Goal: Task Accomplishment & Management: Manage account settings

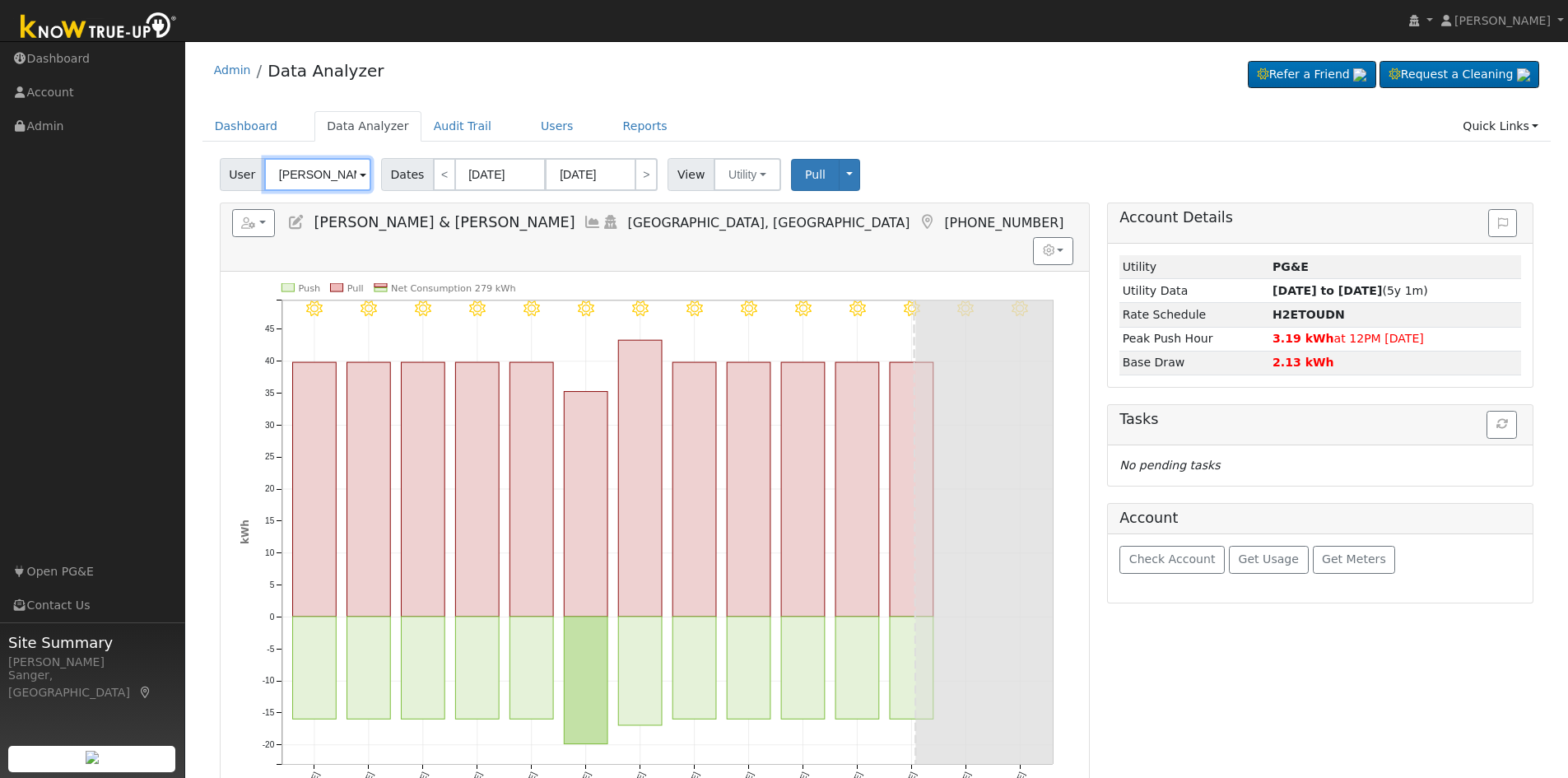
click at [336, 169] on input "[PERSON_NAME] & [PERSON_NAME]" at bounding box center [317, 174] width 107 height 33
paste input "[PERSON_NAME]"
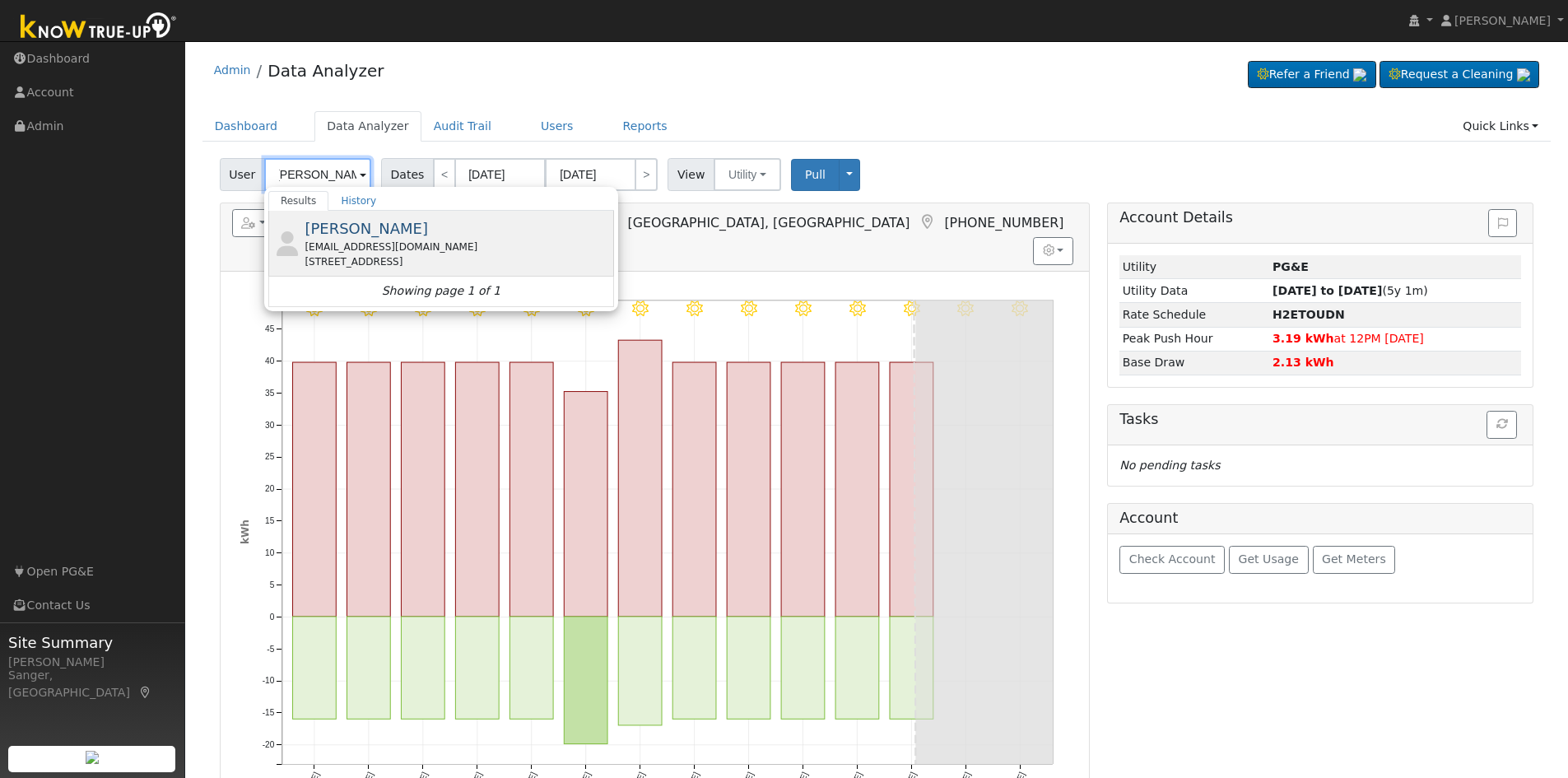
type input "[PERSON_NAME]"
click at [353, 227] on span "[PERSON_NAME]" at bounding box center [367, 228] width 124 height 18
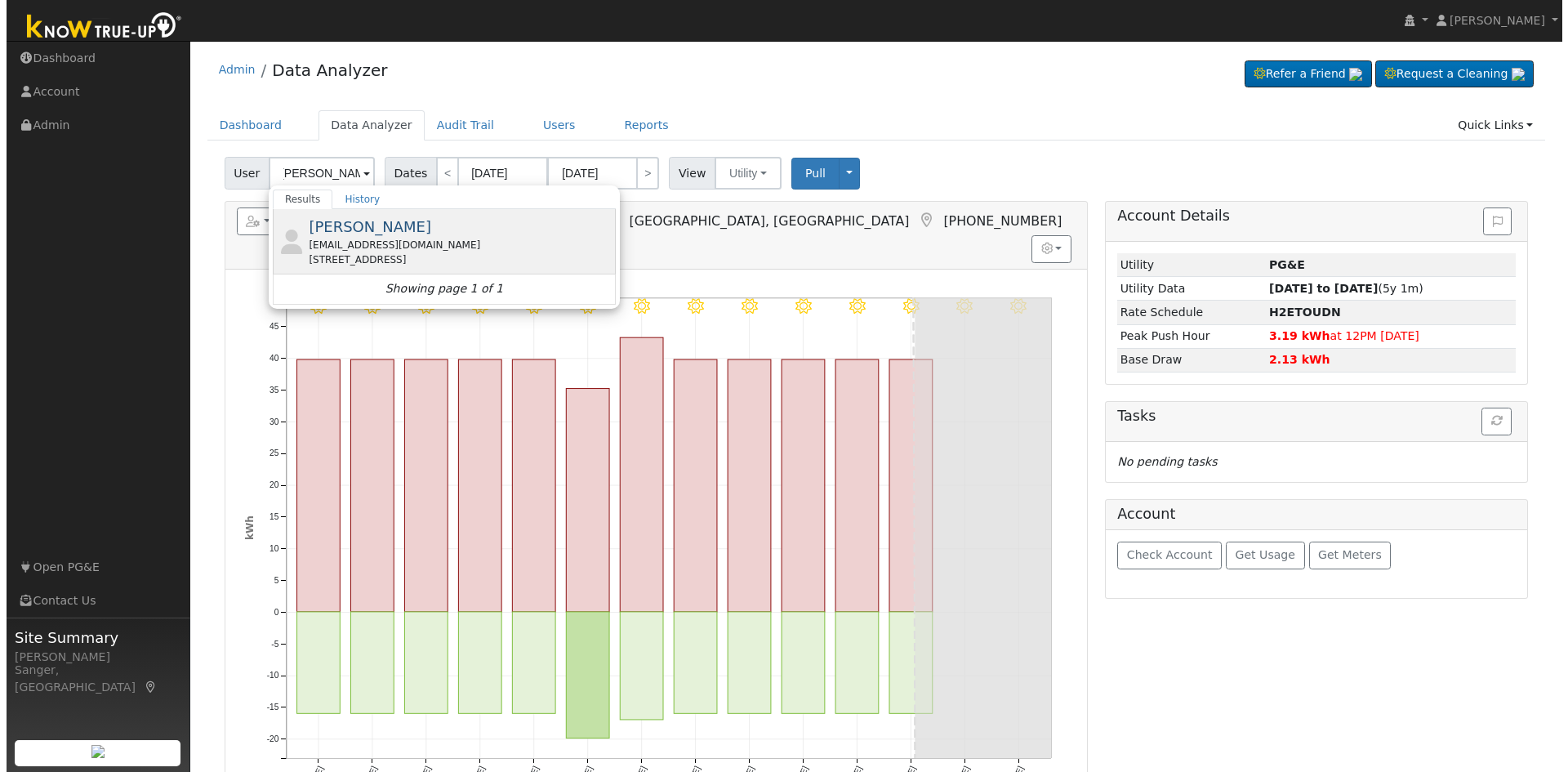
scroll to position [0, 0]
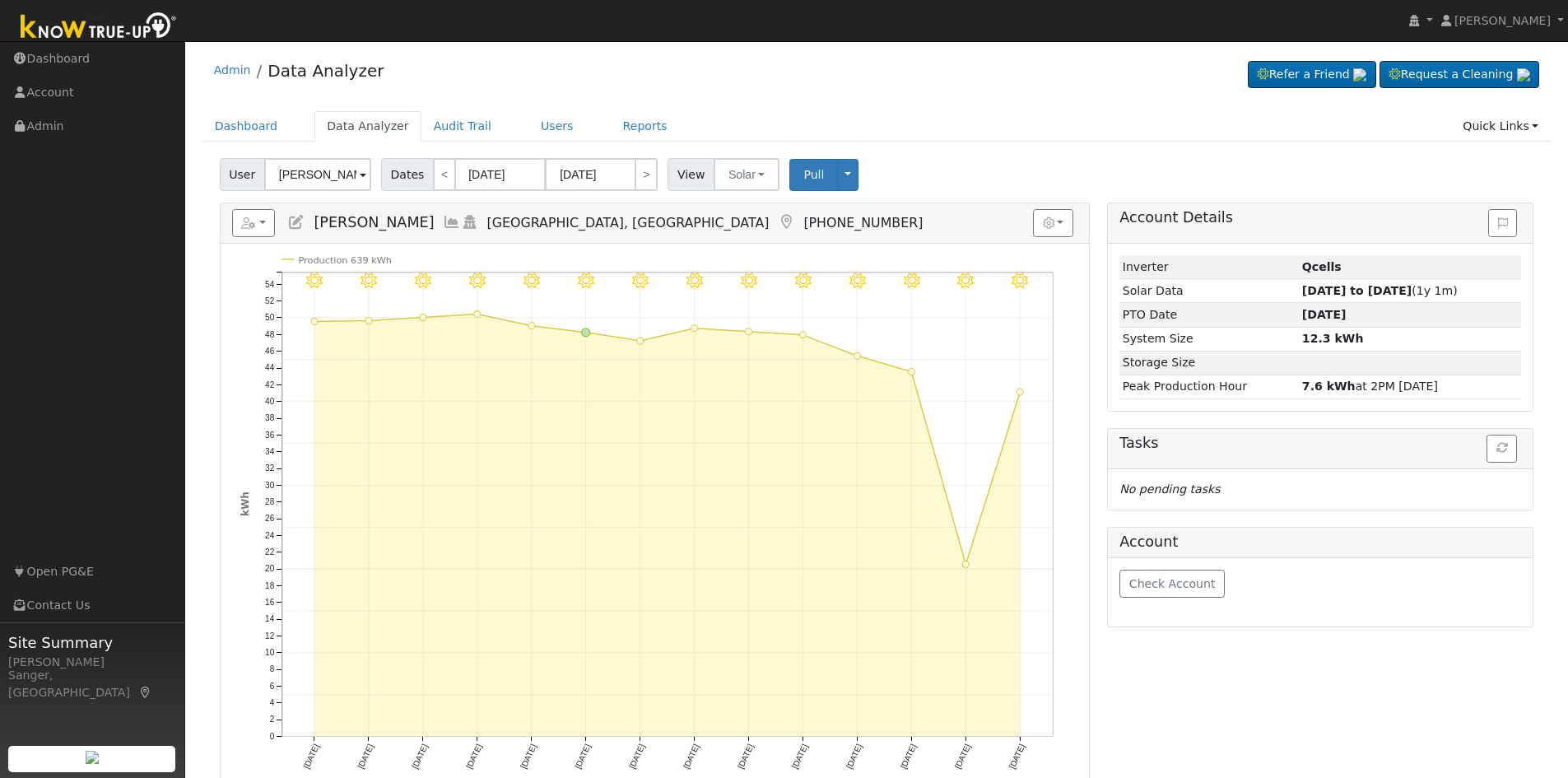
click at [421, 220] on h5 "Reports Scenario Health Check Energy Audit Account Timeline User Audit Trail In…" at bounding box center [655, 223] width 845 height 28
click at [443, 219] on icon at bounding box center [452, 222] width 18 height 15
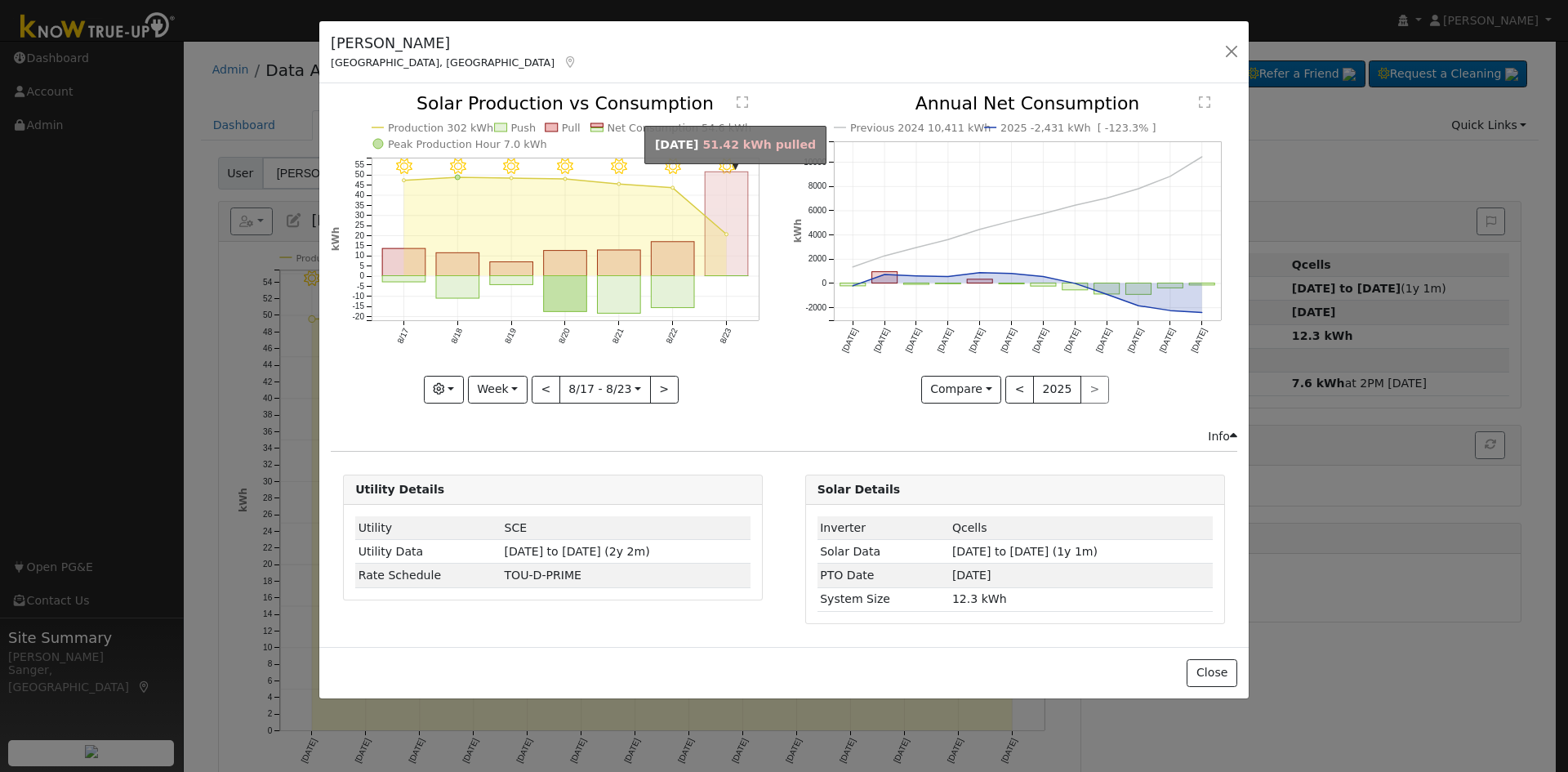
click at [731, 263] on rect "onclick=""" at bounding box center [727, 224] width 43 height 104
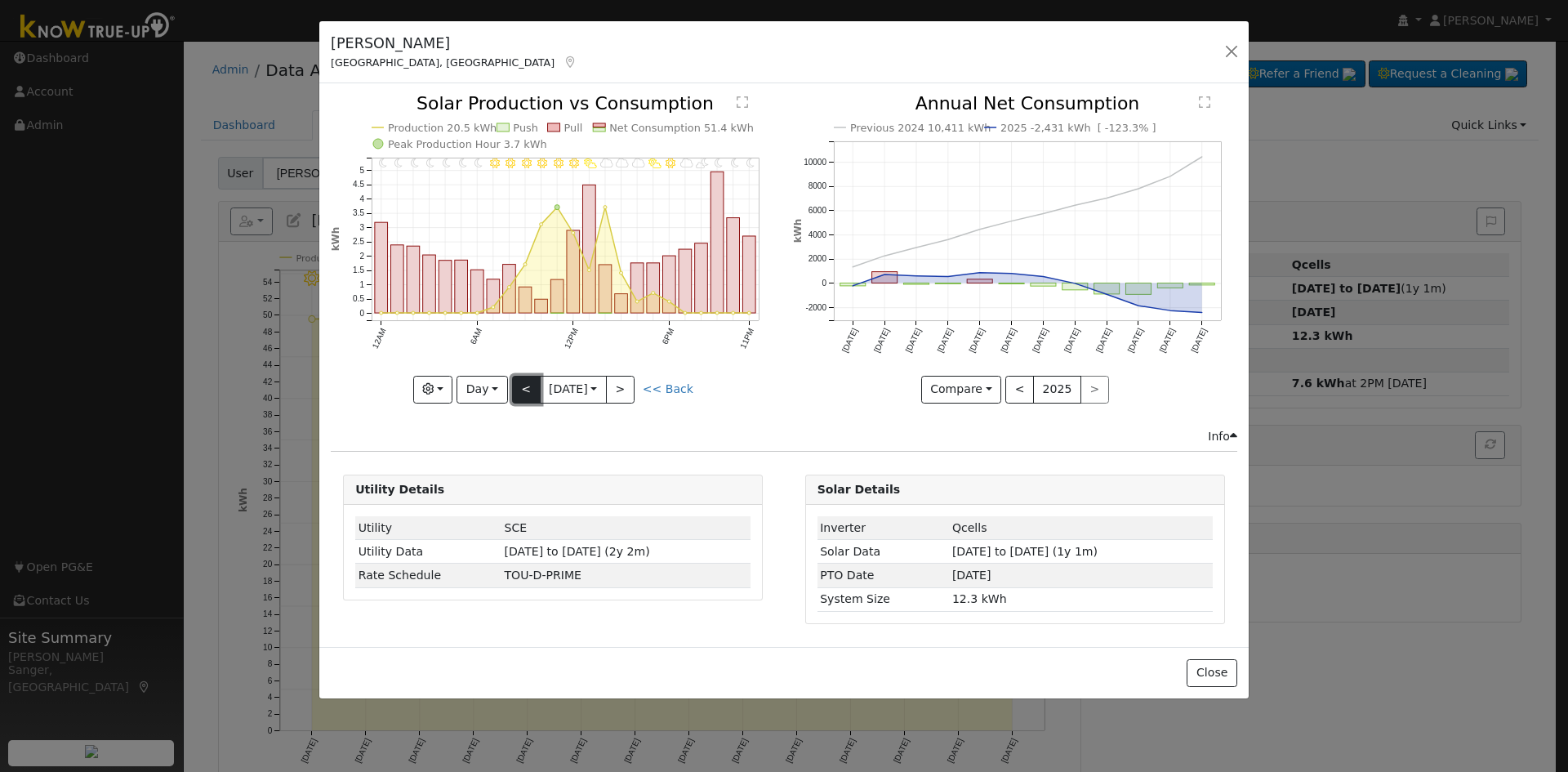
click at [526, 386] on button "<" at bounding box center [526, 389] width 29 height 28
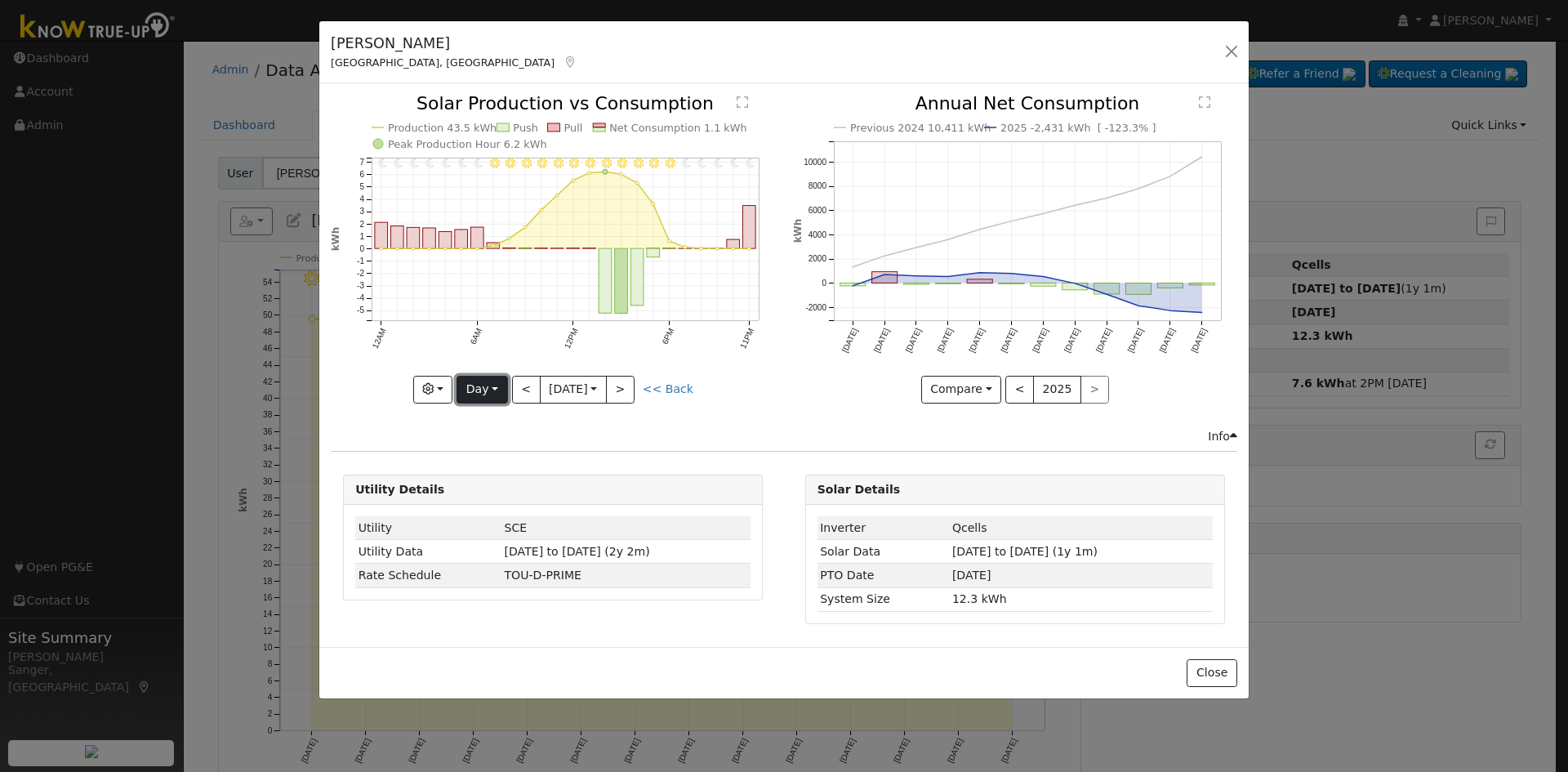
click at [486, 396] on button "Day" at bounding box center [481, 389] width 51 height 28
click at [501, 465] on link "Month" at bounding box center [514, 469] width 113 height 23
type input "[DATE]"
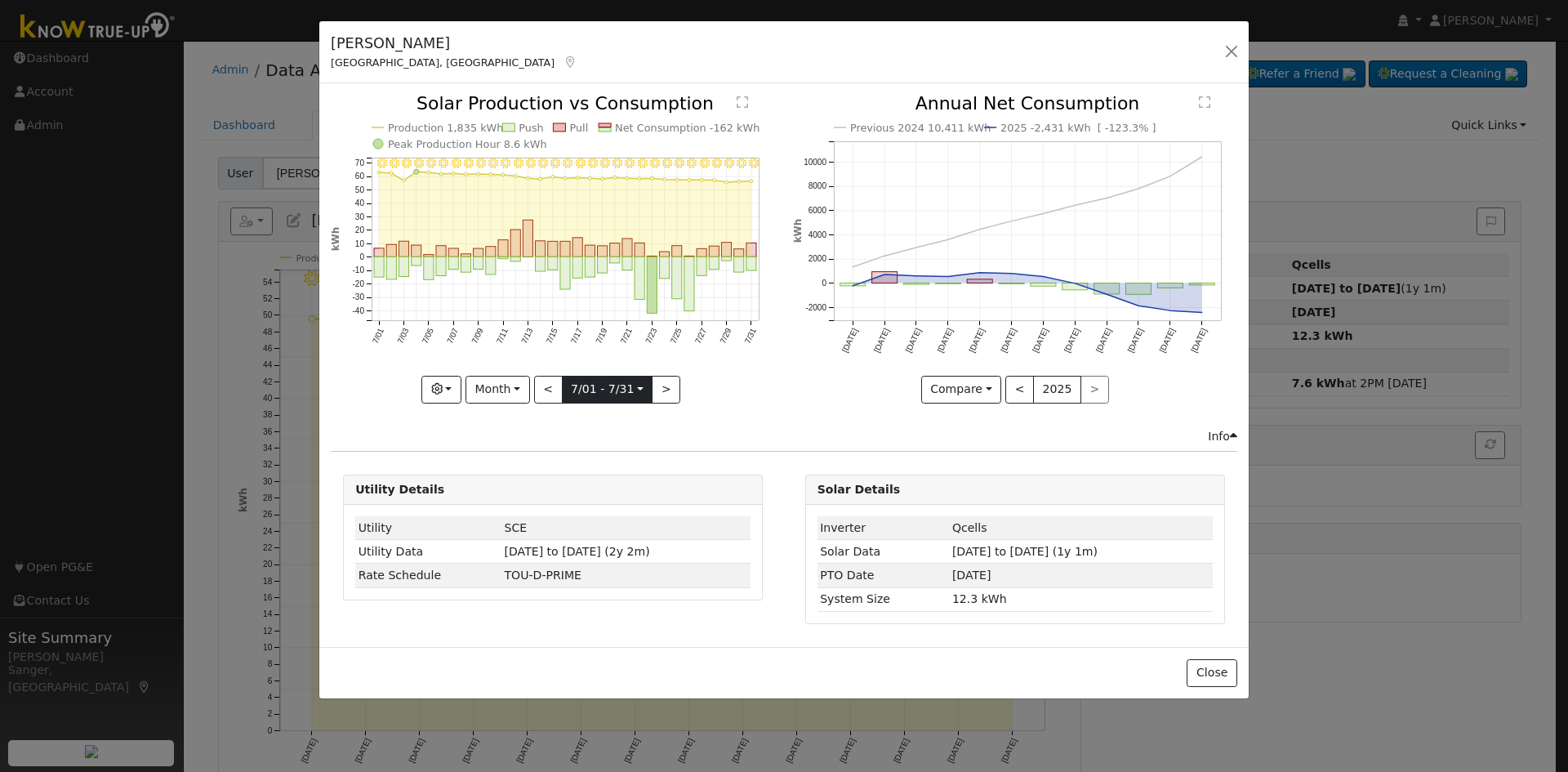
click at [587, 388] on input "[DATE]" at bounding box center [607, 389] width 89 height 27
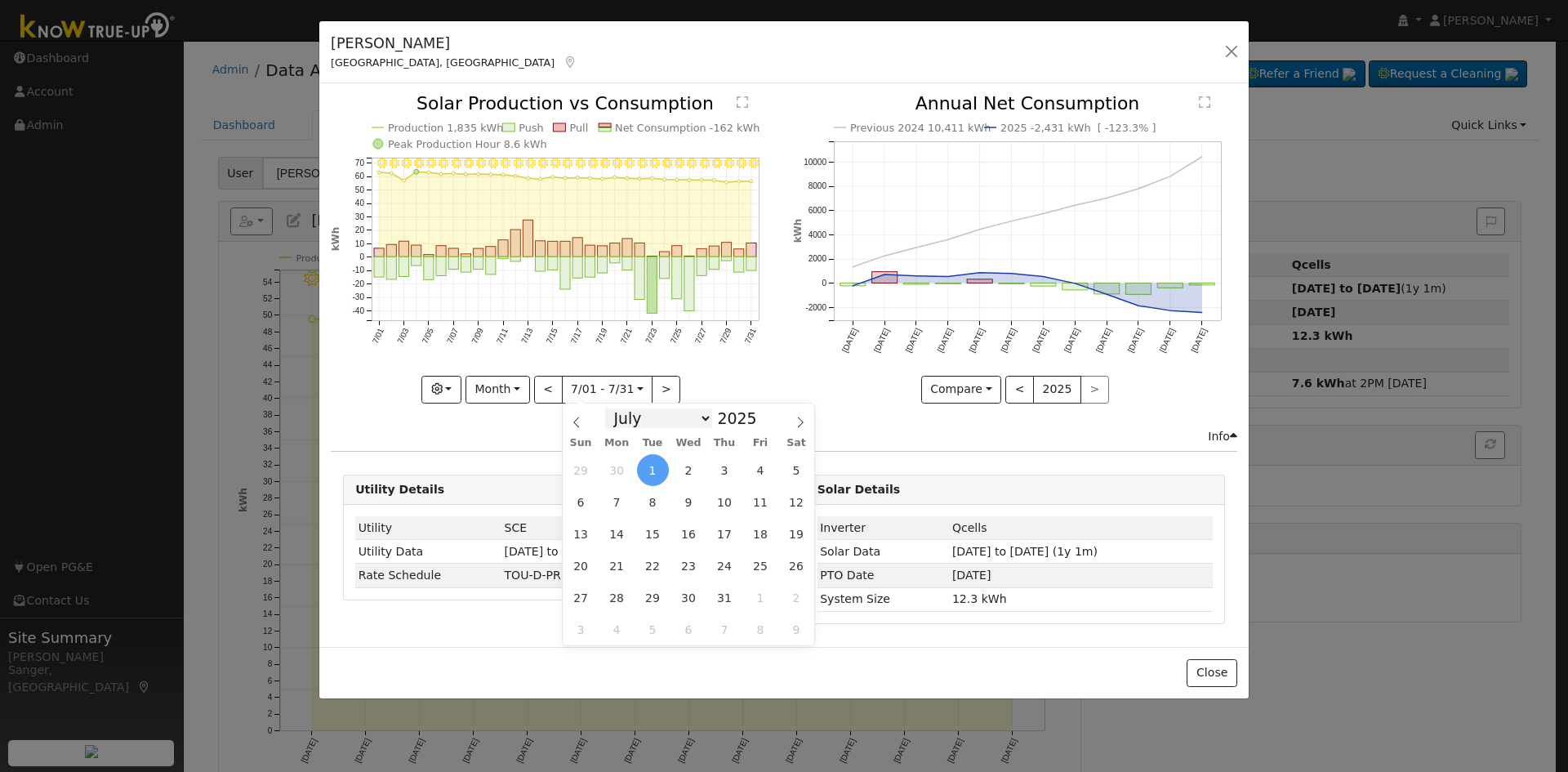
click at [644, 416] on select "January February March April May June July August September October November De…" at bounding box center [658, 418] width 107 height 20
select select "7"
click at [618, 408] on select "January February March April May June July August September October November De…" at bounding box center [658, 418] width 107 height 20
click at [760, 420] on span at bounding box center [766, 422] width 12 height 9
type input "2024"
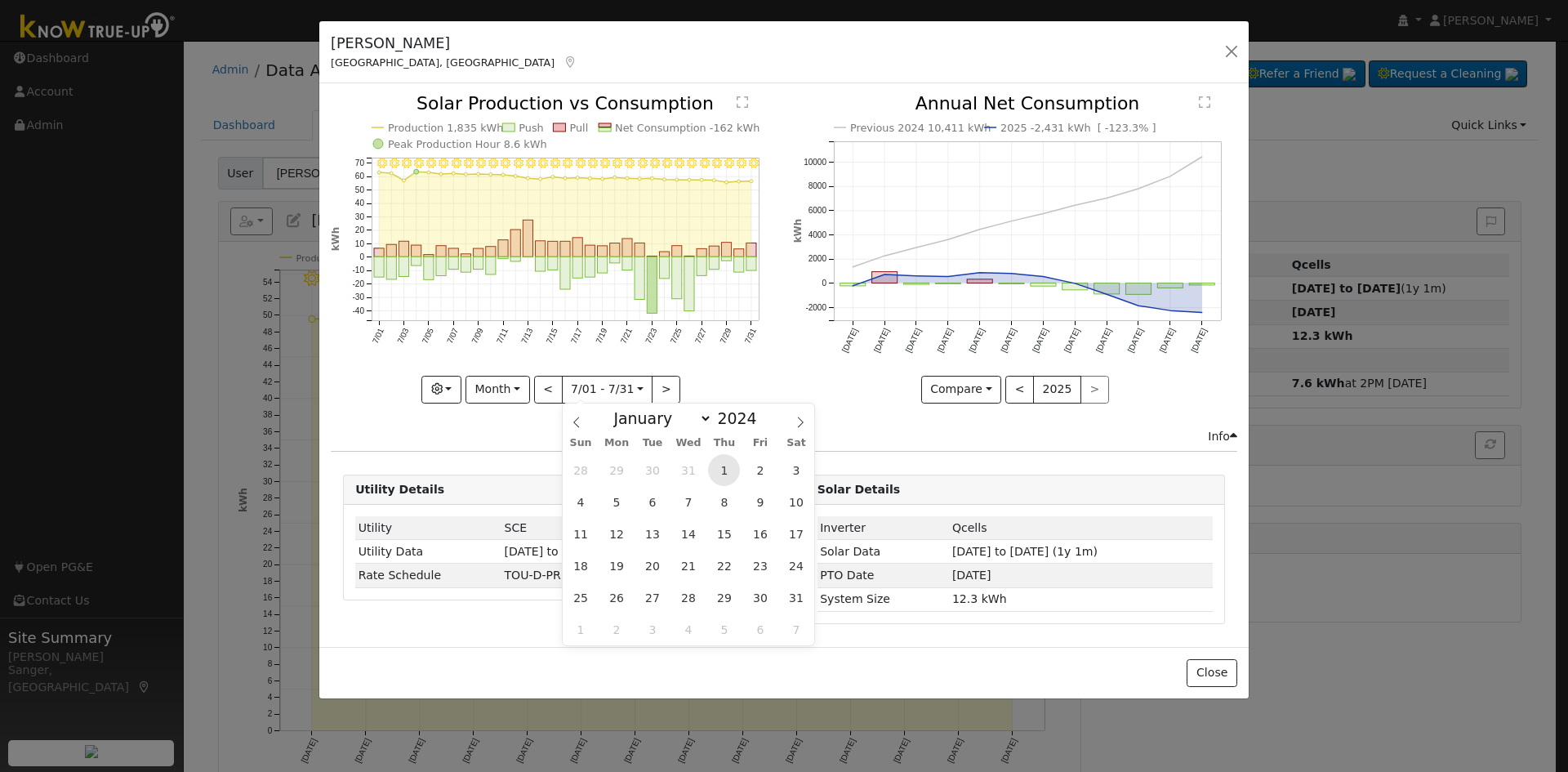
click at [721, 470] on span "1" at bounding box center [724, 470] width 31 height 31
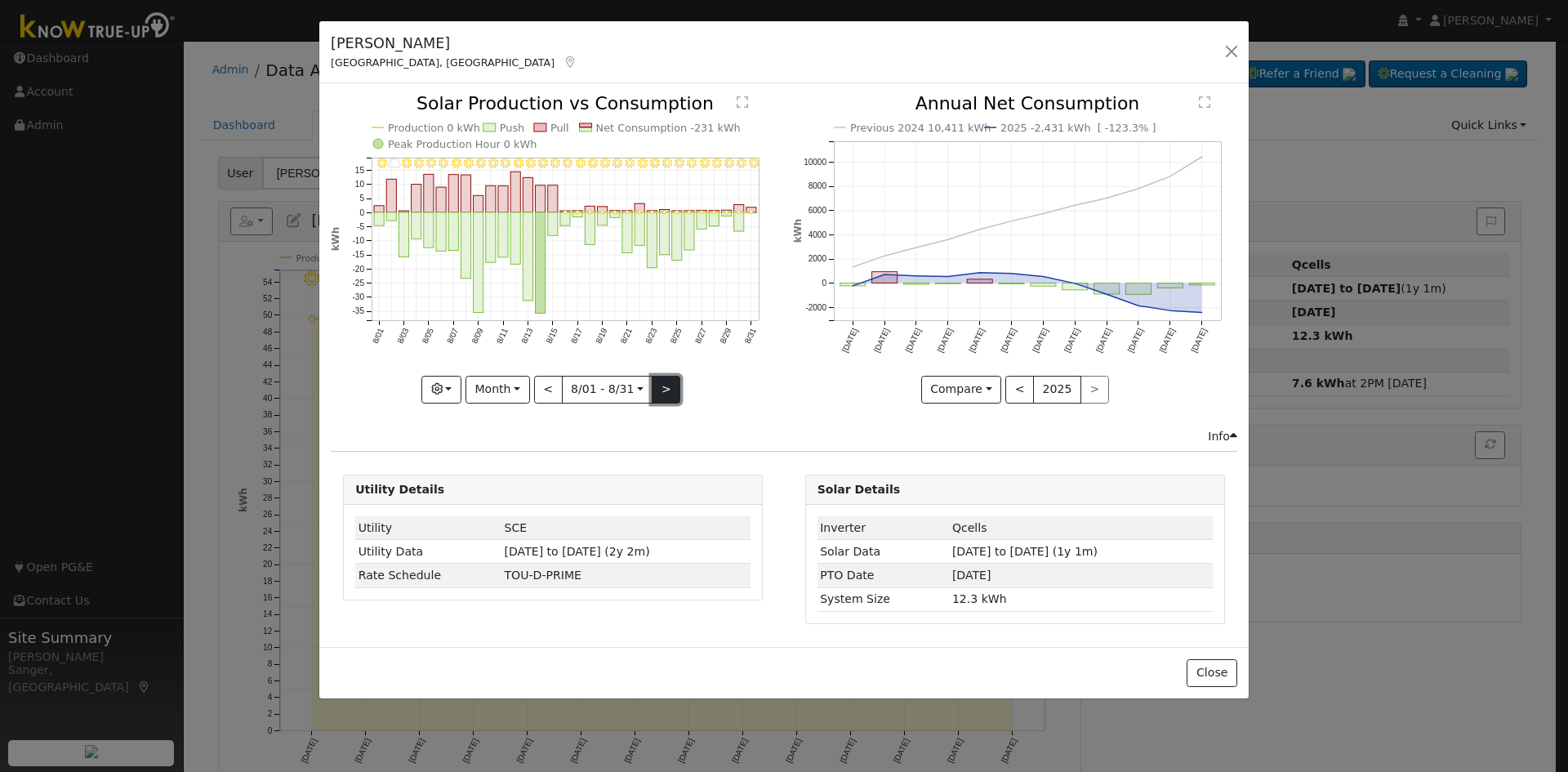
click at [668, 384] on button ">" at bounding box center [666, 389] width 29 height 28
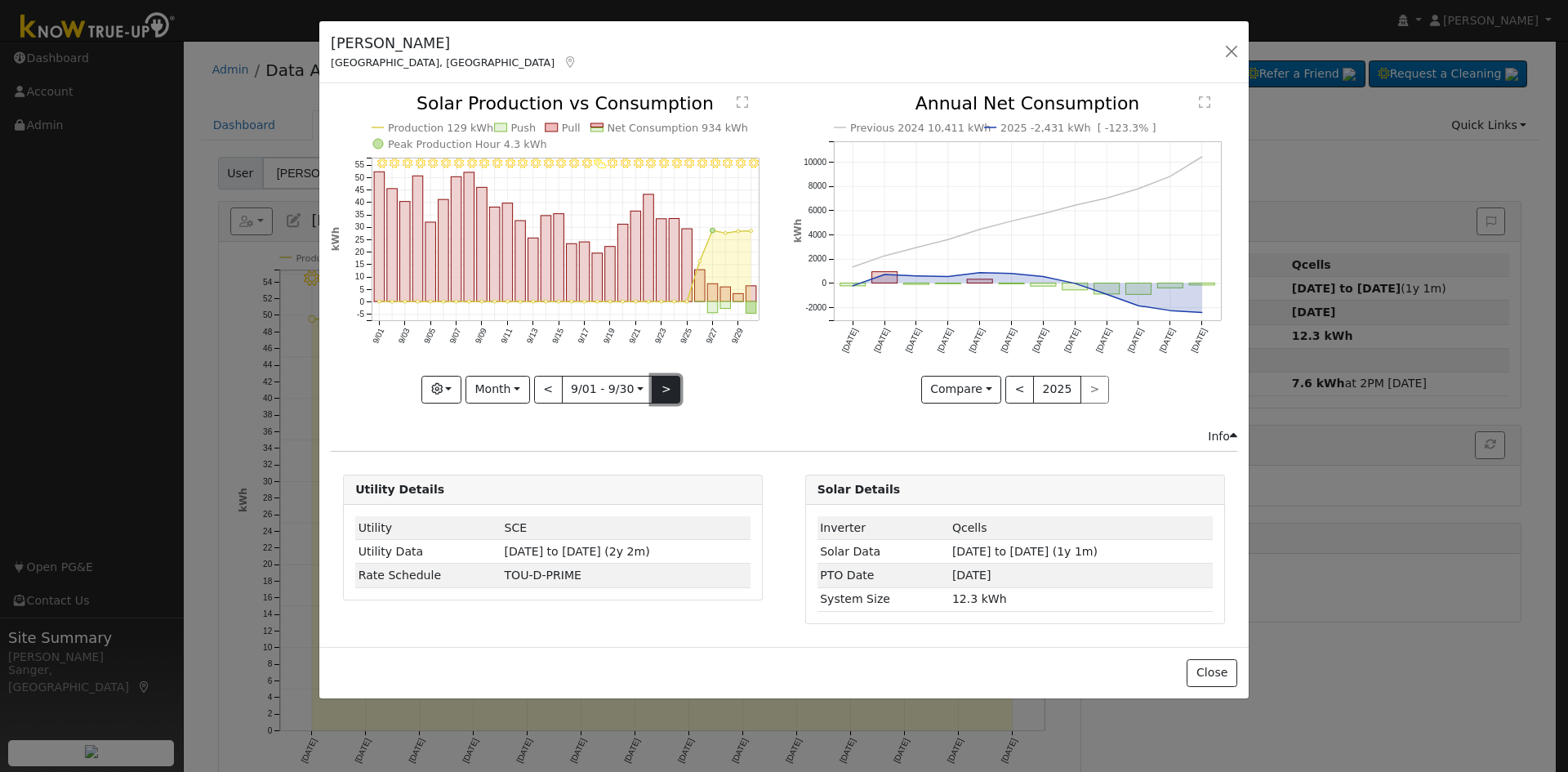
click at [668, 384] on button ">" at bounding box center [666, 389] width 29 height 28
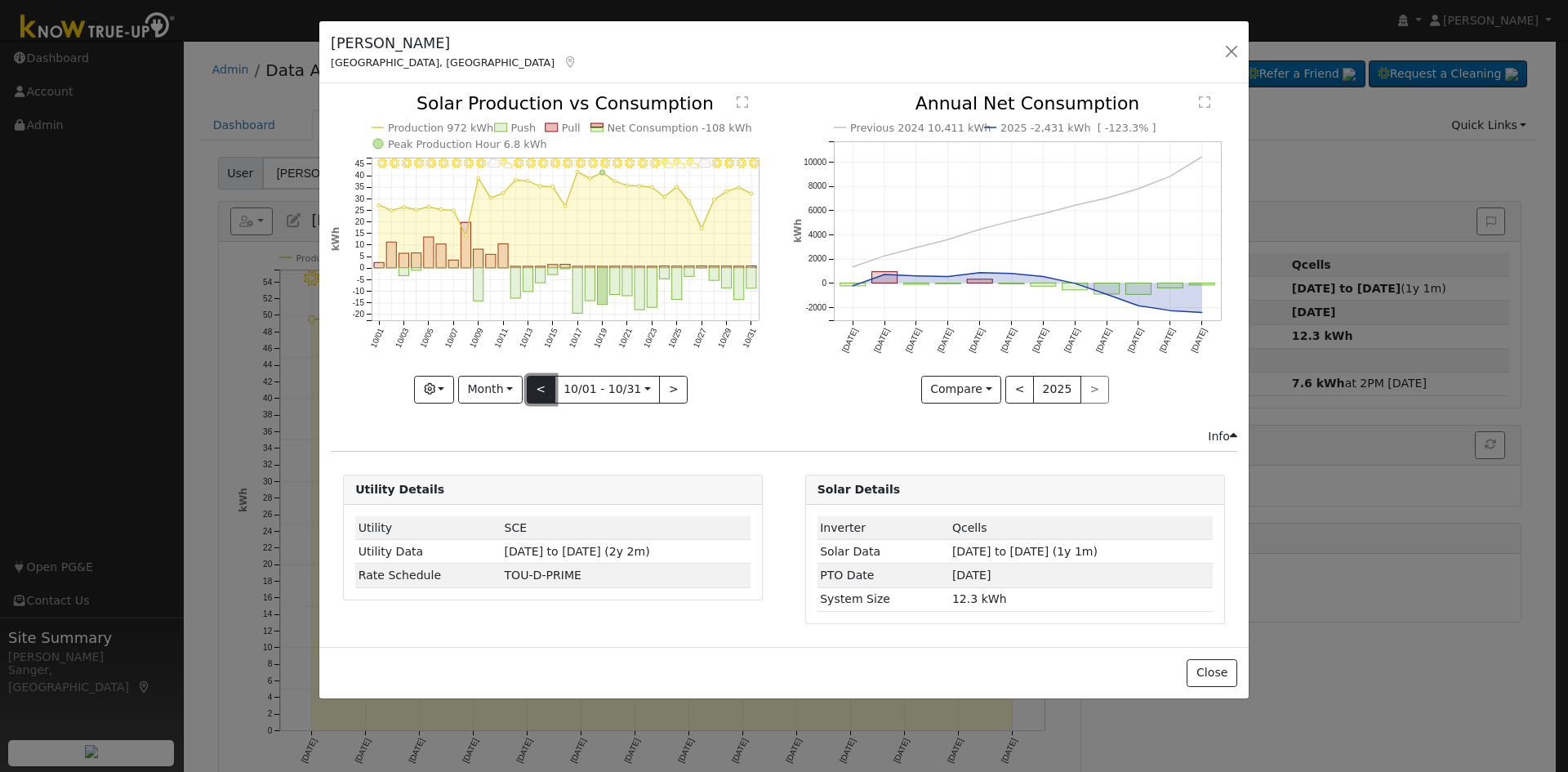
click at [548, 394] on button "<" at bounding box center [541, 389] width 29 height 28
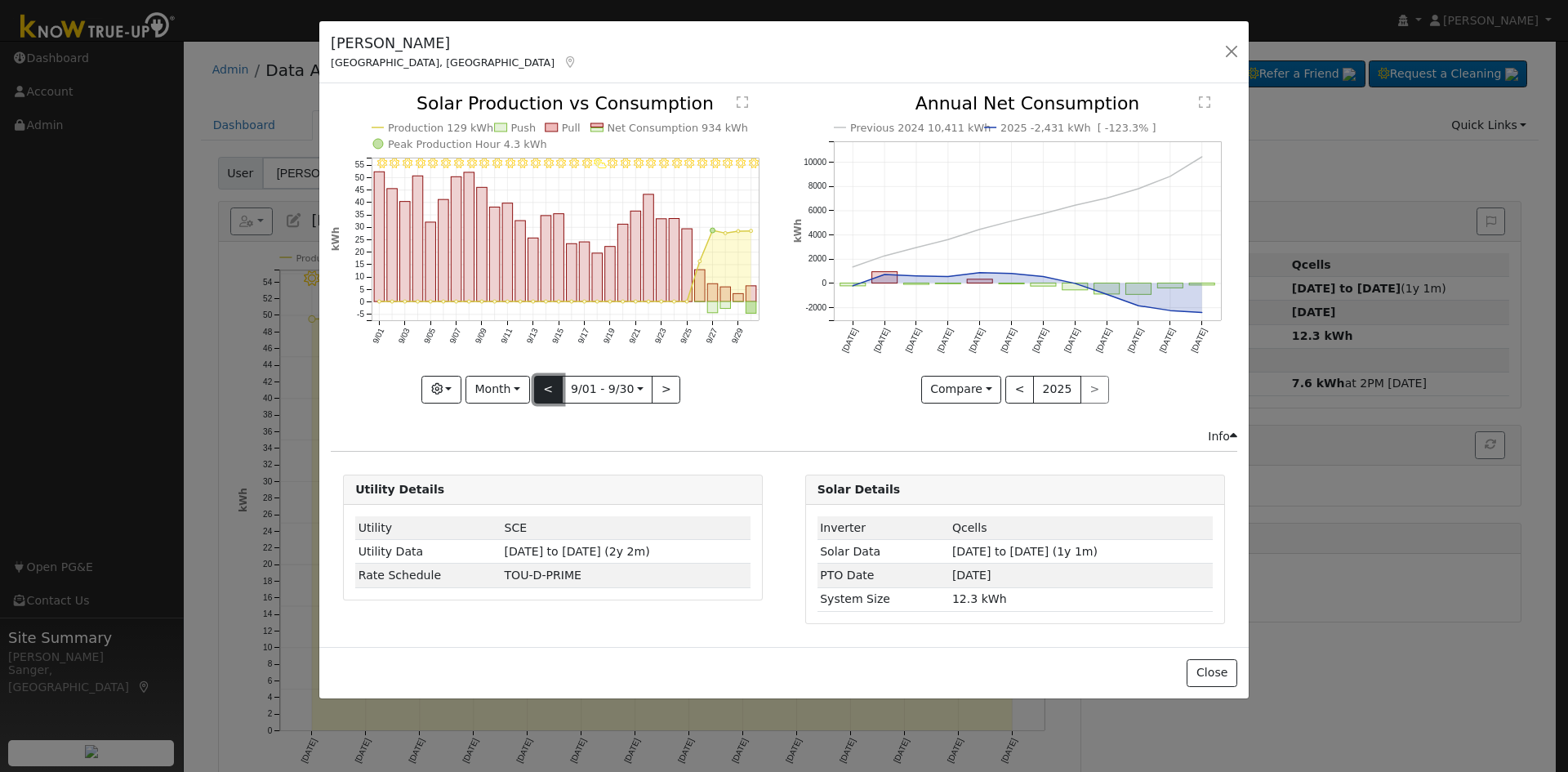
click at [548, 394] on button "<" at bounding box center [548, 389] width 29 height 28
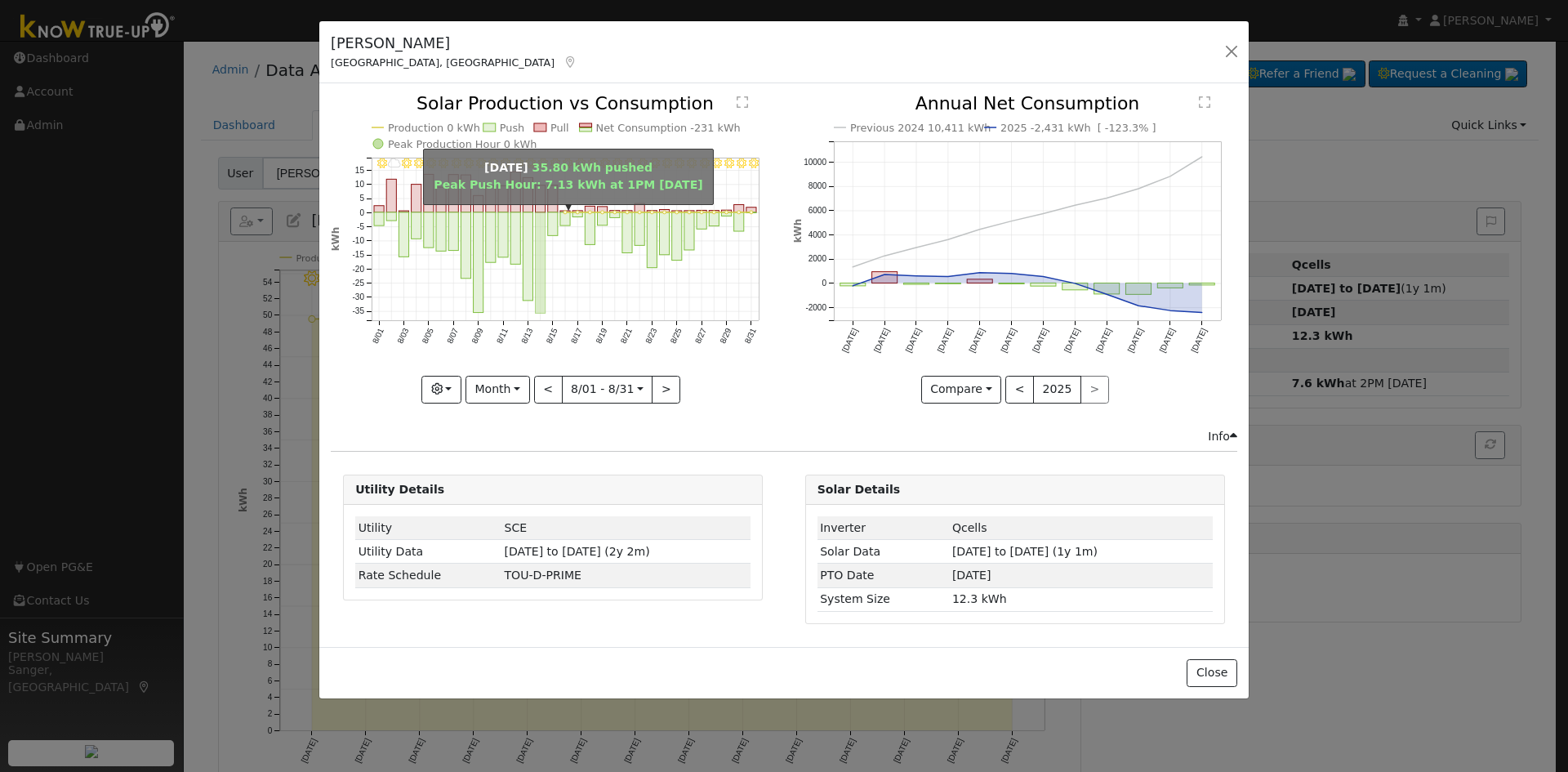
click at [540, 275] on rect "onclick=""" at bounding box center [541, 263] width 10 height 101
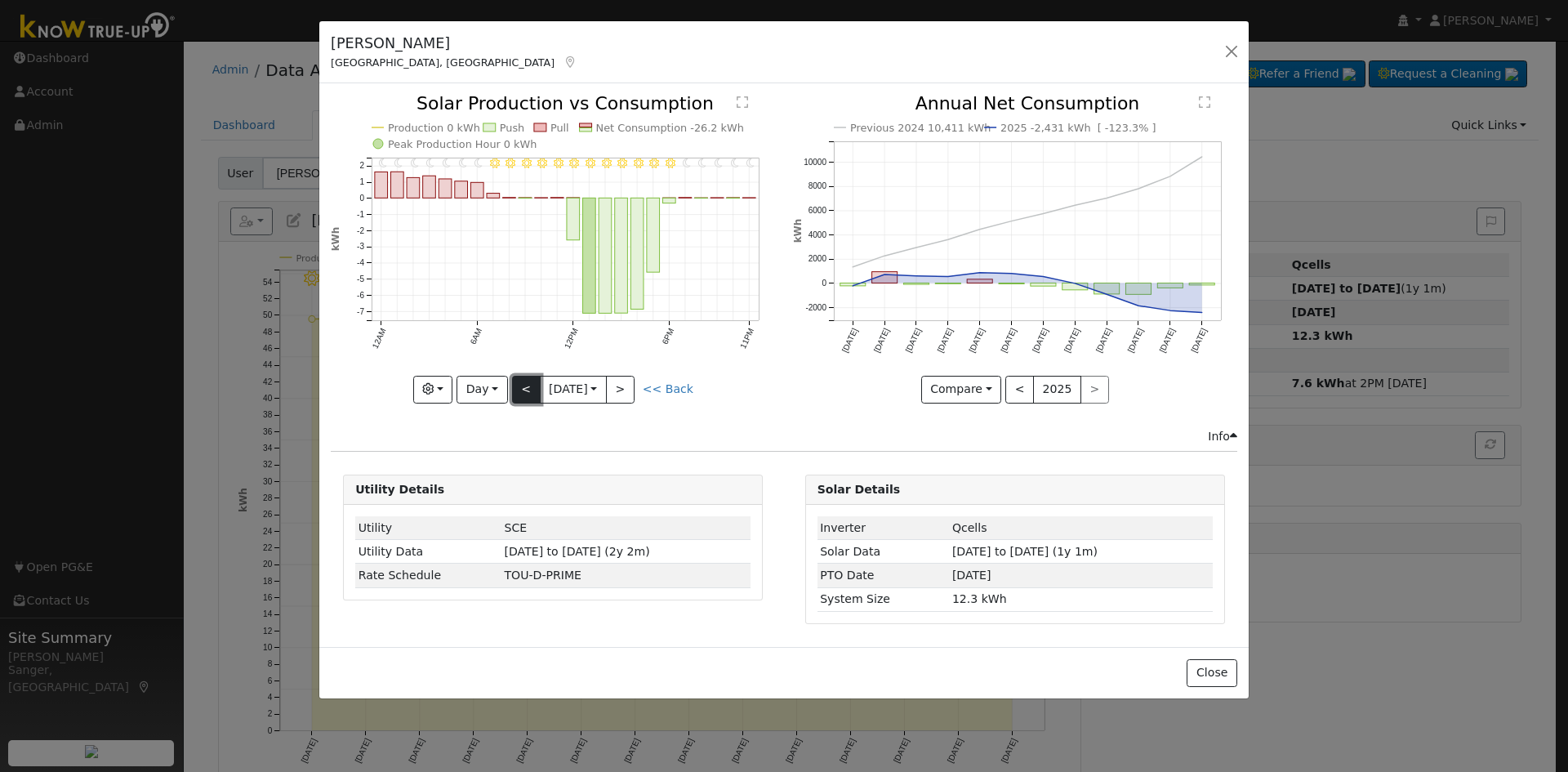
click at [528, 389] on button "<" at bounding box center [526, 389] width 29 height 28
click at [677, 388] on link "<< Back" at bounding box center [668, 388] width 51 height 13
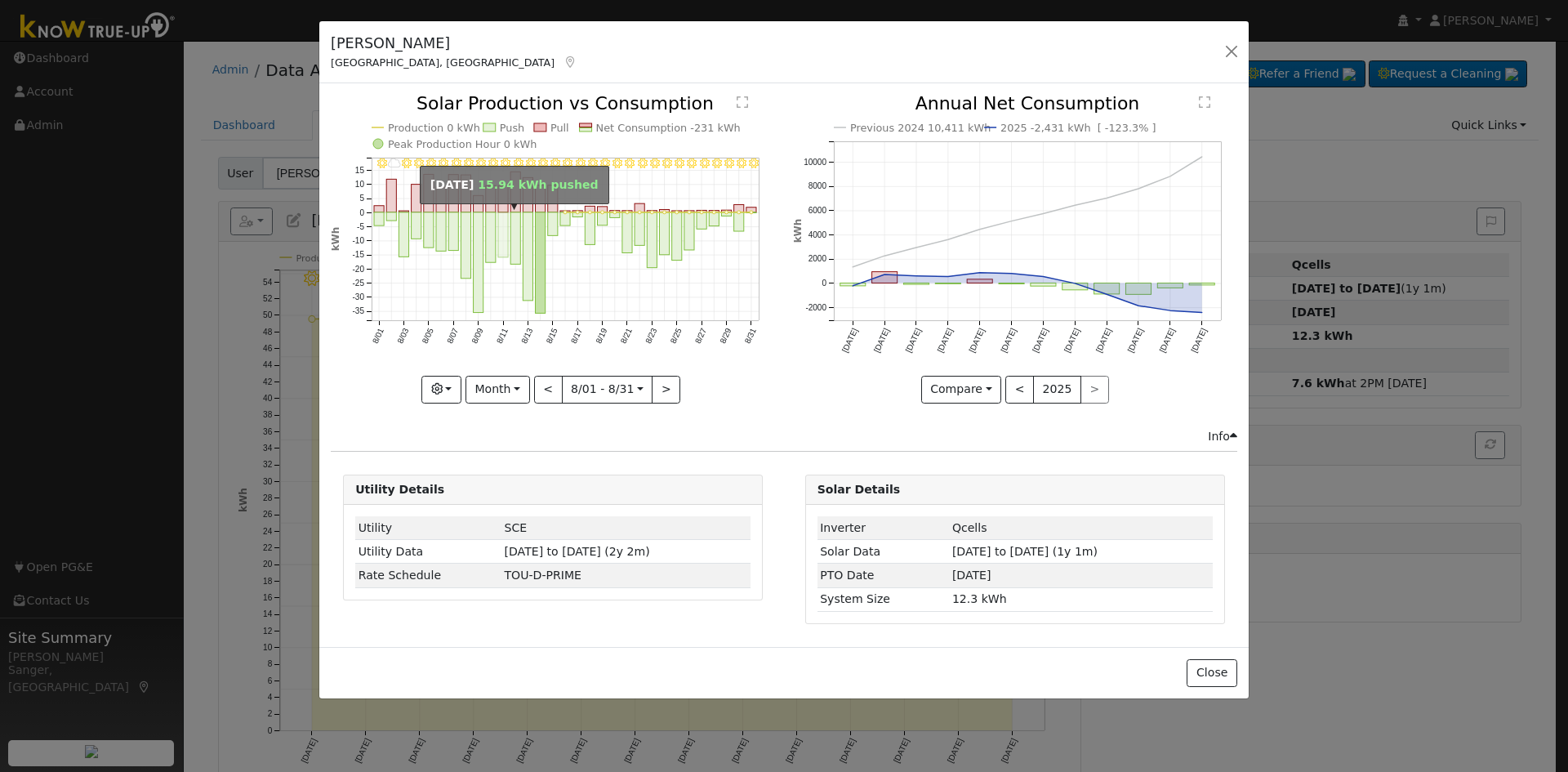
click at [501, 239] on rect "onclick=""" at bounding box center [503, 234] width 10 height 45
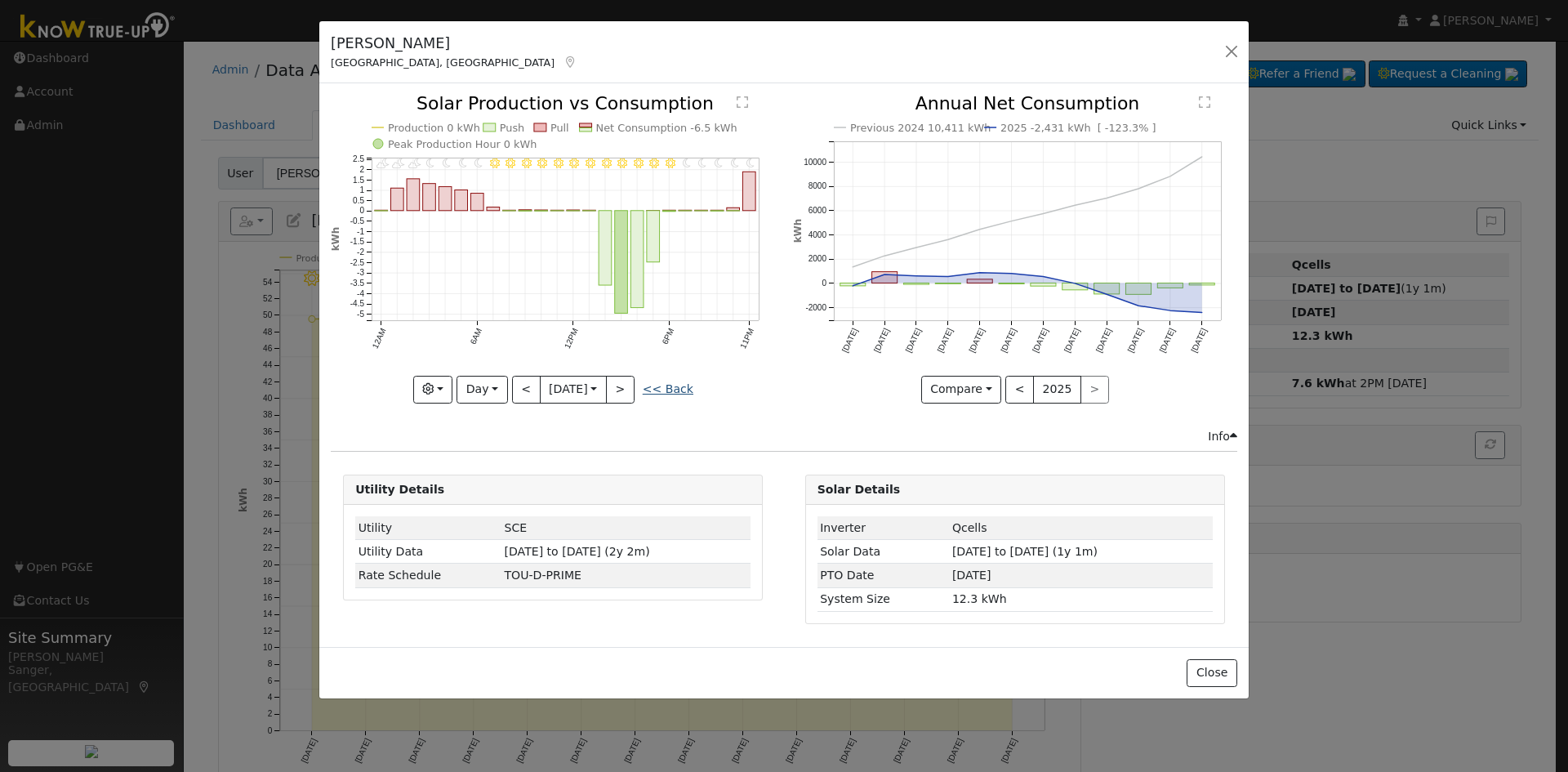
click at [672, 390] on link "<< Back" at bounding box center [668, 388] width 51 height 13
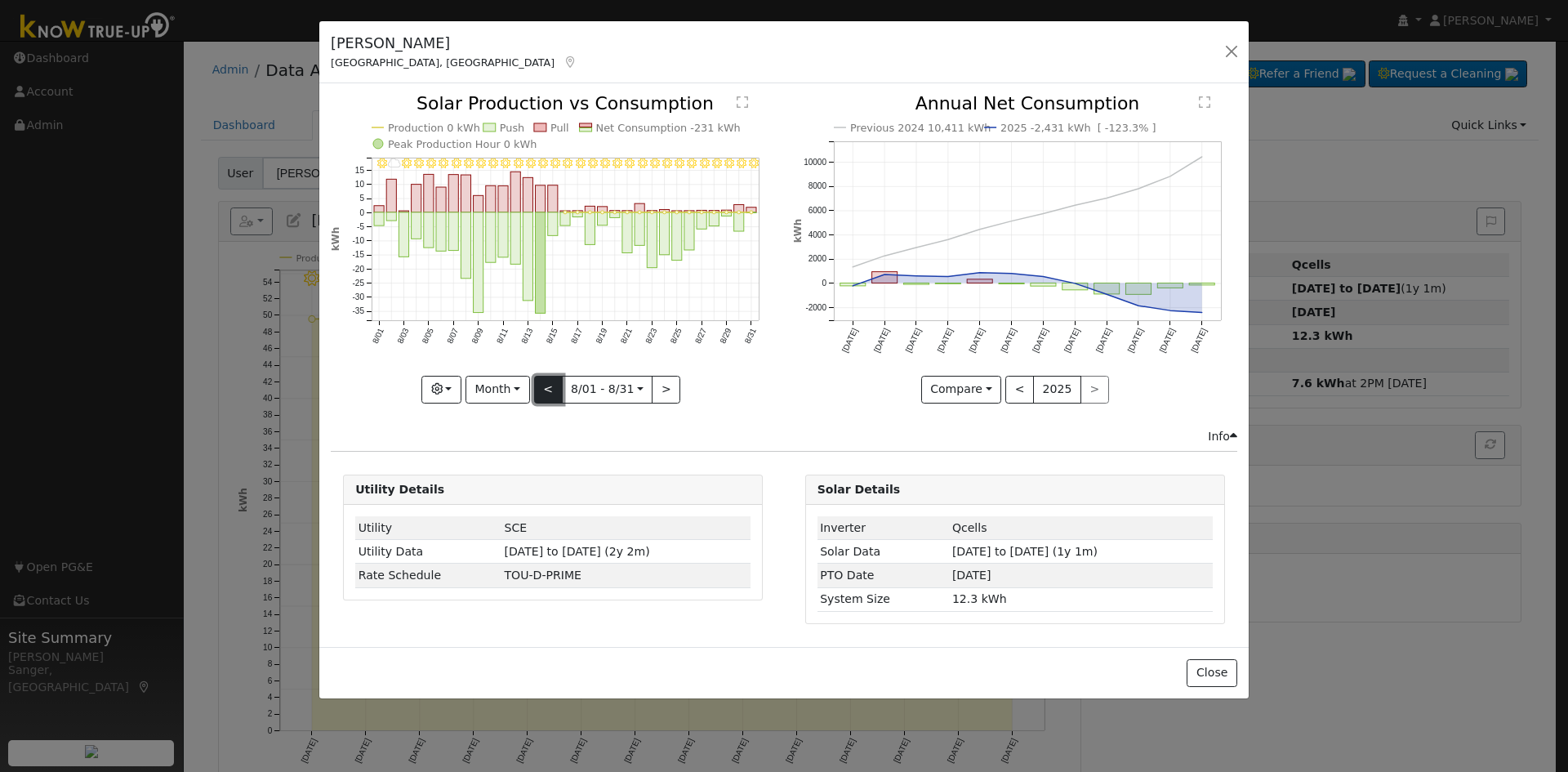
click at [543, 382] on button "<" at bounding box center [548, 389] width 29 height 28
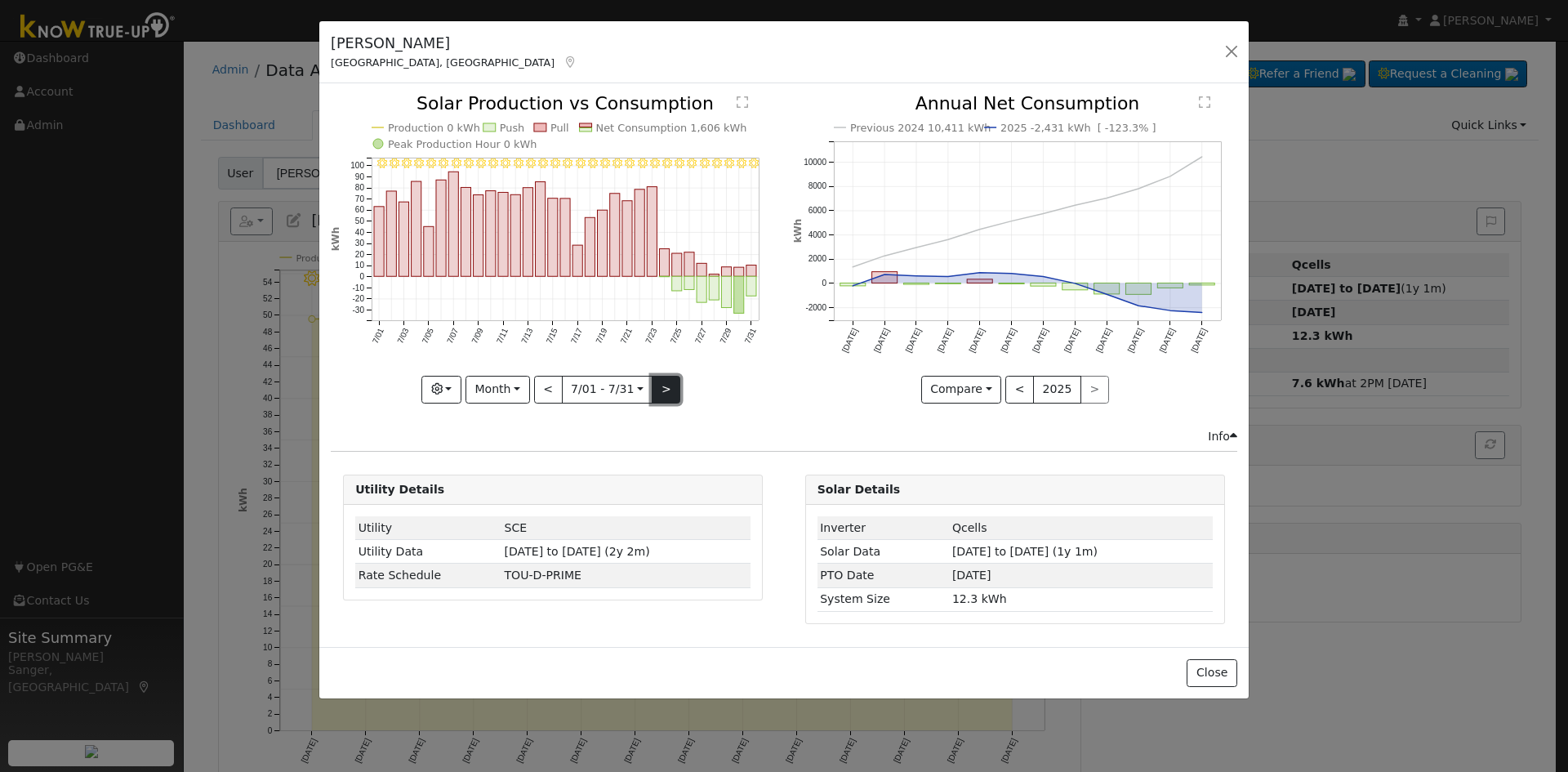
click at [673, 383] on button ">" at bounding box center [666, 389] width 29 height 28
type input "[DATE]"
select select "7"
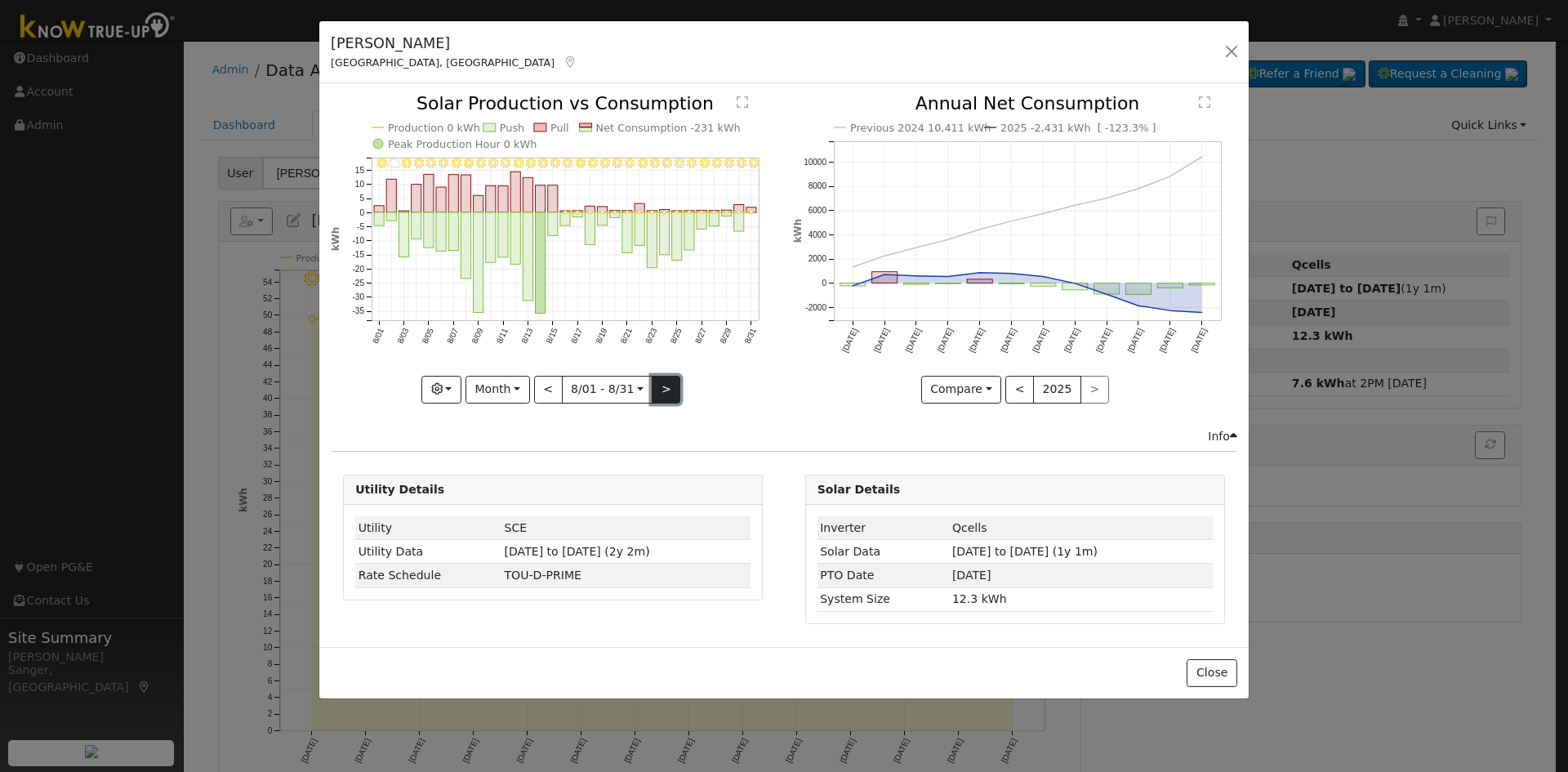
click at [669, 379] on button ">" at bounding box center [666, 389] width 29 height 28
type input "[DATE]"
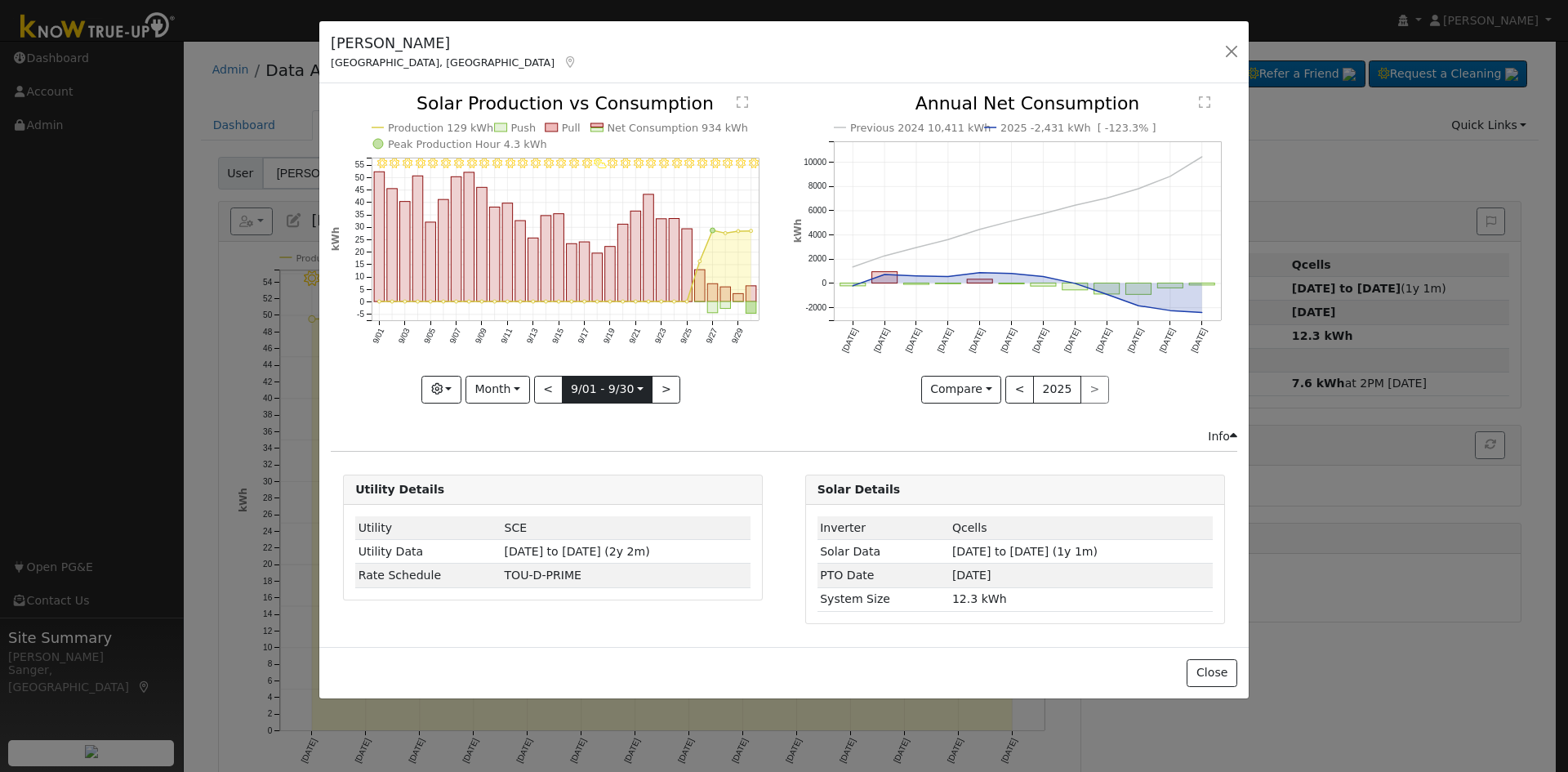
click at [599, 386] on input "[DATE]" at bounding box center [607, 389] width 89 height 27
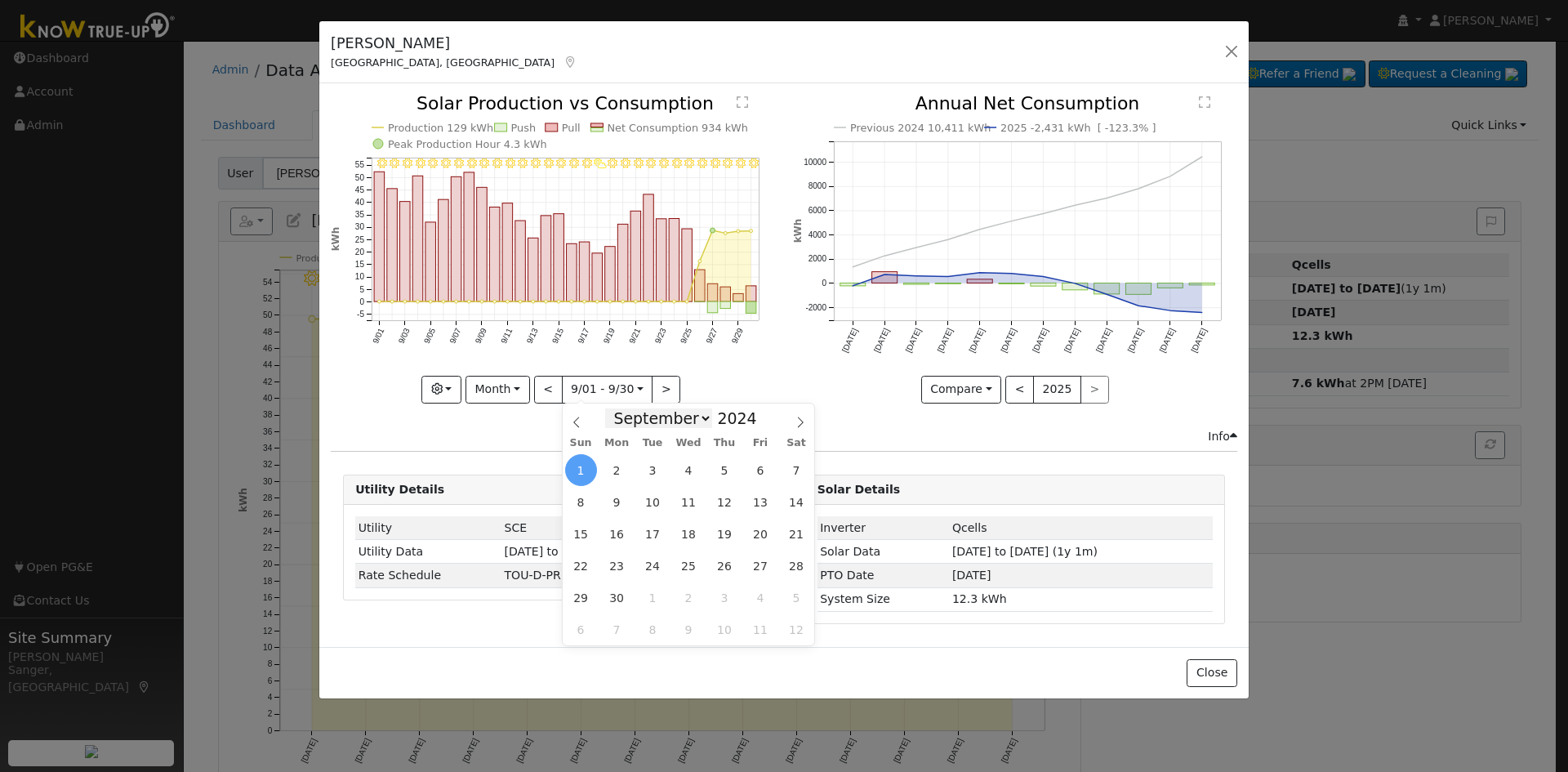
click at [688, 416] on select "January February March April May June July August September October November De…" at bounding box center [658, 418] width 107 height 20
select select "7"
click at [618, 408] on select "January February March April May June July August September October November De…" at bounding box center [658, 418] width 107 height 20
click at [760, 413] on span at bounding box center [766, 413] width 12 height 9
type input "2025"
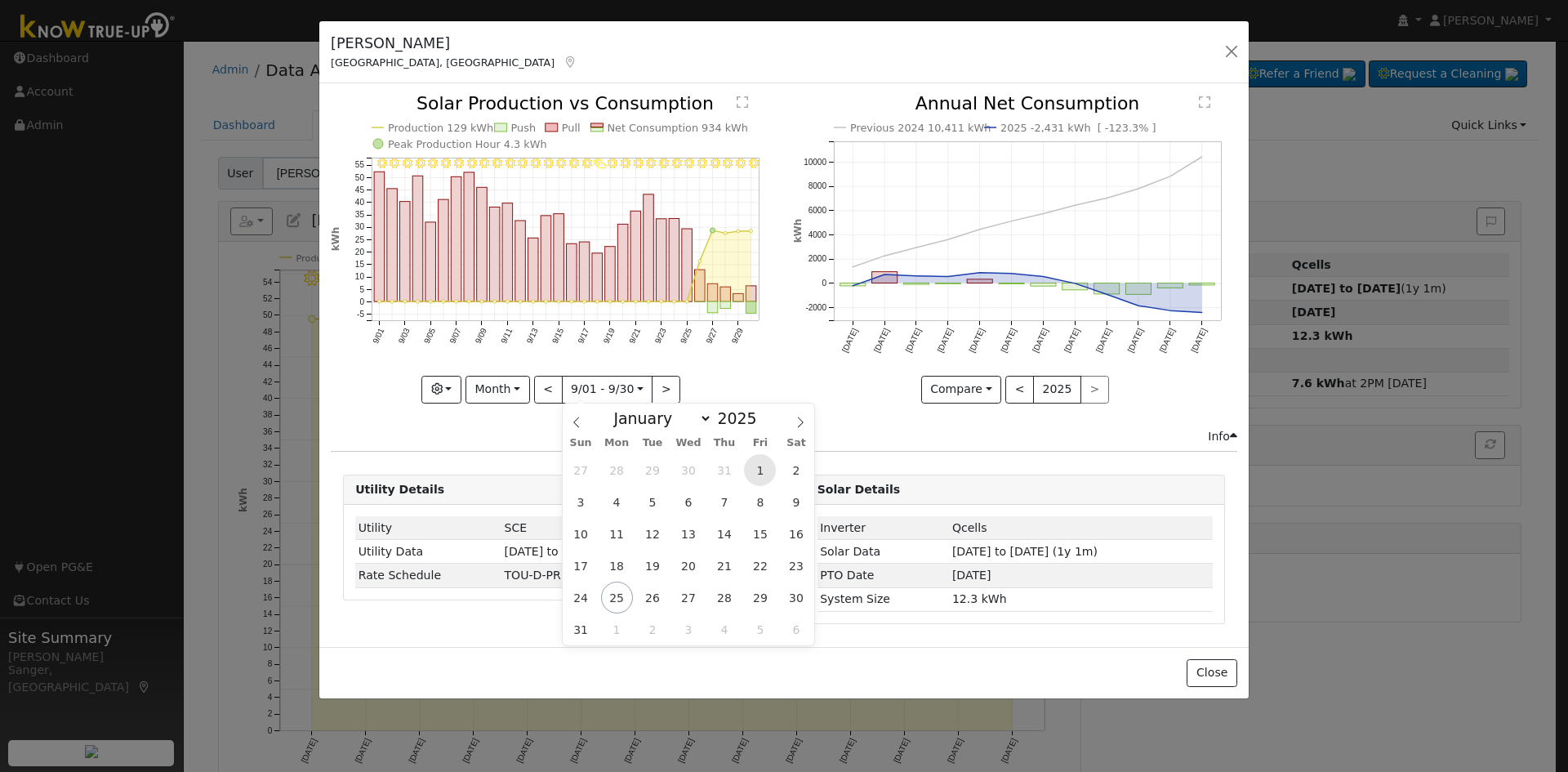
click at [754, 461] on span "1" at bounding box center [760, 470] width 31 height 31
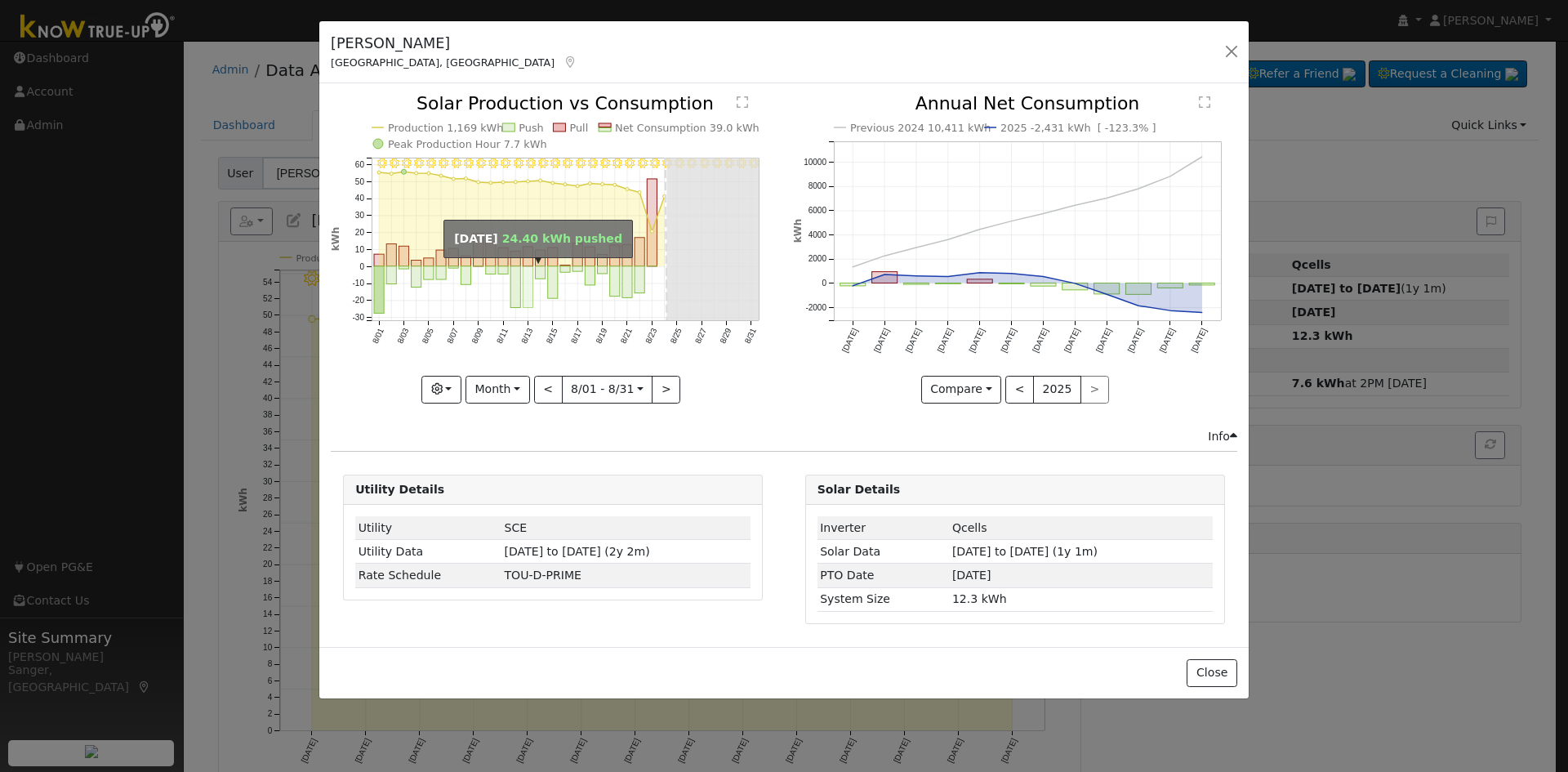
click at [526, 285] on rect "onclick=""" at bounding box center [528, 287] width 10 height 41
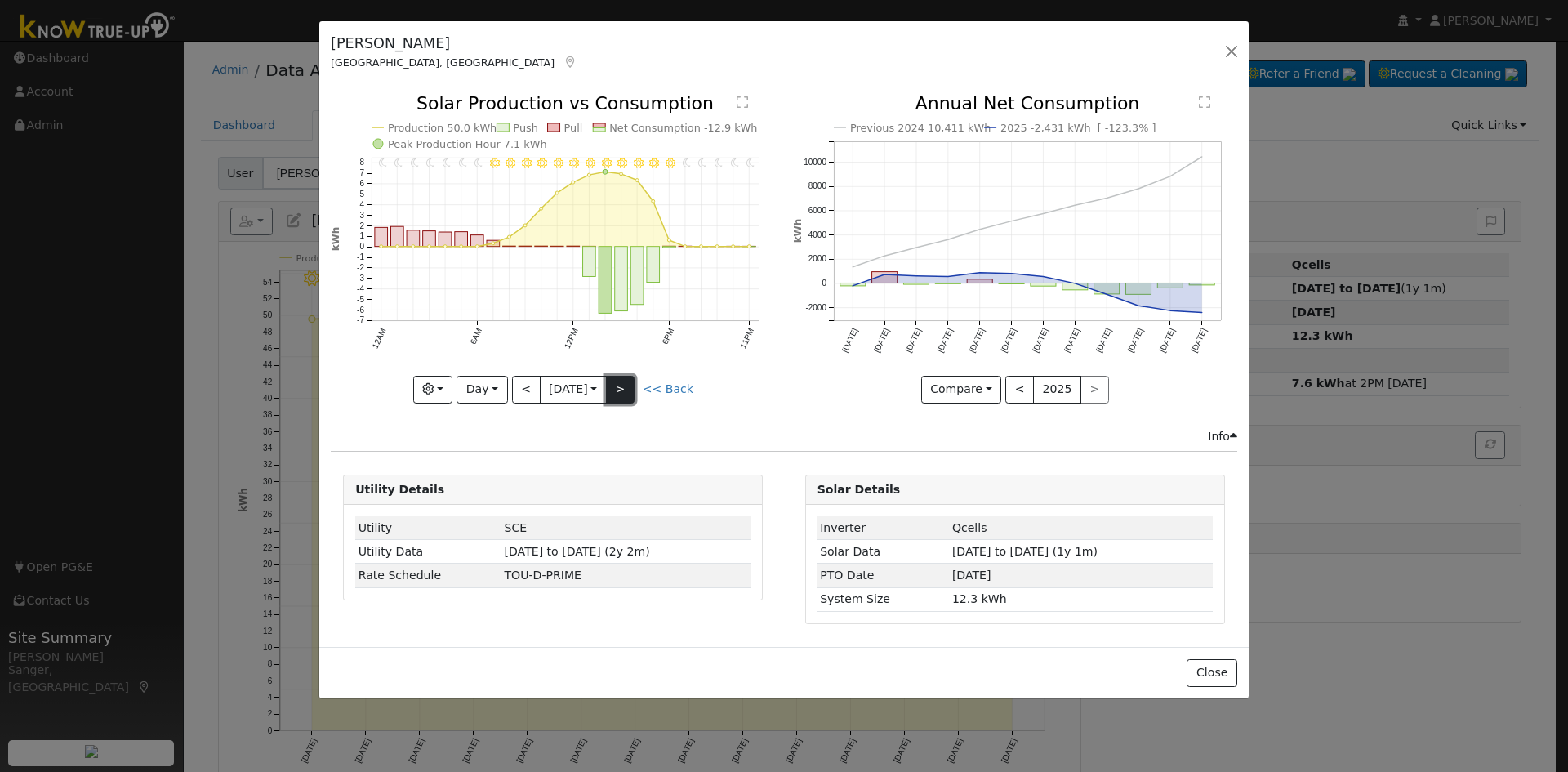
click at [628, 383] on button ">" at bounding box center [620, 389] width 29 height 28
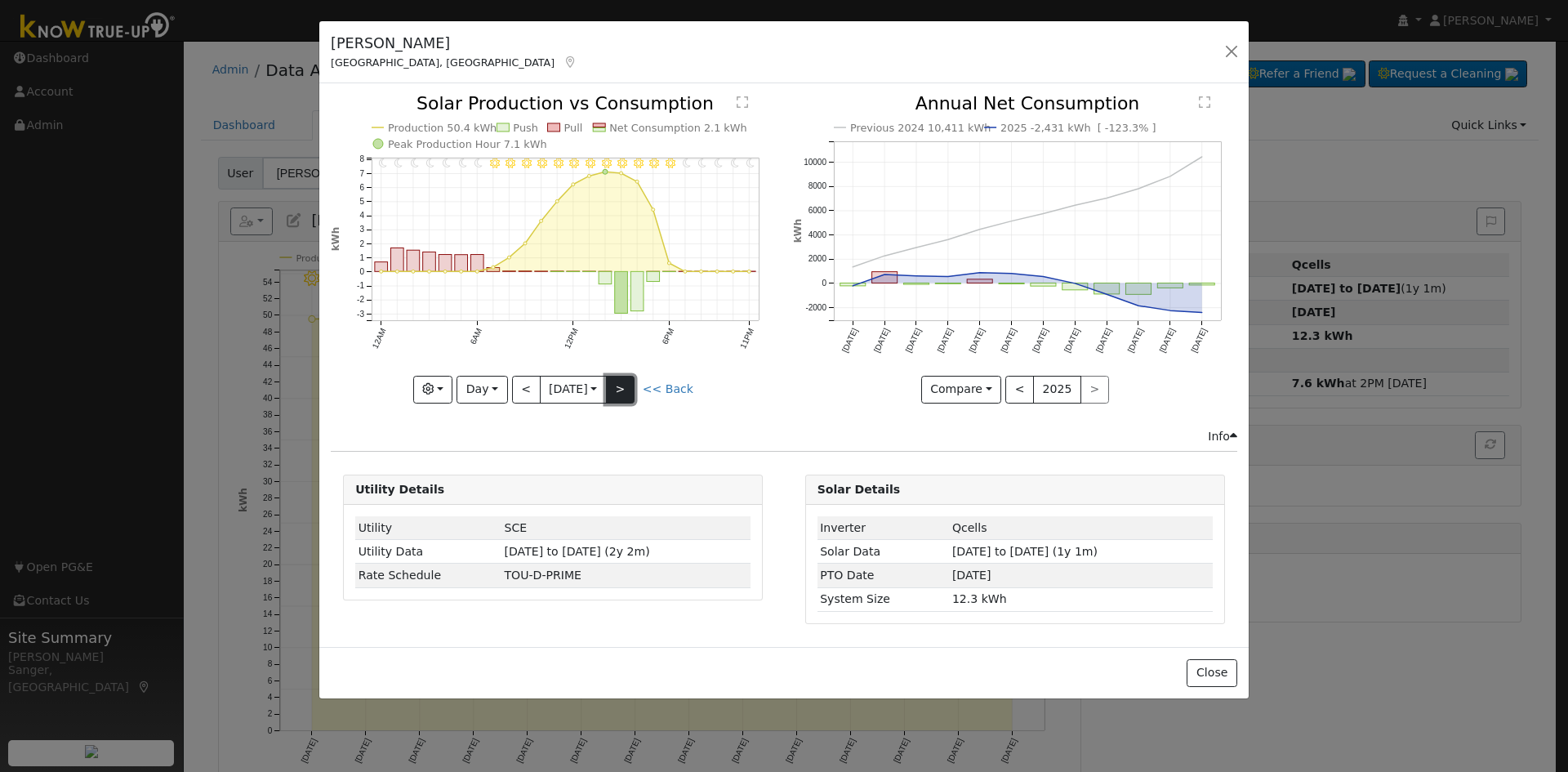
click at [625, 387] on button ">" at bounding box center [620, 389] width 29 height 28
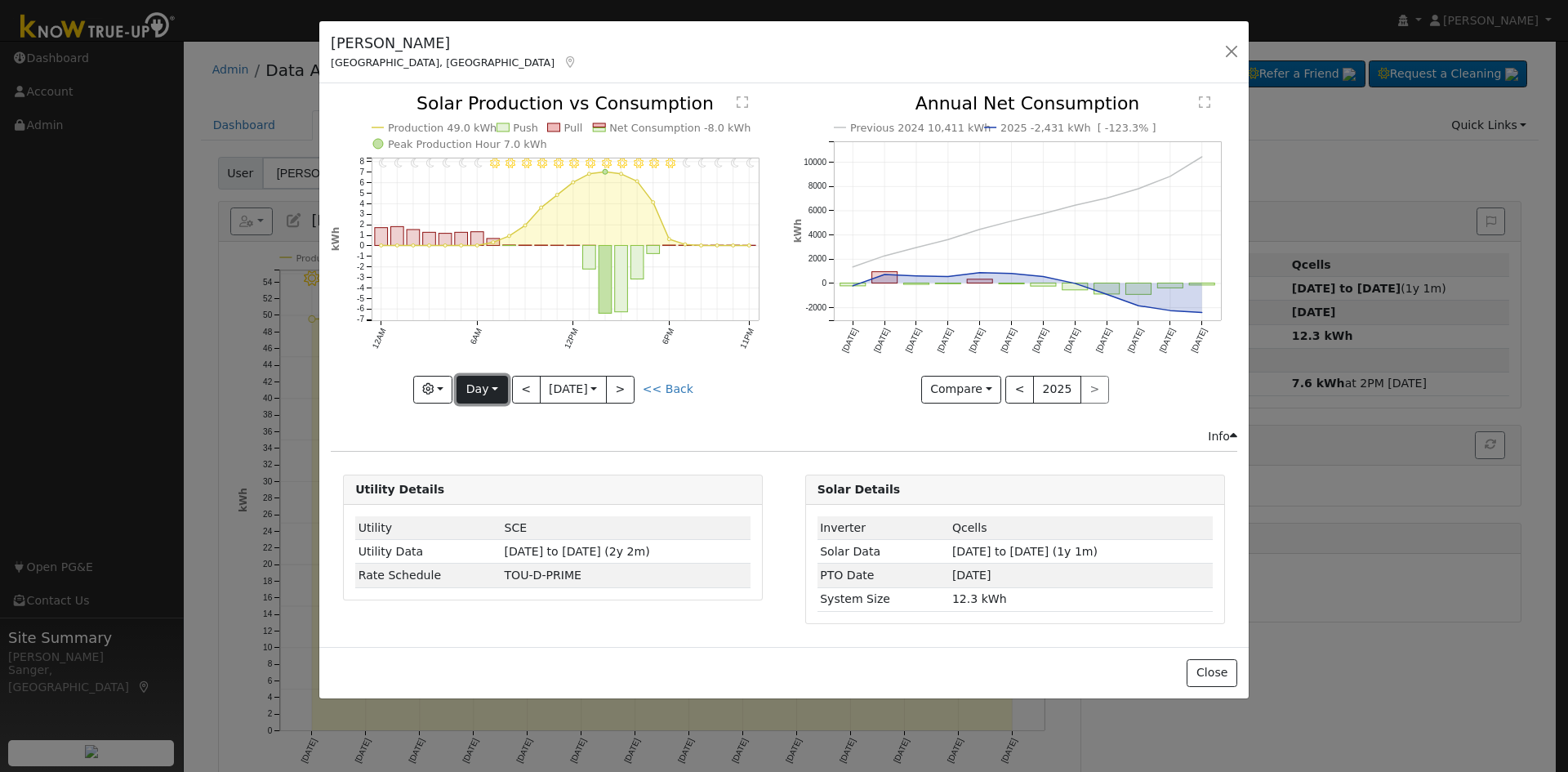
click at [482, 388] on button "Day" at bounding box center [481, 389] width 51 height 28
click at [486, 492] on link "Year" at bounding box center [514, 492] width 113 height 23
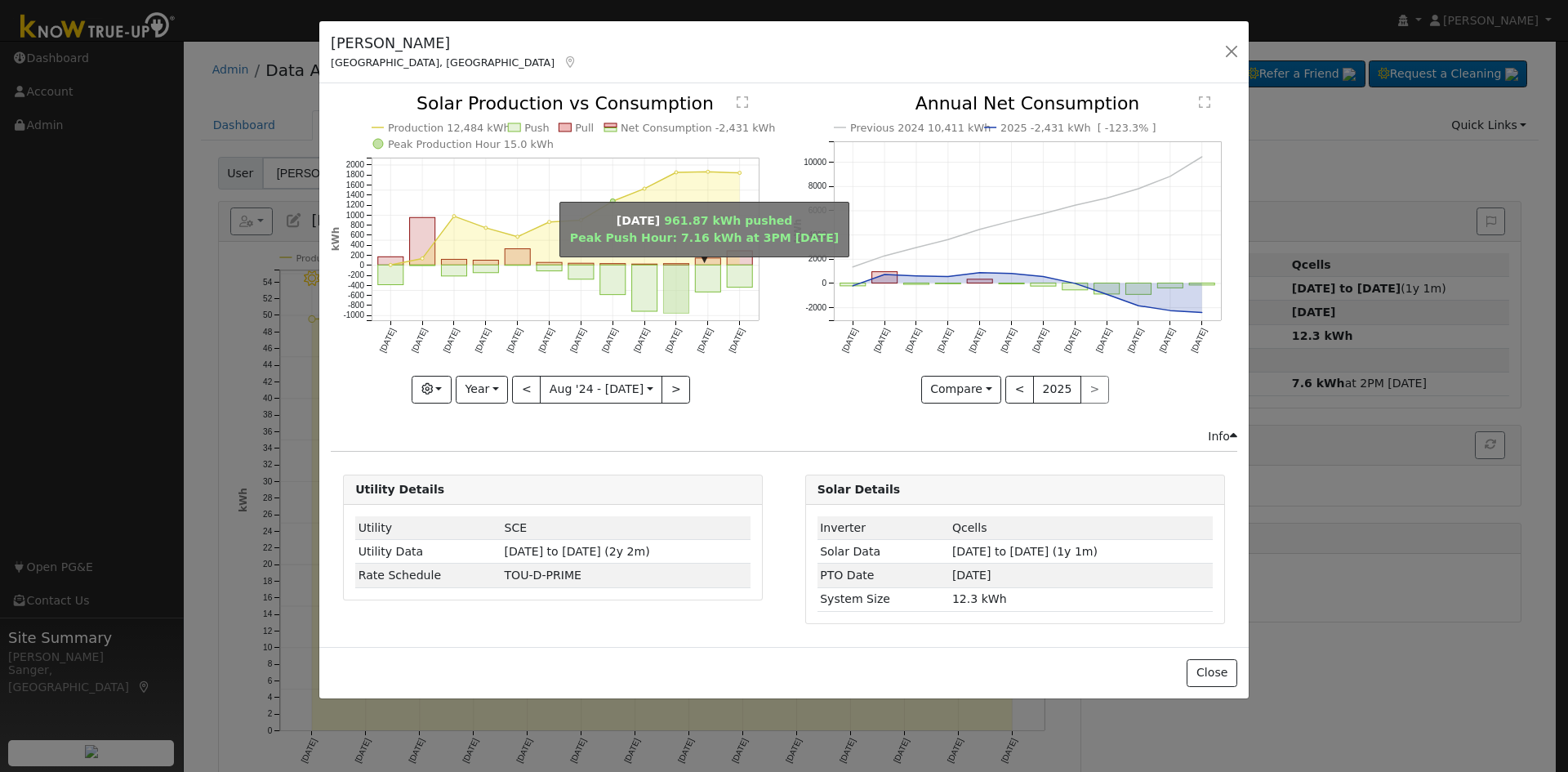
click at [680, 290] on rect "onclick=""" at bounding box center [676, 289] width 26 height 48
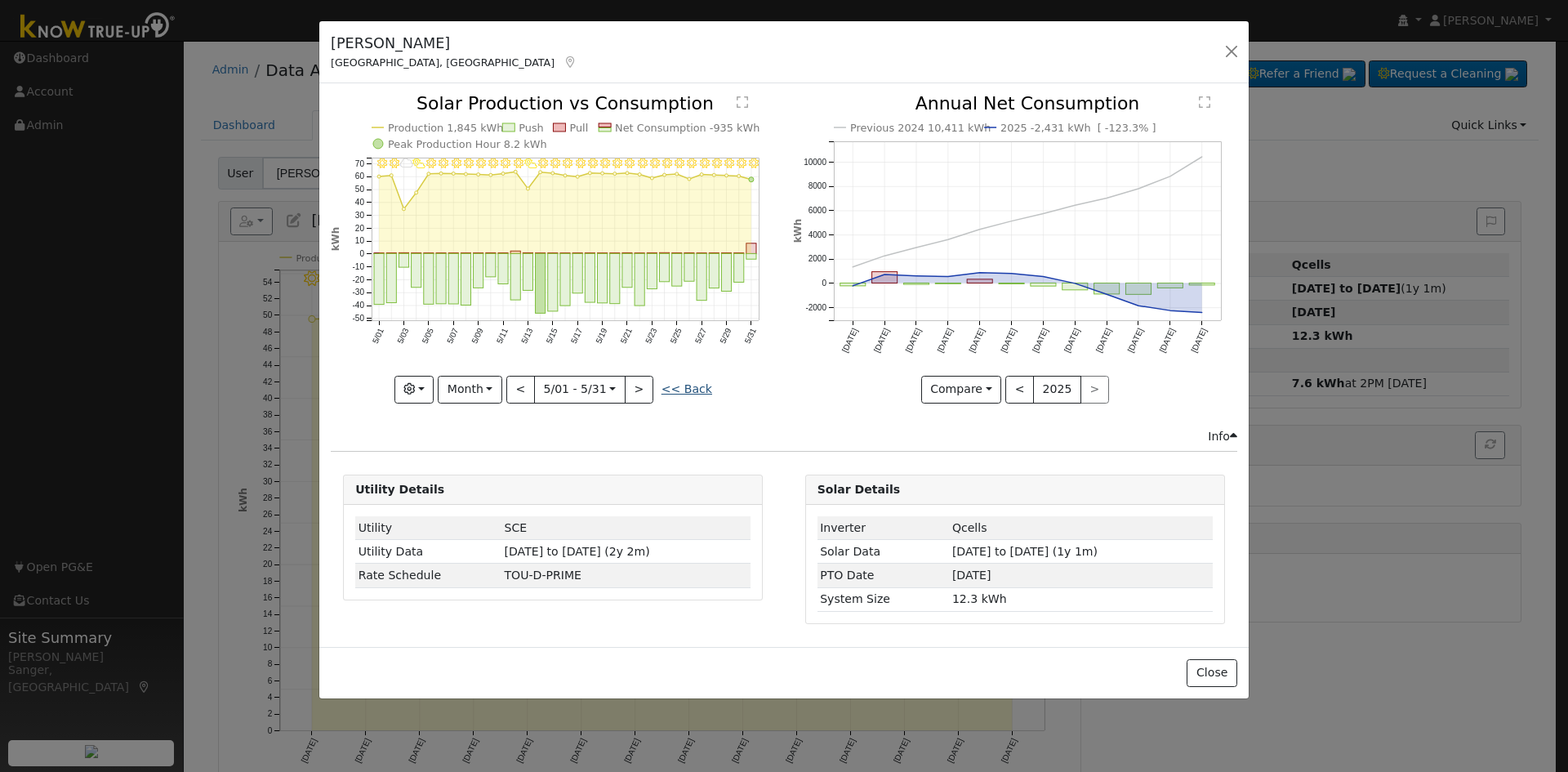
click at [679, 389] on link "<< Back" at bounding box center [686, 388] width 51 height 13
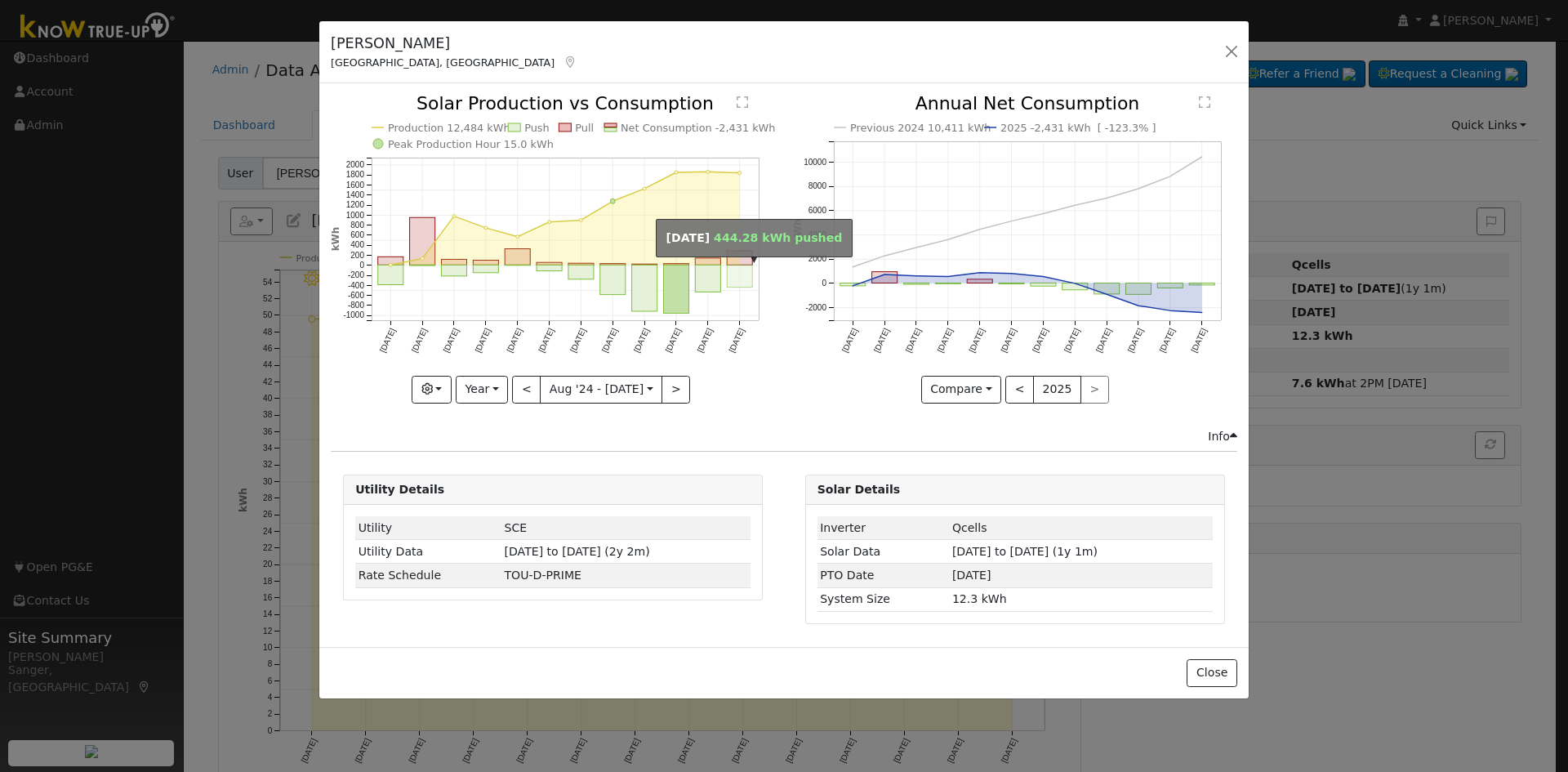
click at [741, 270] on rect "onclick=""" at bounding box center [740, 276] width 26 height 22
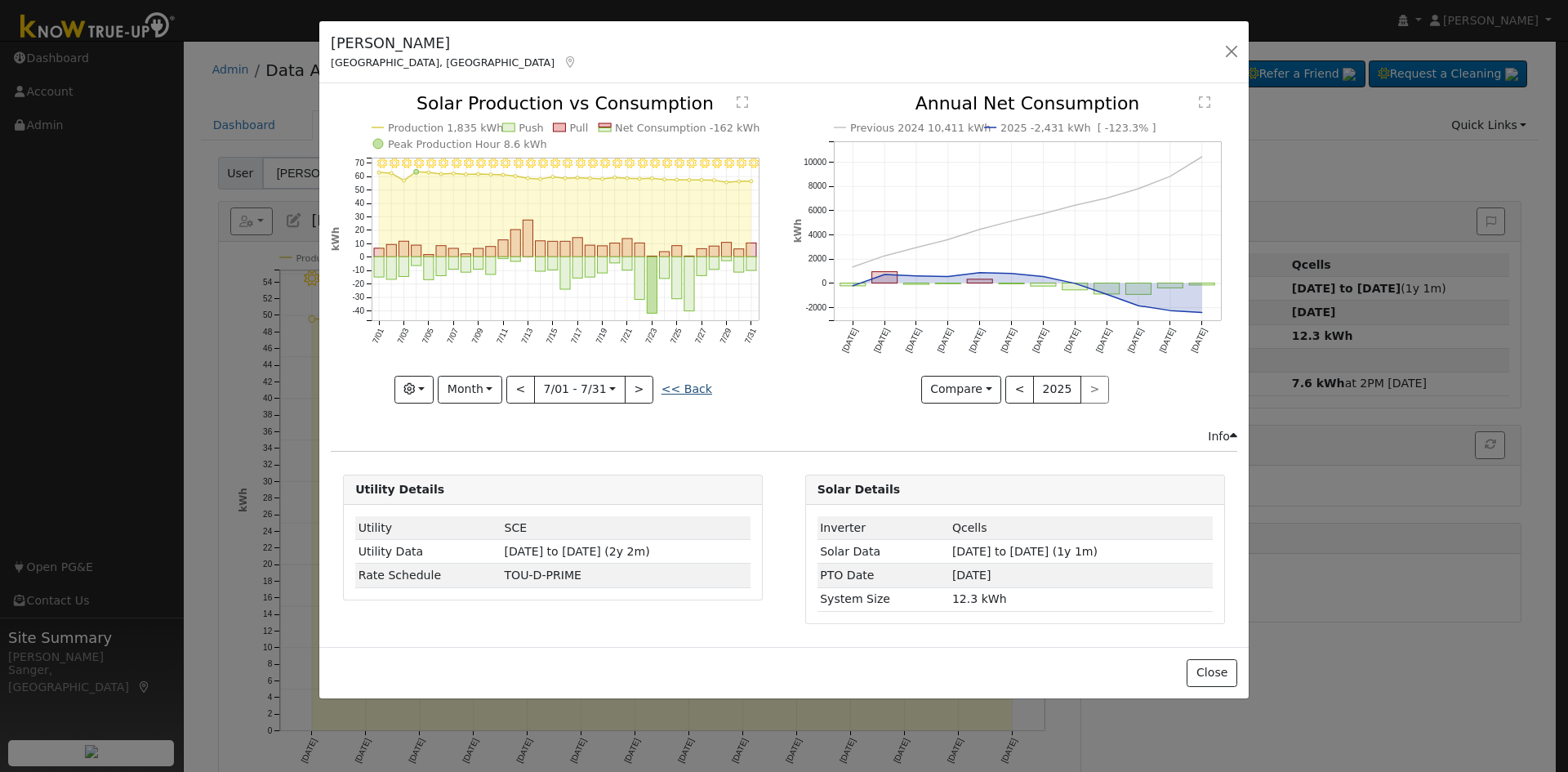
click at [692, 384] on link "<< Back" at bounding box center [686, 388] width 51 height 13
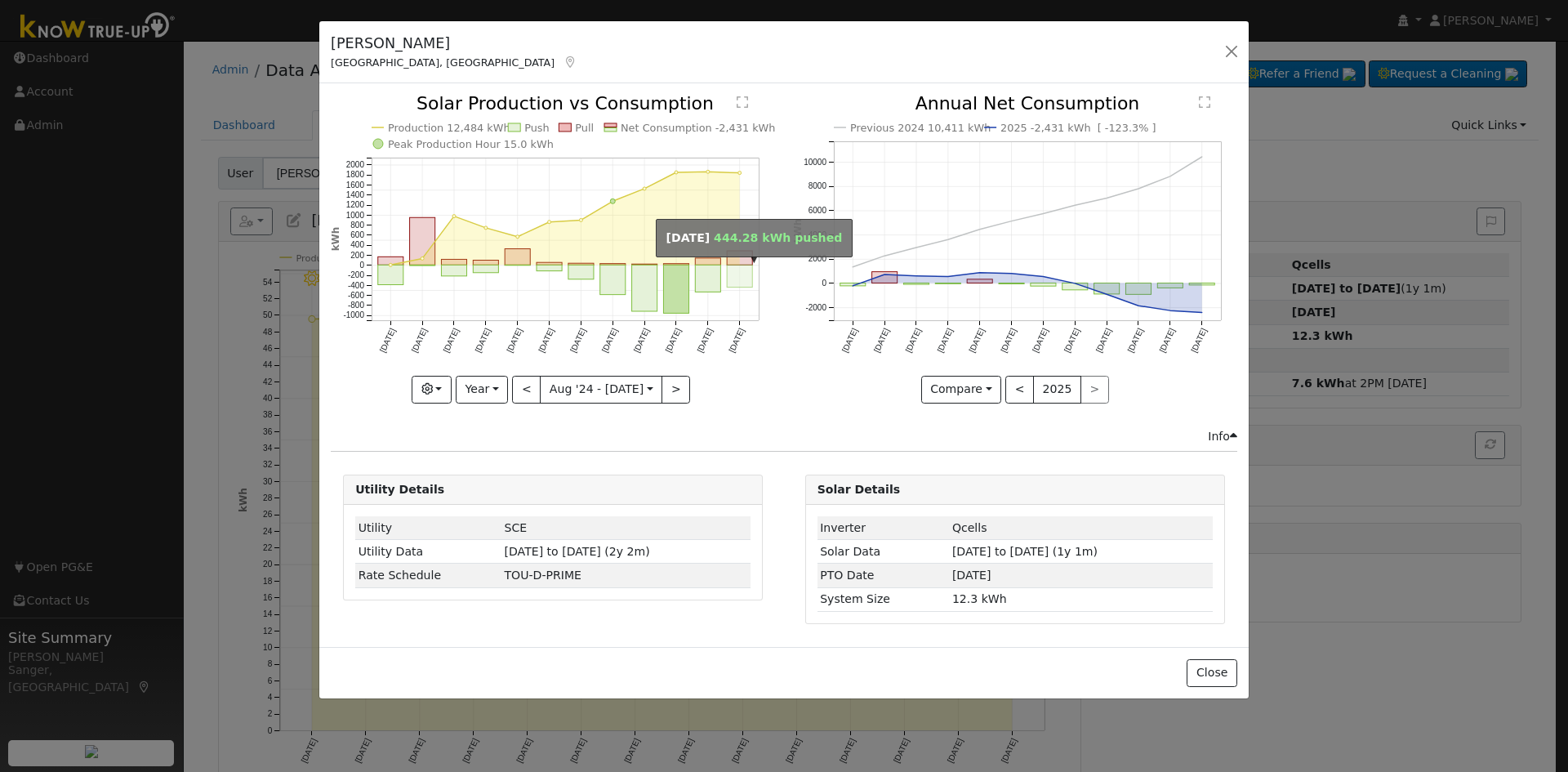
click at [744, 277] on rect "onclick=""" at bounding box center [740, 276] width 26 height 22
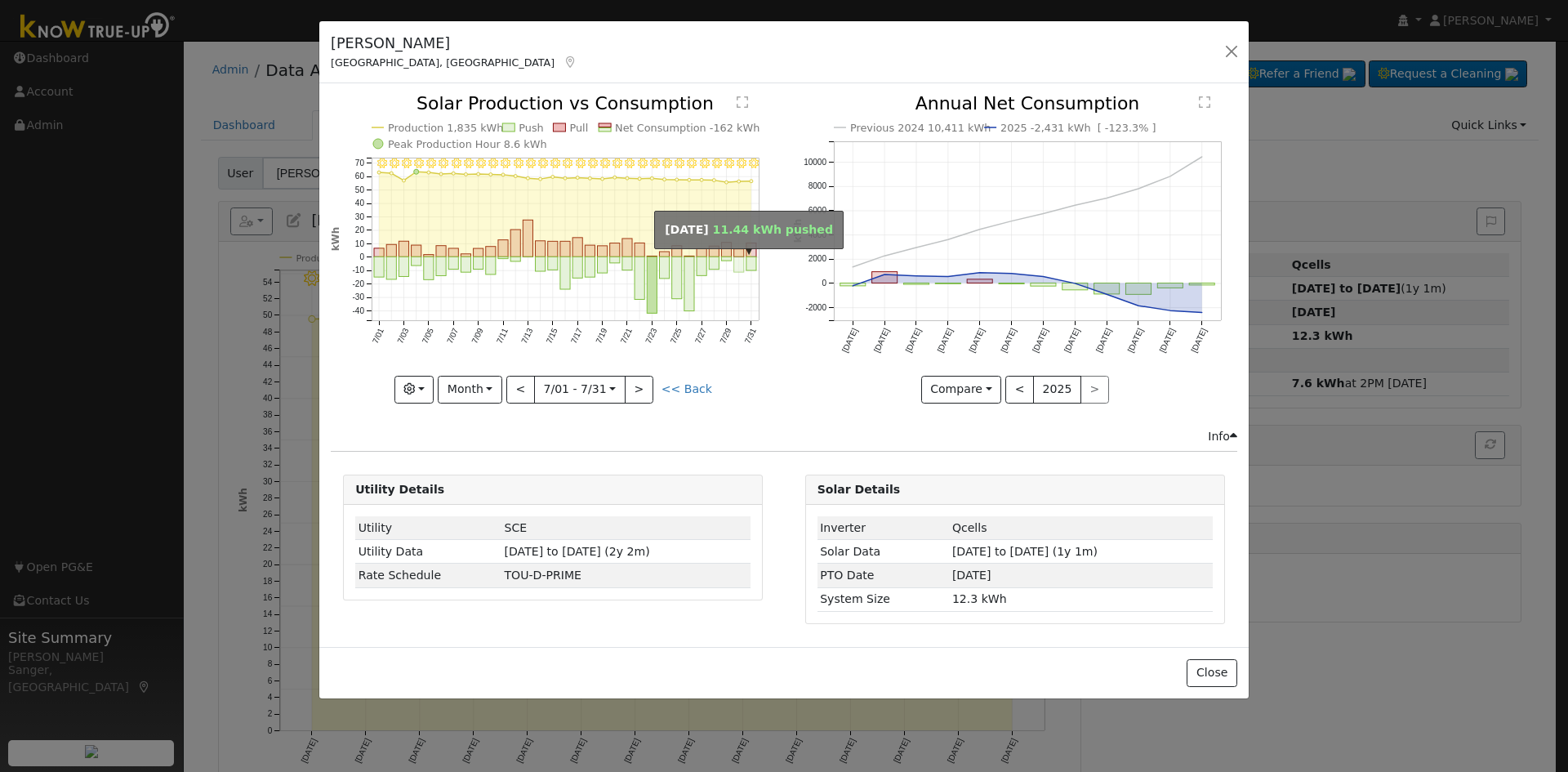
click at [738, 267] on rect "onclick=""" at bounding box center [739, 265] width 10 height 16
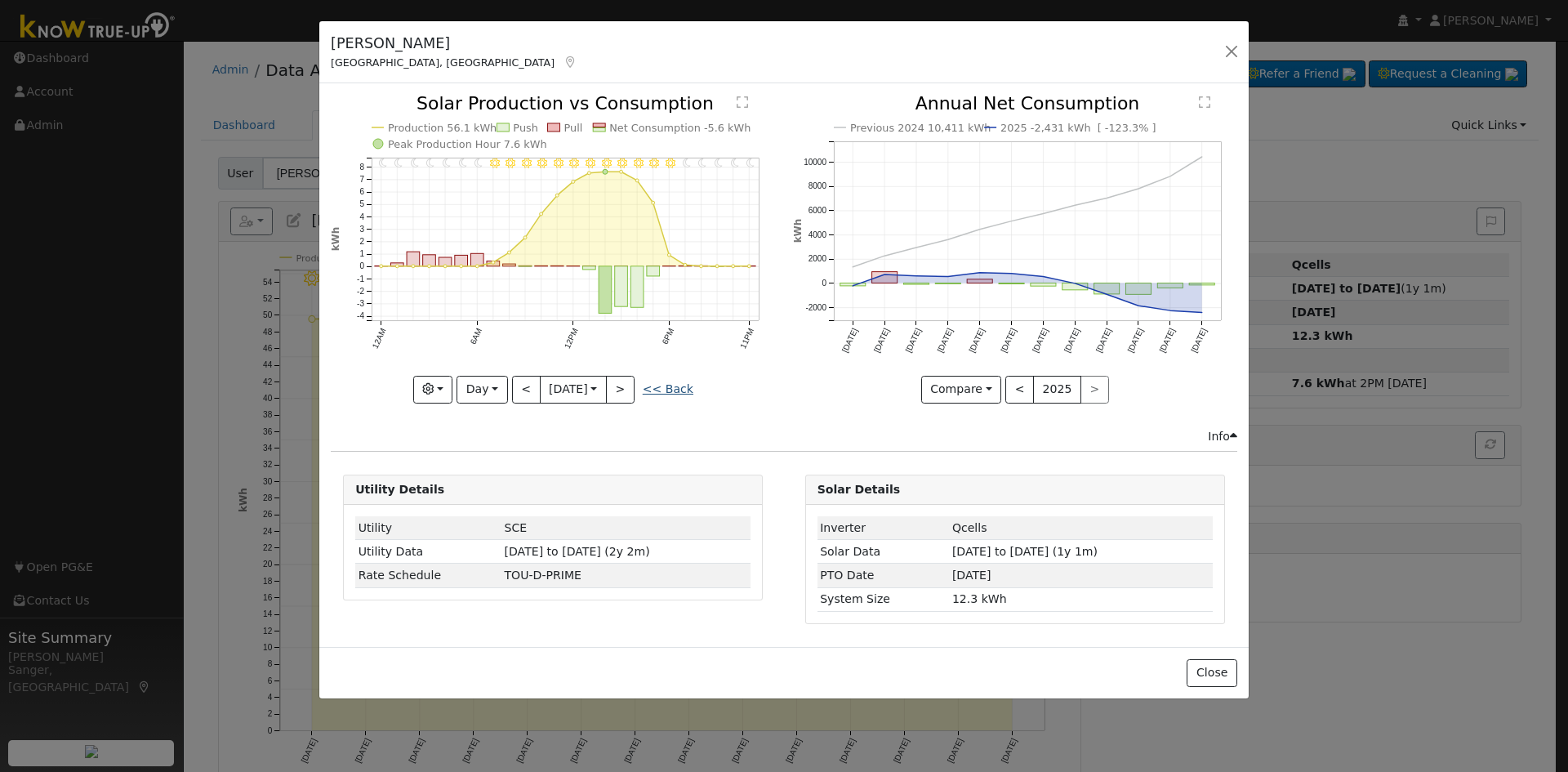
click at [685, 382] on link "<< Back" at bounding box center [668, 388] width 51 height 13
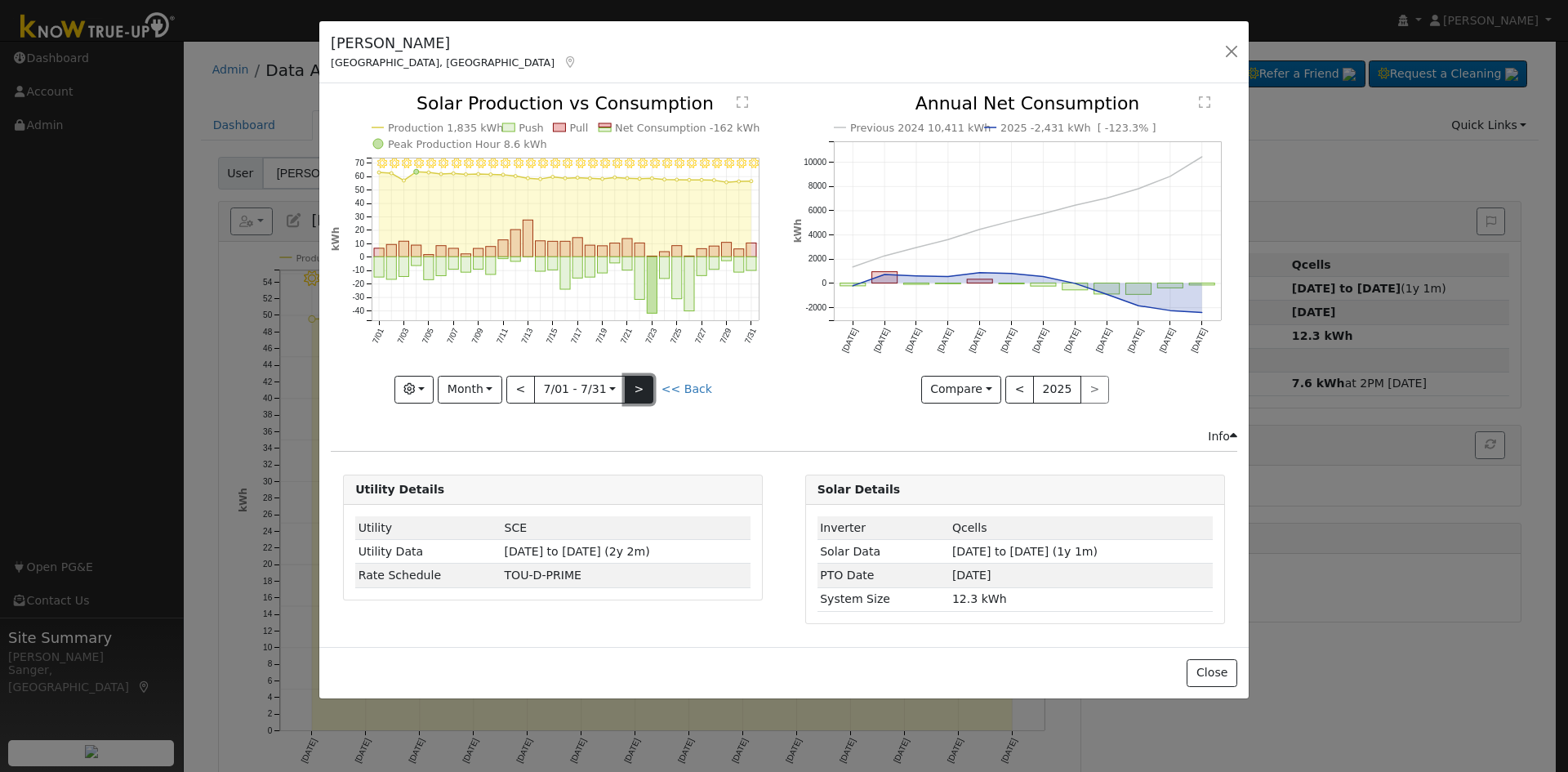
click at [639, 382] on button ">" at bounding box center [639, 389] width 29 height 28
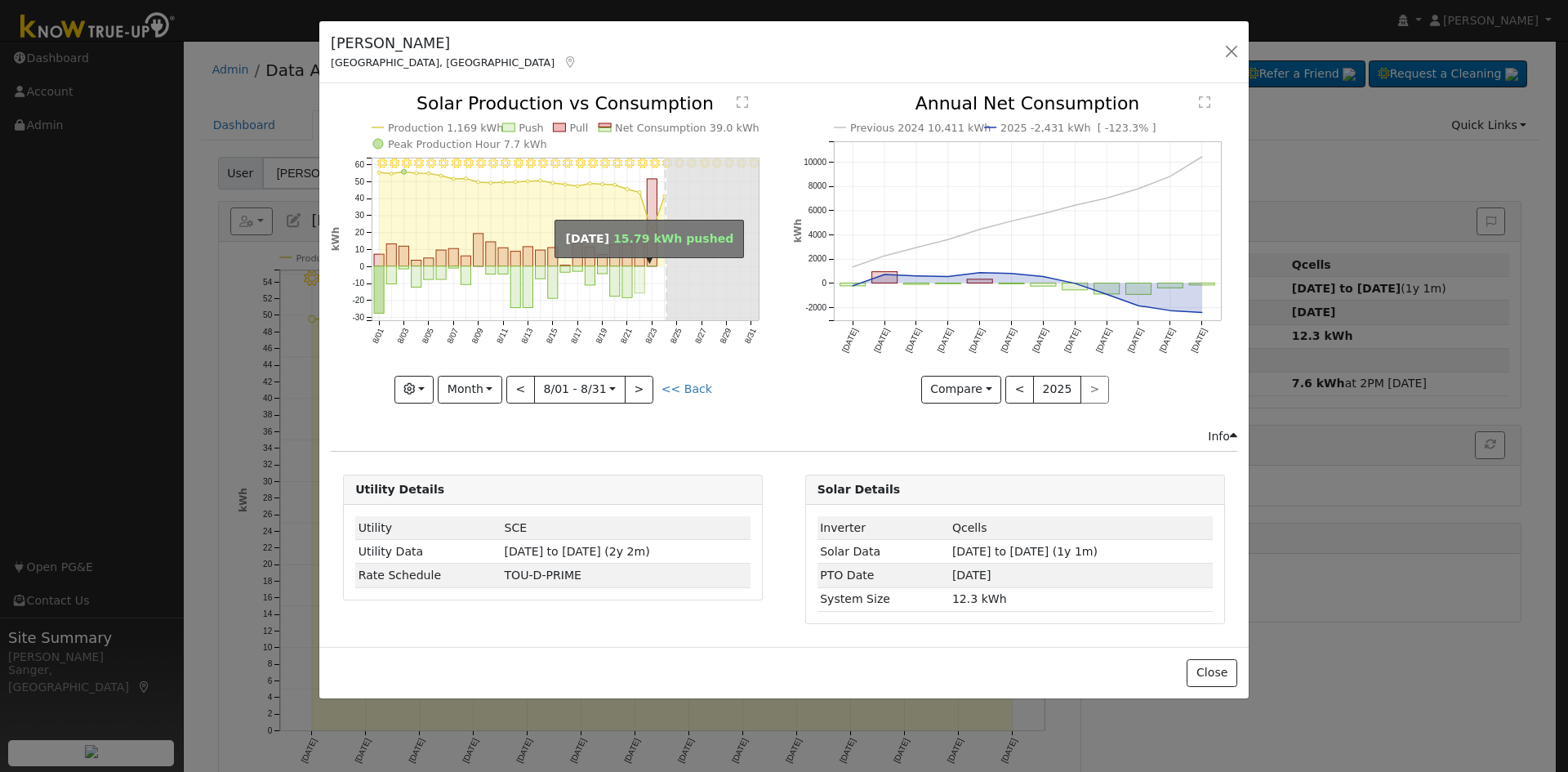
click at [641, 277] on rect "onclick=""" at bounding box center [639, 279] width 10 height 27
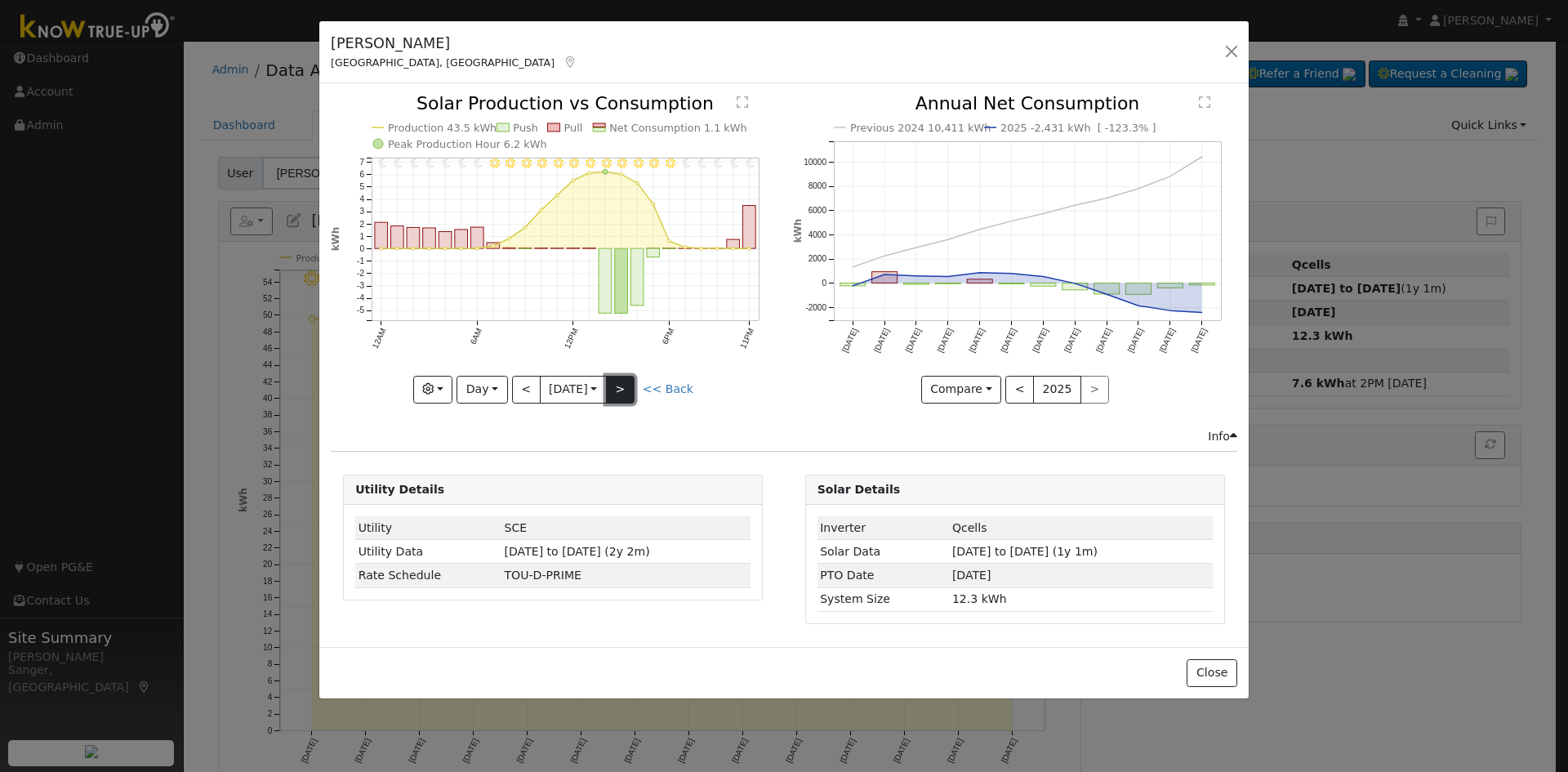
click at [624, 385] on button ">" at bounding box center [620, 389] width 29 height 28
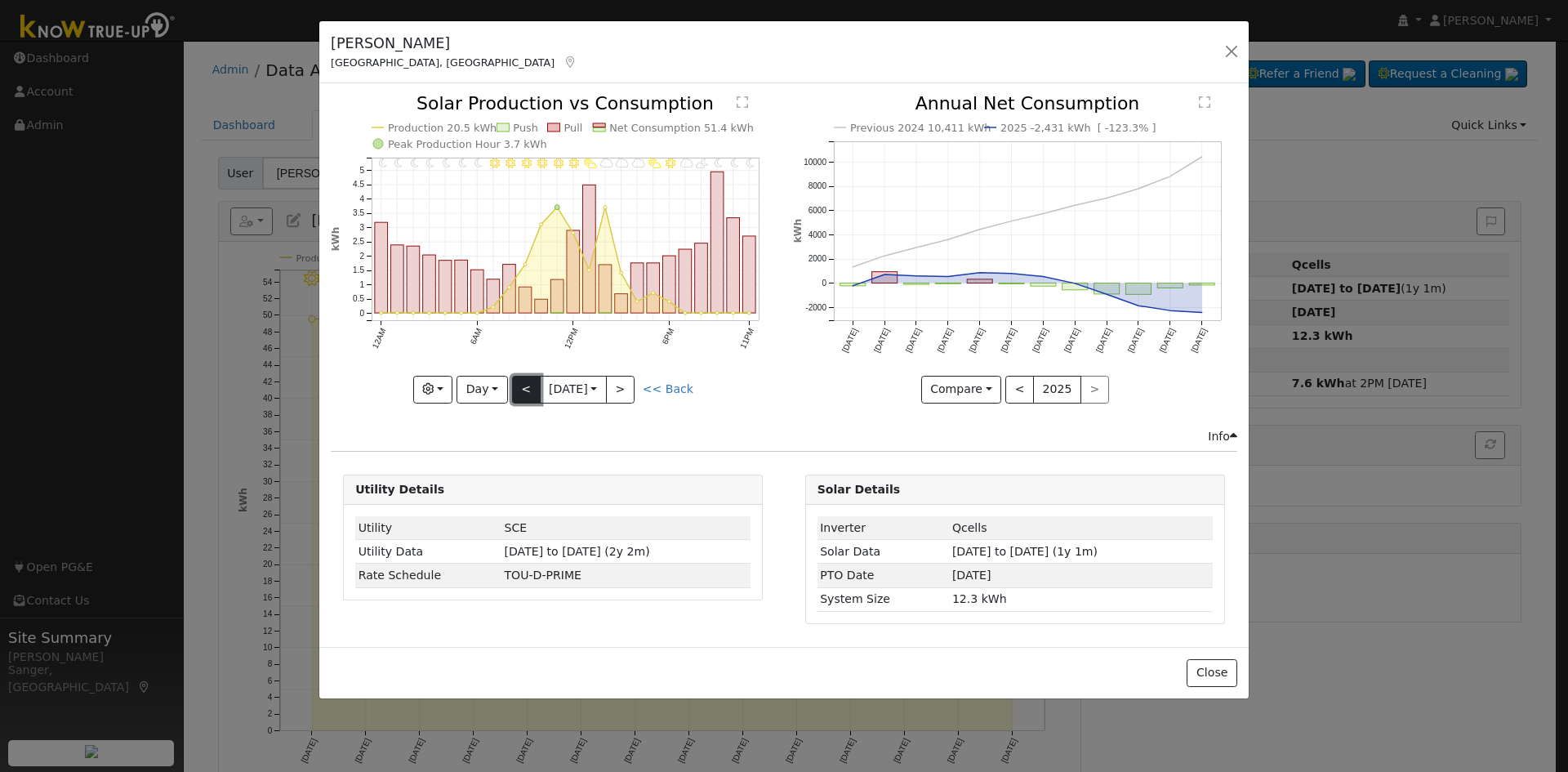
click at [520, 387] on button "<" at bounding box center [526, 389] width 29 height 28
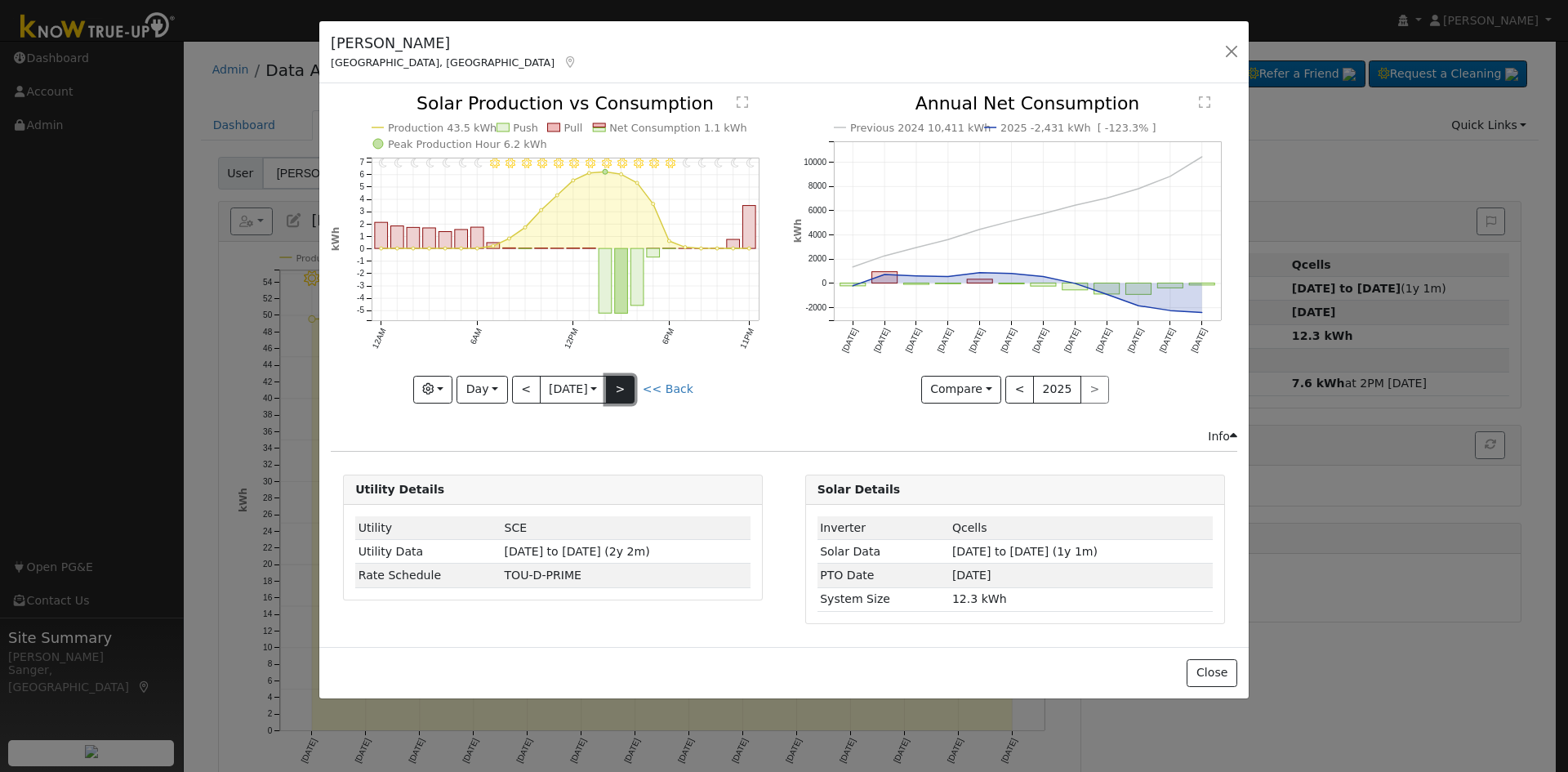
click at [631, 392] on button ">" at bounding box center [620, 389] width 29 height 28
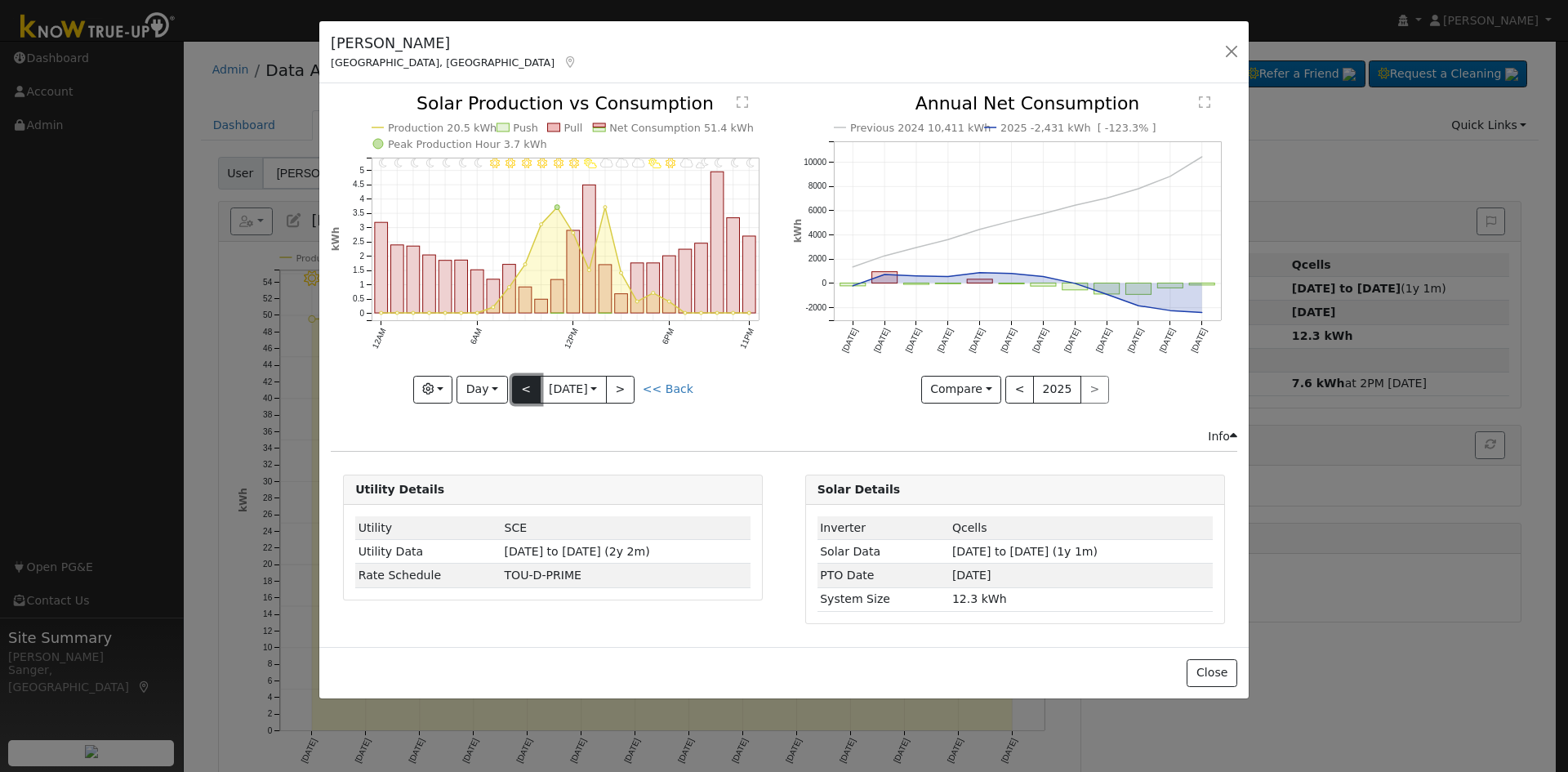
click at [526, 387] on button "<" at bounding box center [526, 389] width 29 height 28
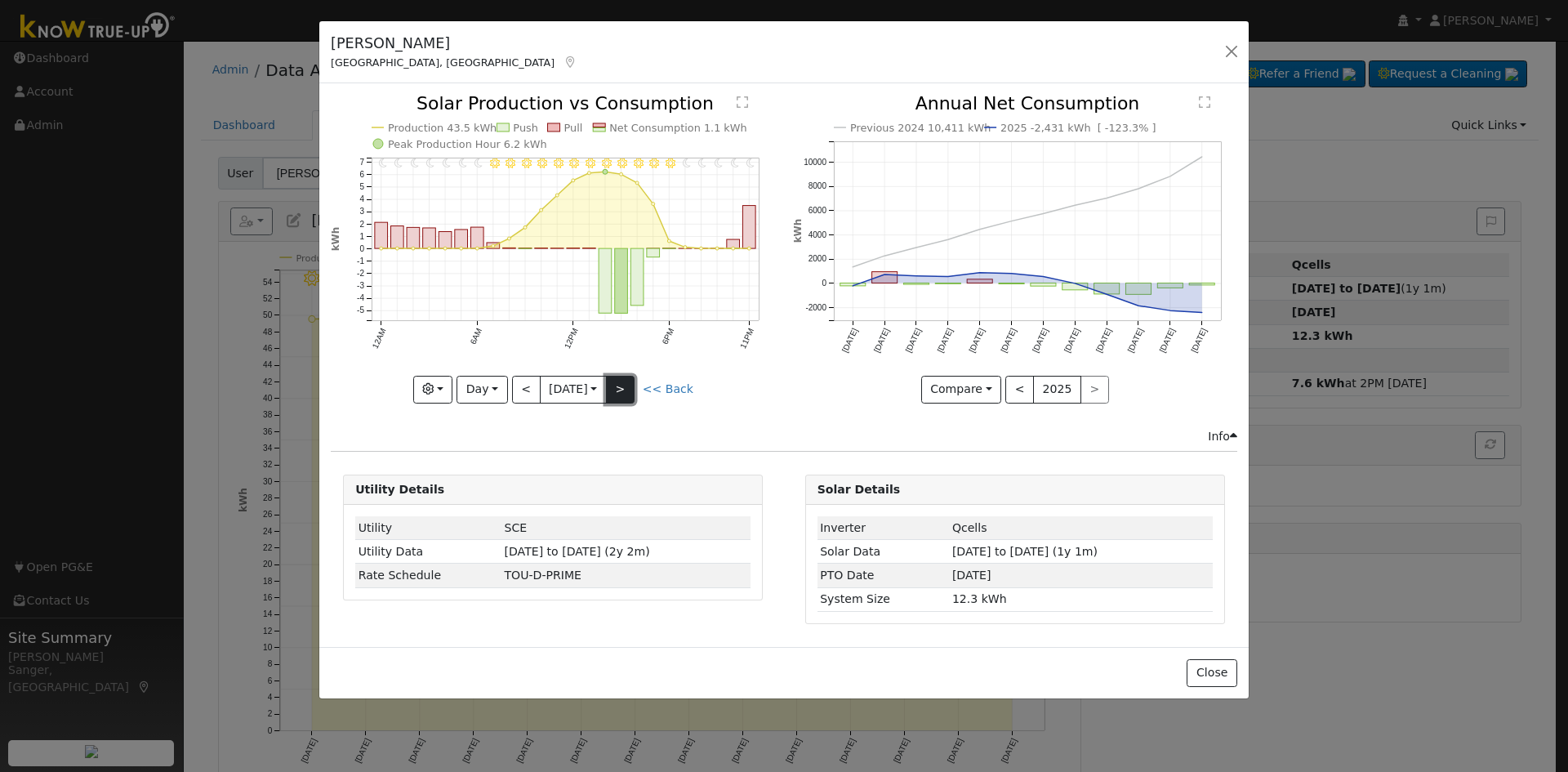
click at [620, 388] on button ">" at bounding box center [620, 389] width 29 height 28
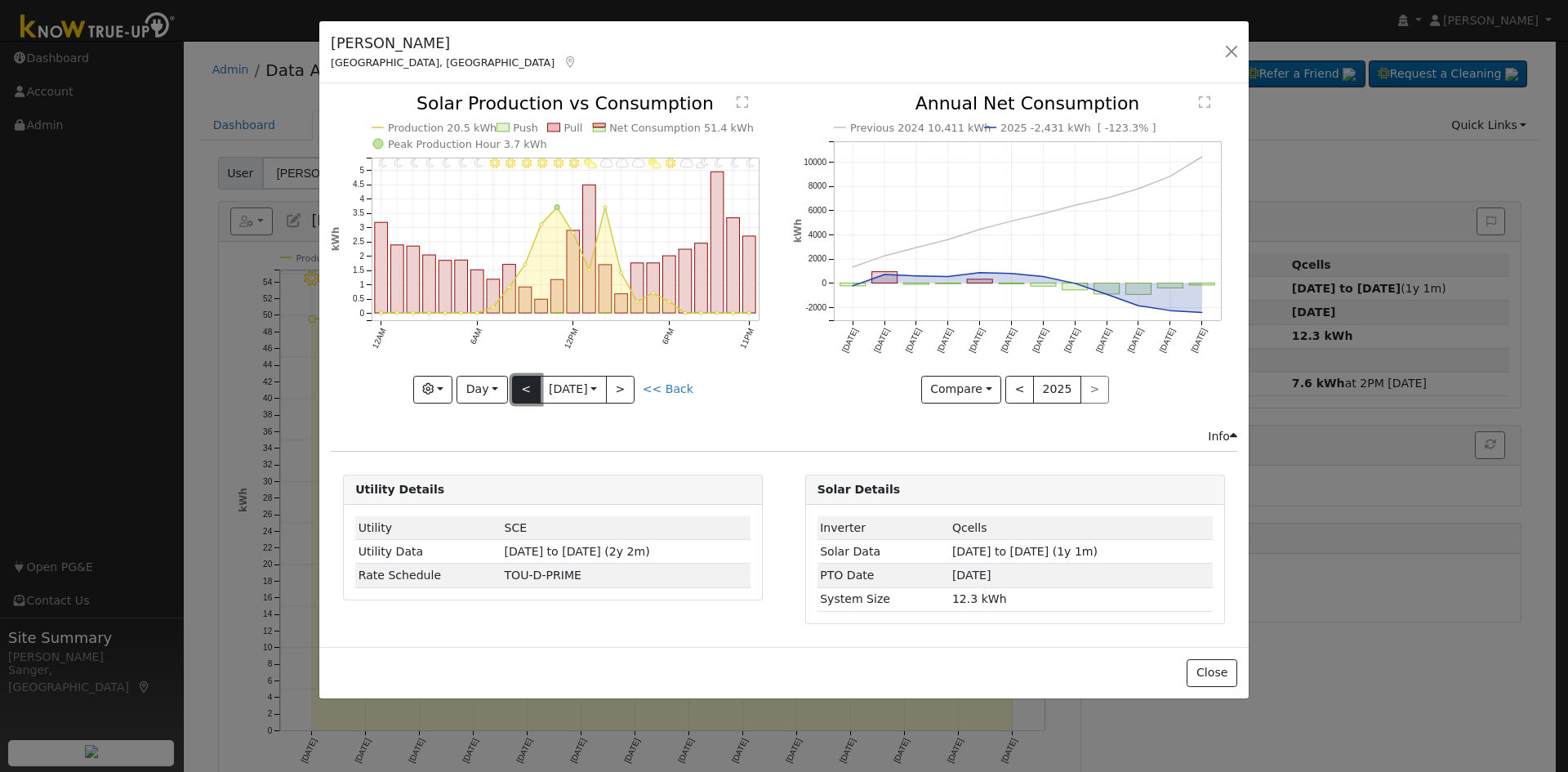
click at [518, 385] on button "<" at bounding box center [526, 389] width 29 height 28
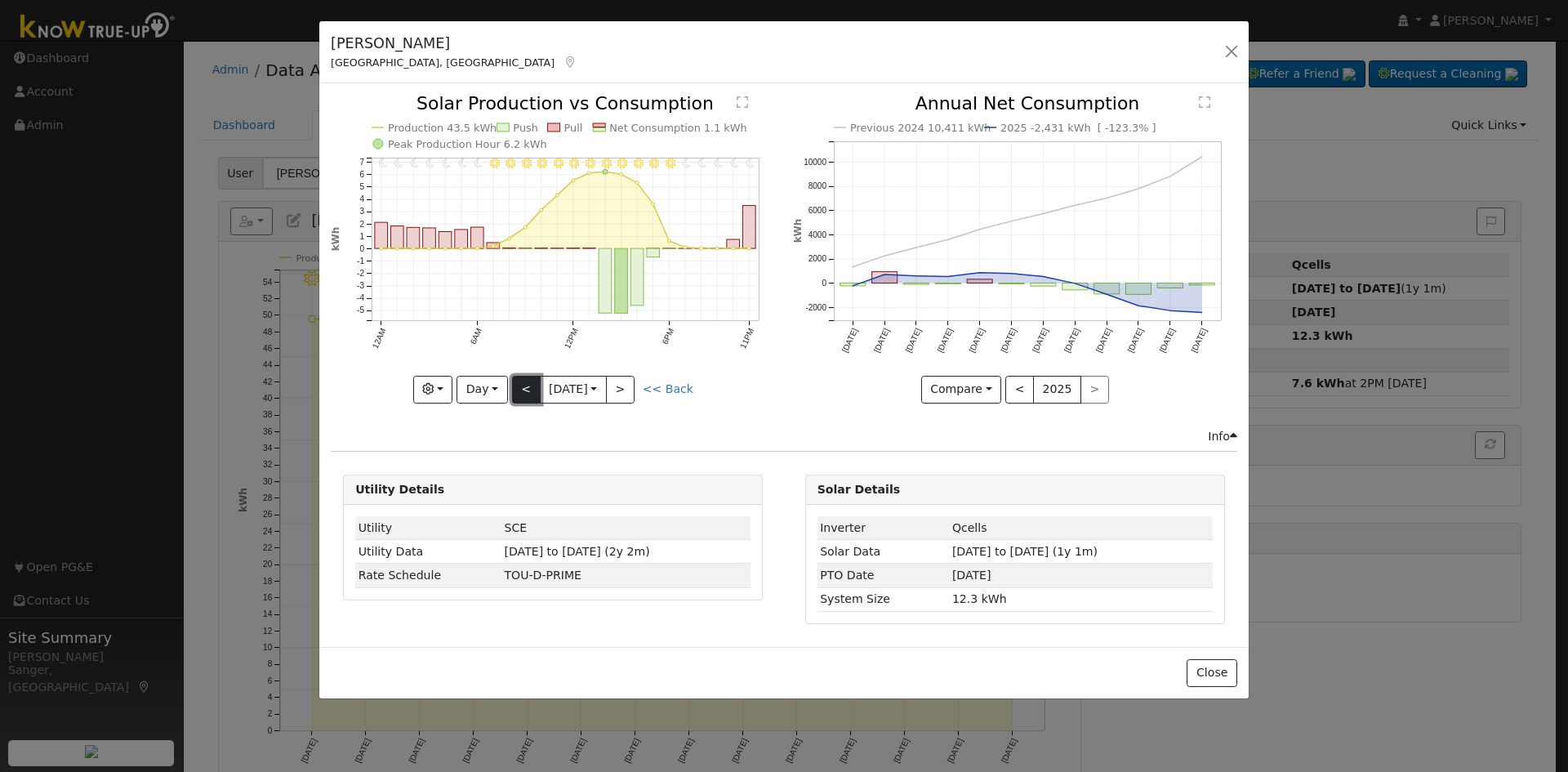
click at [525, 388] on button "<" at bounding box center [526, 389] width 29 height 28
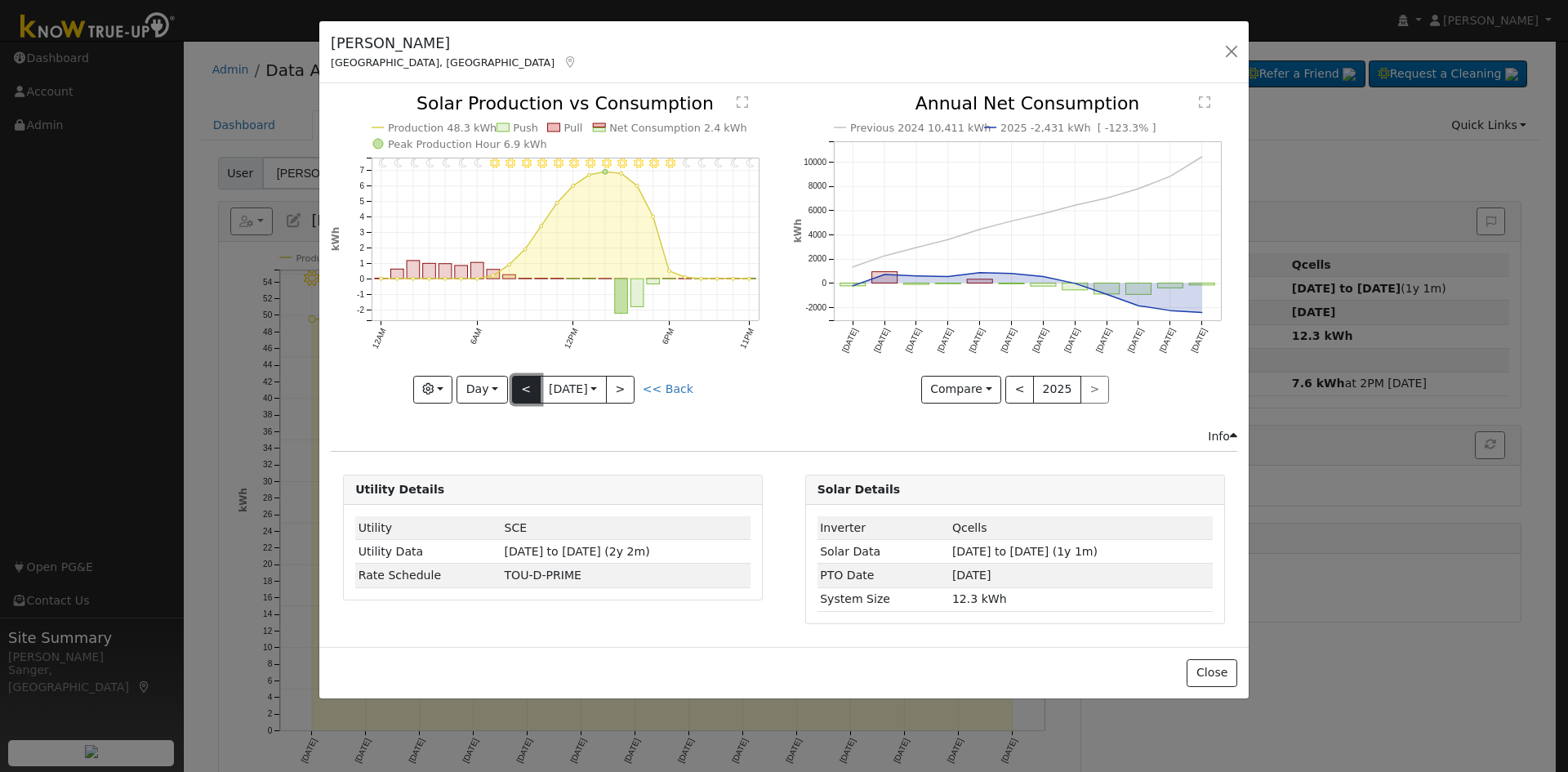
click at [525, 388] on button "<" at bounding box center [526, 389] width 29 height 28
click at [622, 391] on button ">" at bounding box center [620, 389] width 29 height 28
click at [622, 391] on div "11PM - Clear 10PM - Clear 9PM - Clear 8PM - Clear 7PM - Clear 6PM - Clear 5PM -…" at bounding box center [552, 248] width 444 height 308
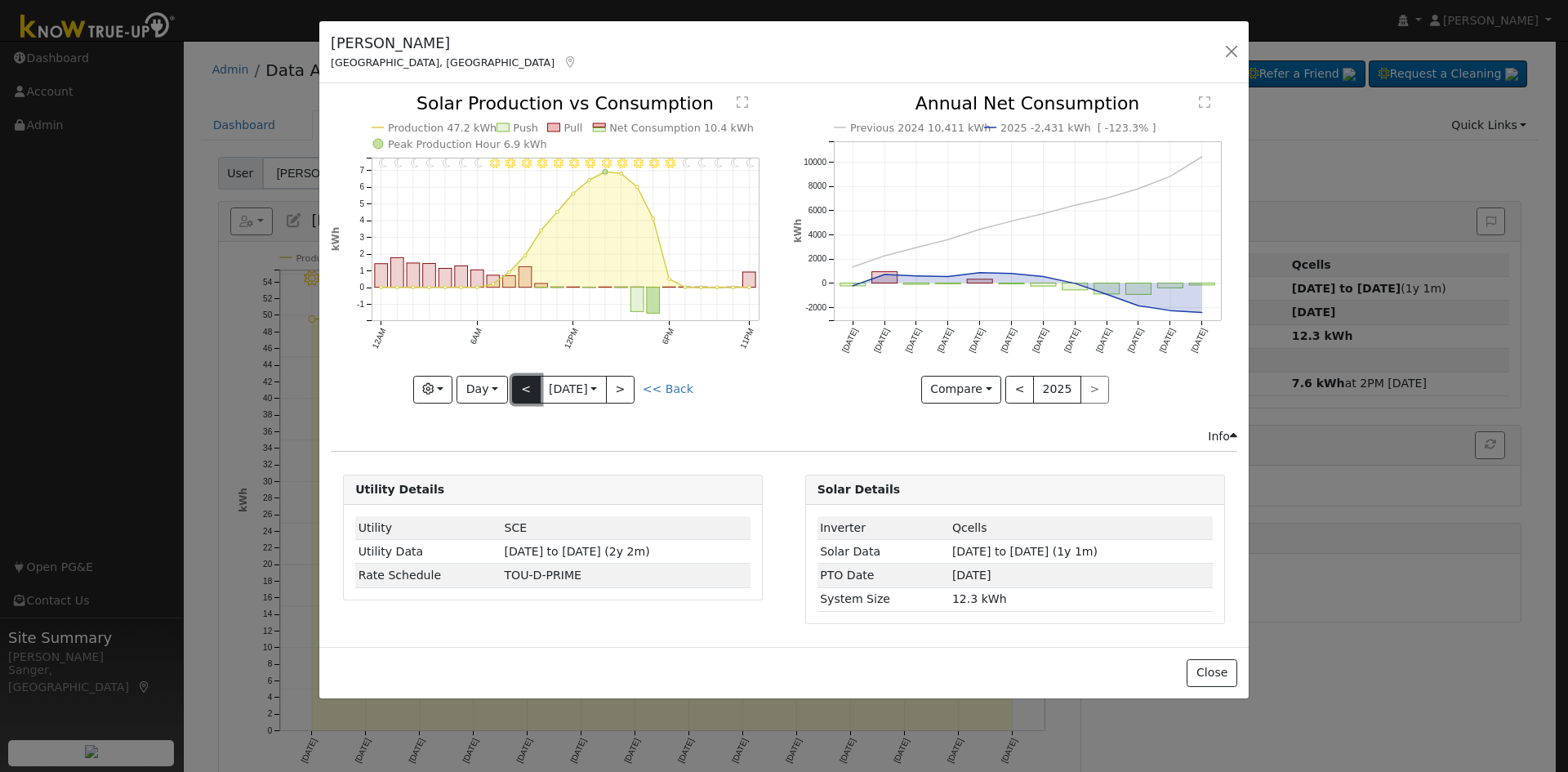
click at [522, 388] on button "<" at bounding box center [526, 389] width 29 height 28
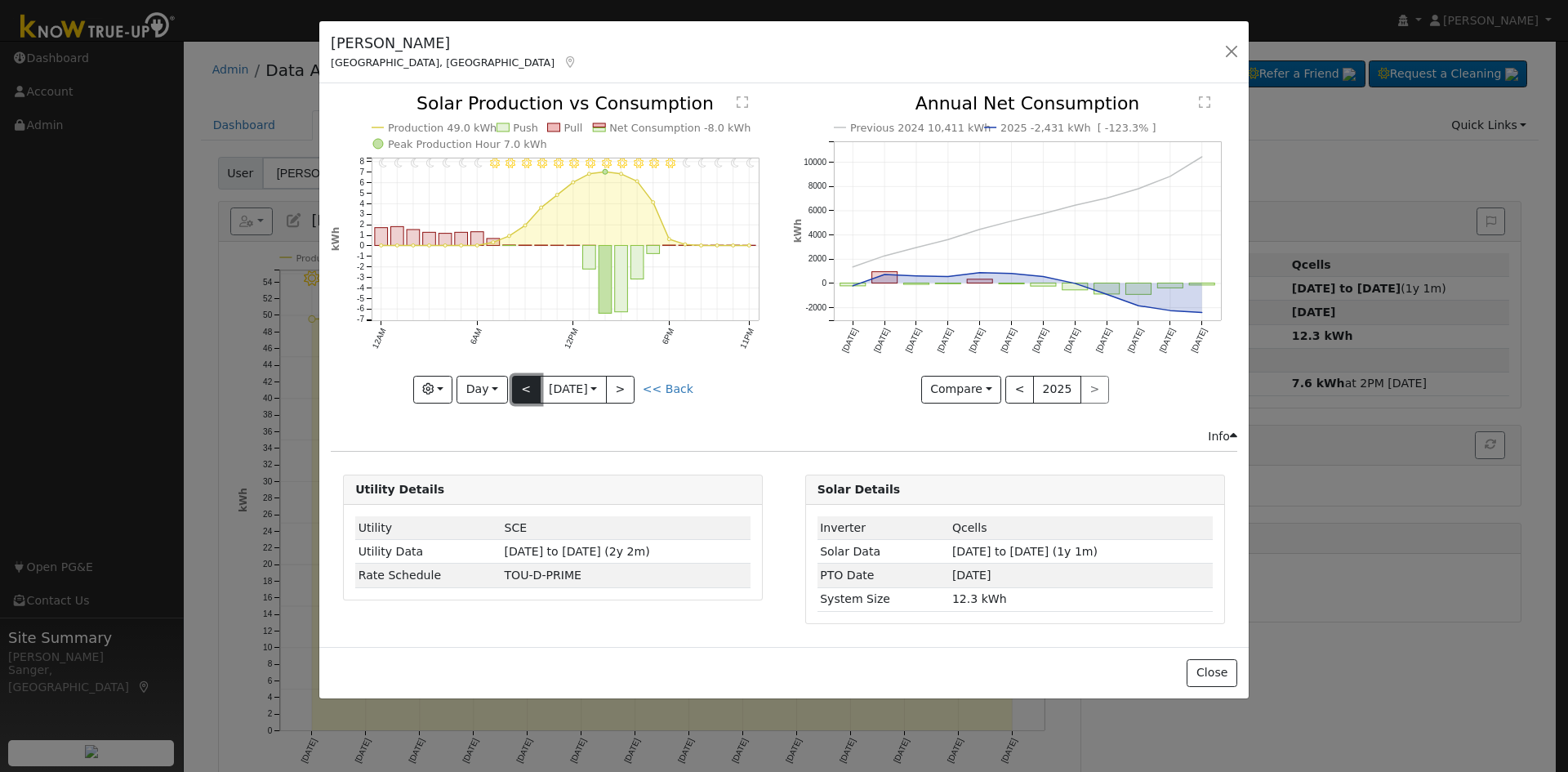
click at [522, 388] on button "<" at bounding box center [526, 389] width 29 height 28
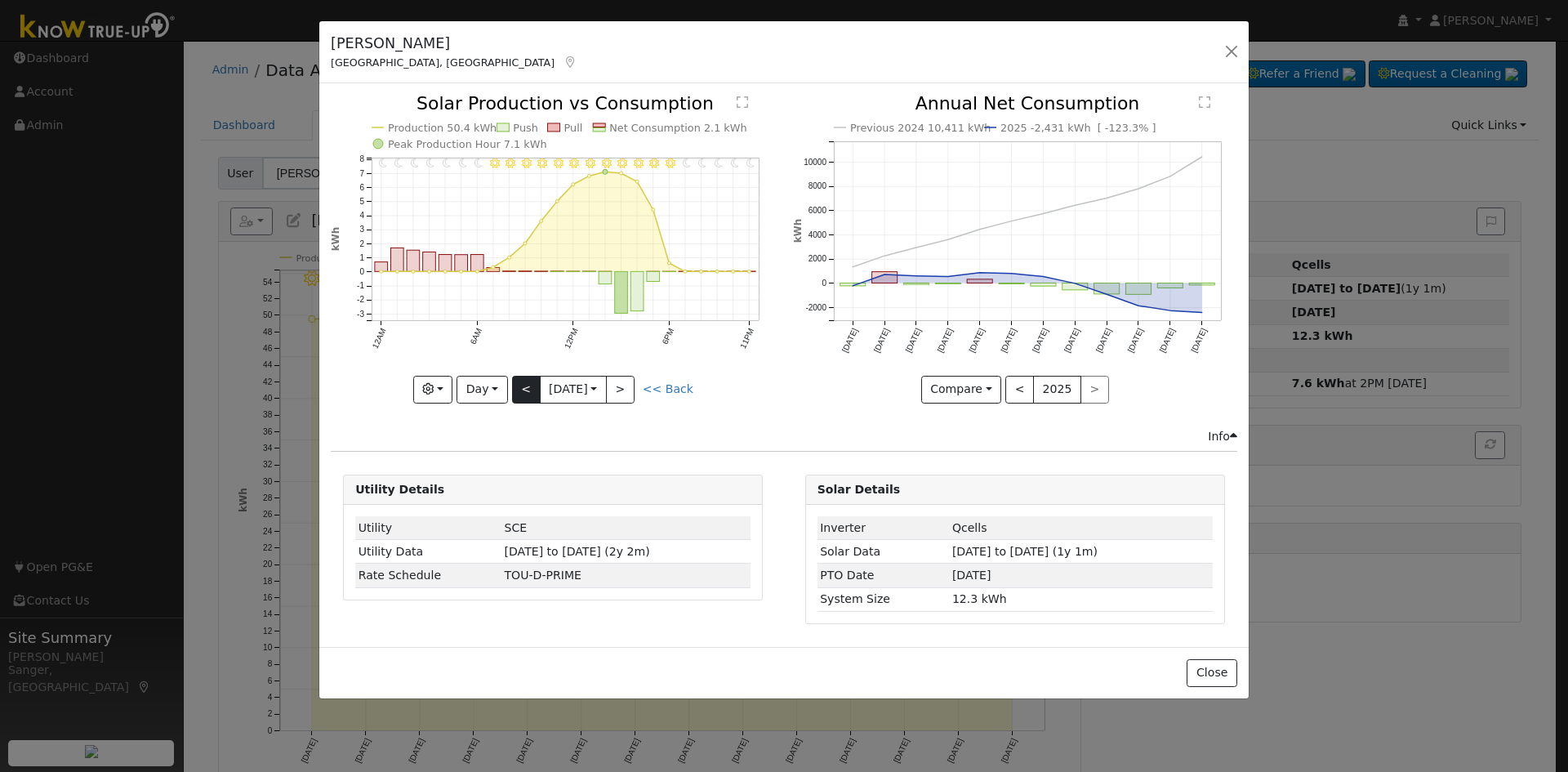
click at [522, 388] on div "11PM - Clear 10PM - Clear 9PM - Clear 8PM - Clear 7PM - Clear 6PM - Clear 5PM -…" at bounding box center [552, 248] width 444 height 308
click at [522, 388] on button "<" at bounding box center [526, 389] width 29 height 28
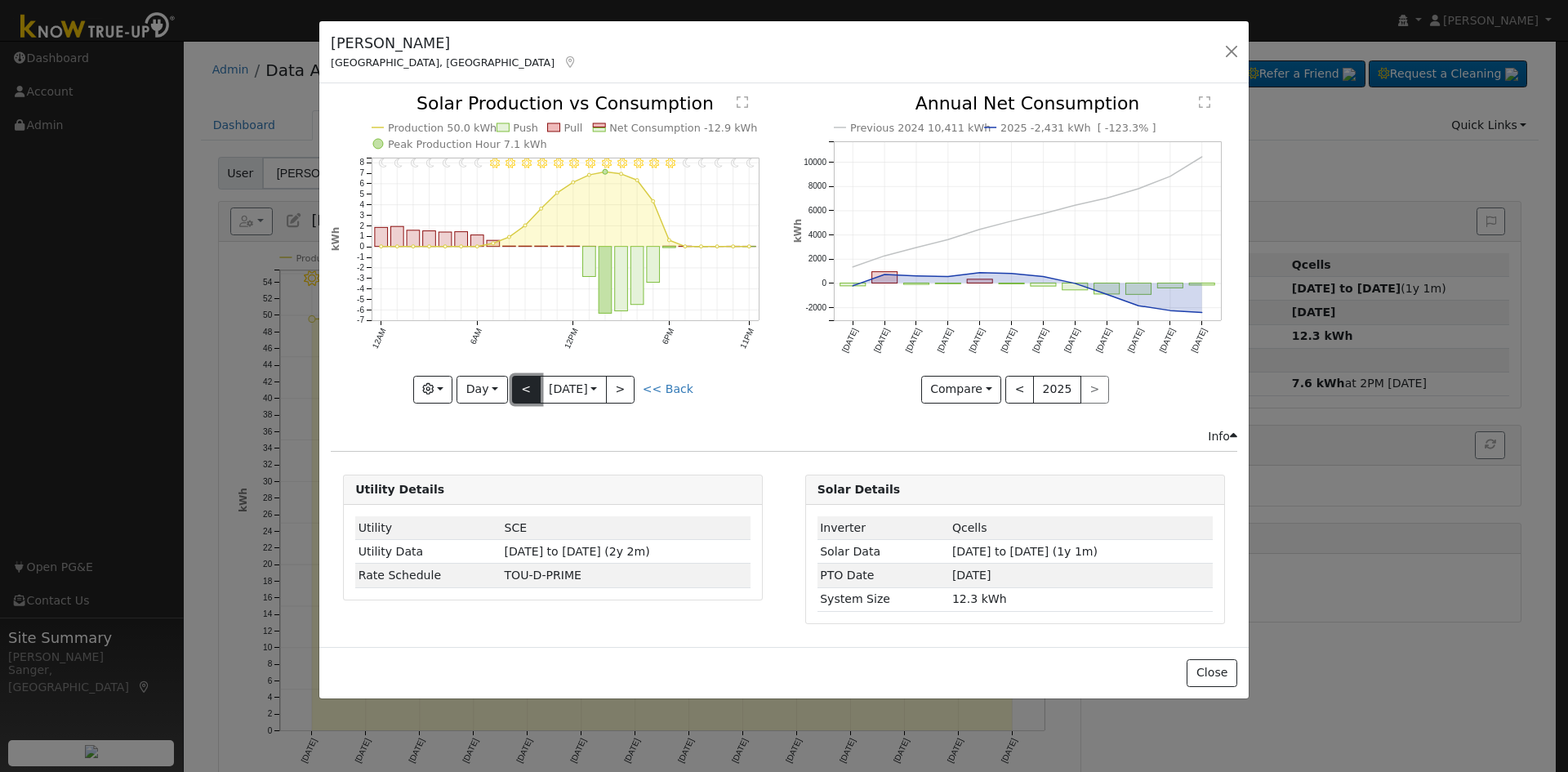
click at [522, 388] on button "<" at bounding box center [526, 389] width 29 height 28
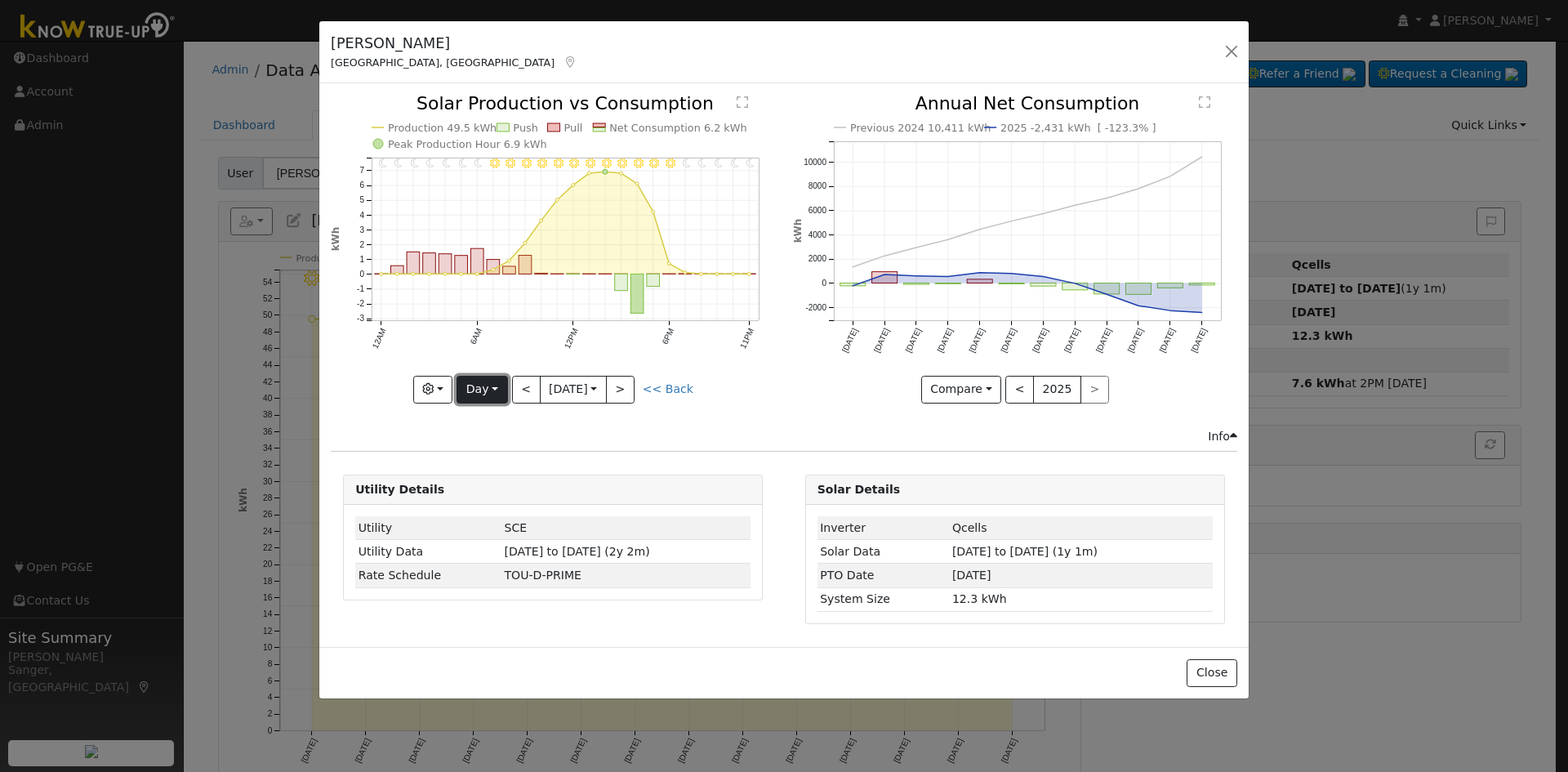
click at [475, 388] on button "Day" at bounding box center [481, 389] width 51 height 28
click at [502, 451] on link "Week" at bounding box center [514, 446] width 113 height 23
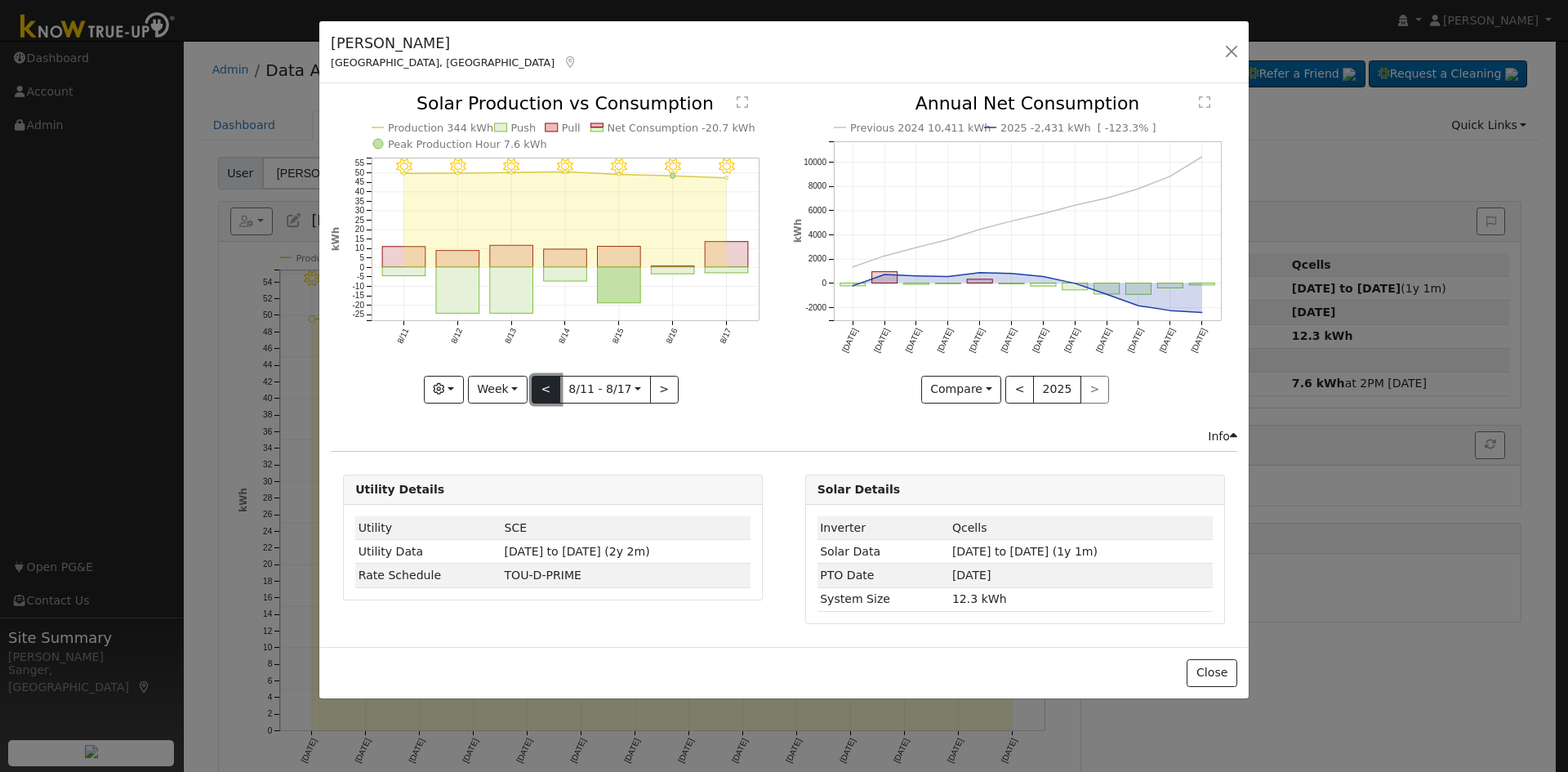
click at [547, 385] on button "<" at bounding box center [546, 389] width 29 height 28
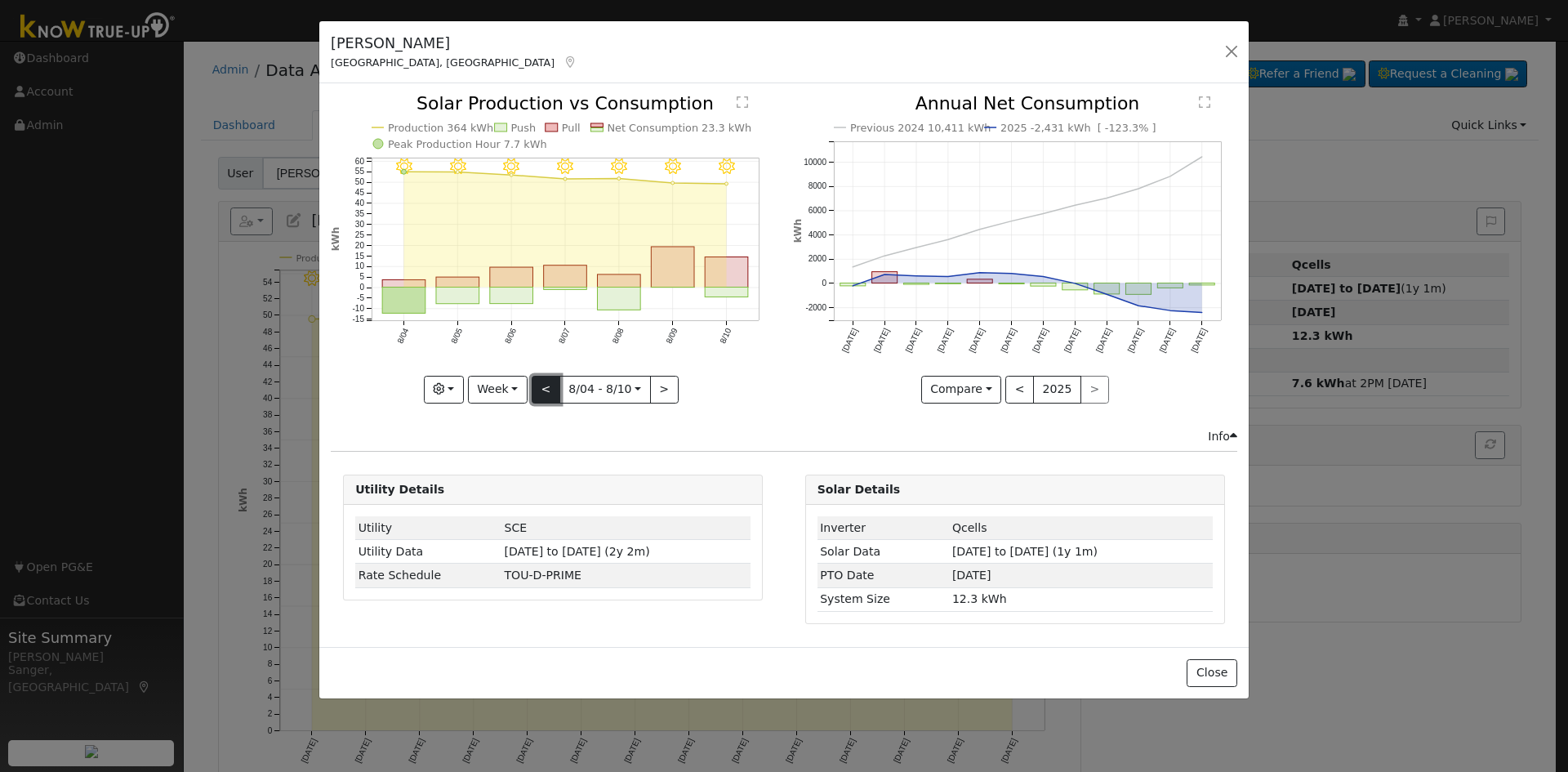
click at [547, 385] on button "<" at bounding box center [546, 389] width 29 height 28
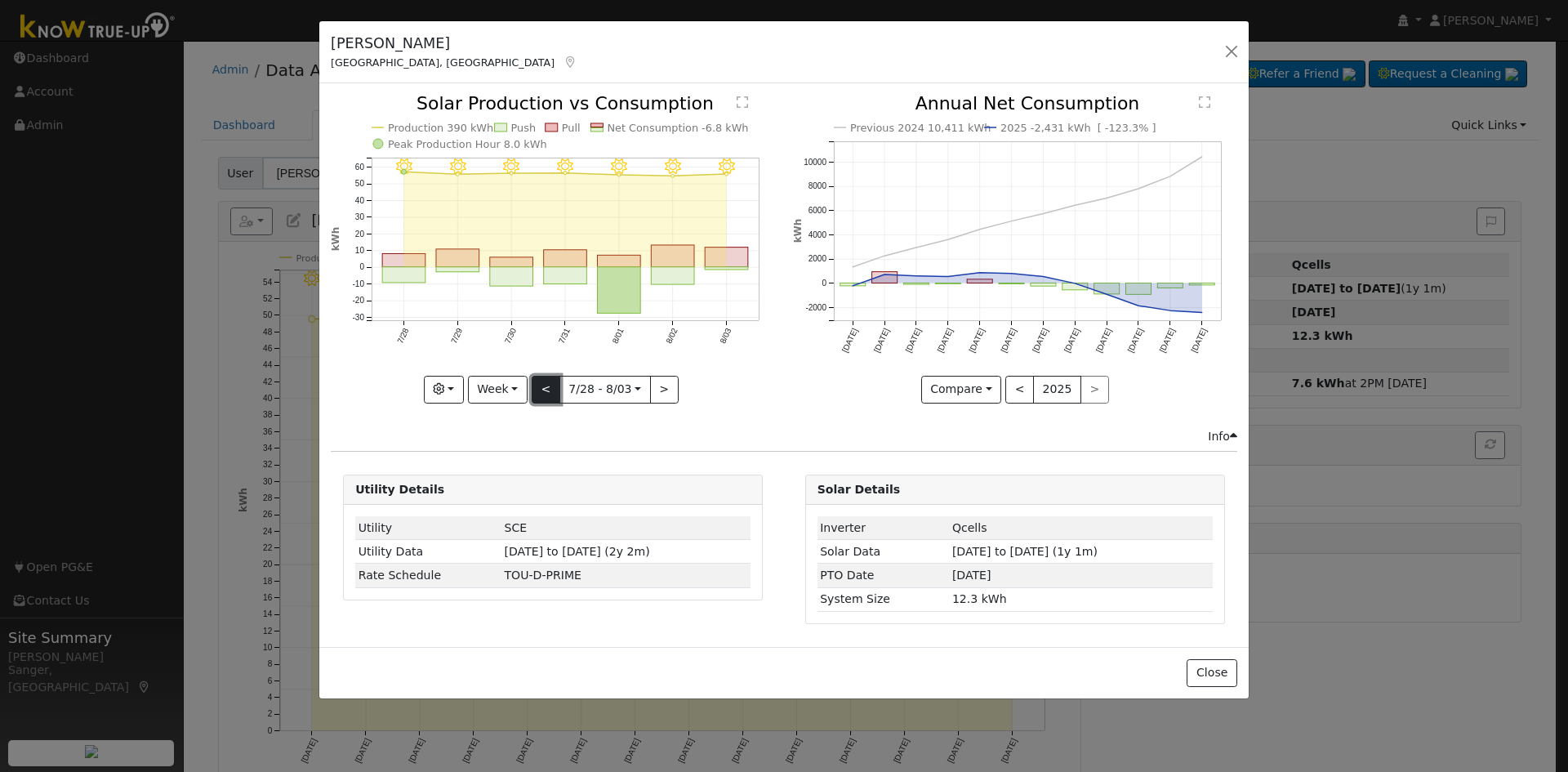
click at [547, 385] on button "<" at bounding box center [546, 389] width 29 height 28
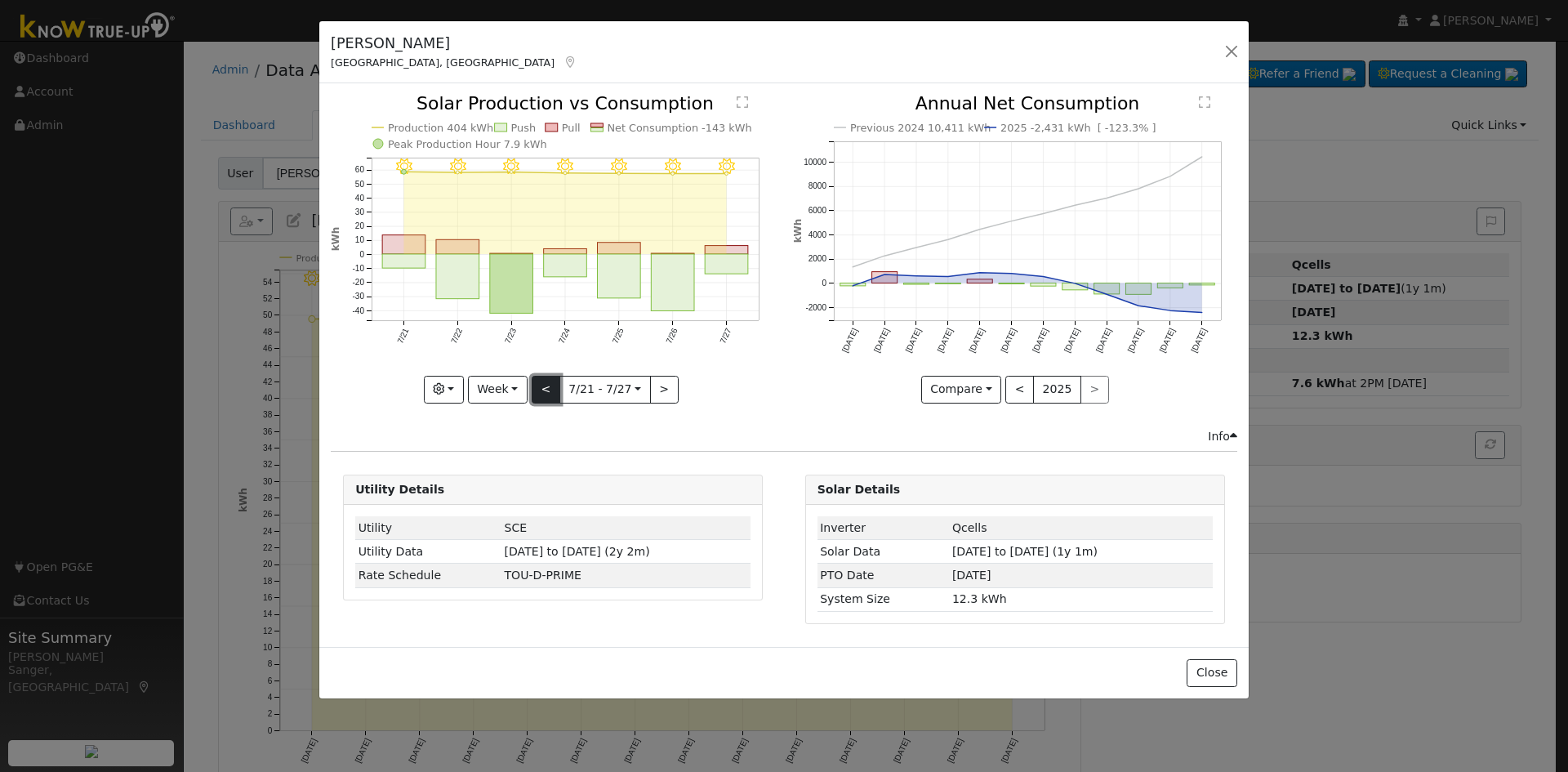
click at [547, 385] on button "<" at bounding box center [546, 389] width 29 height 28
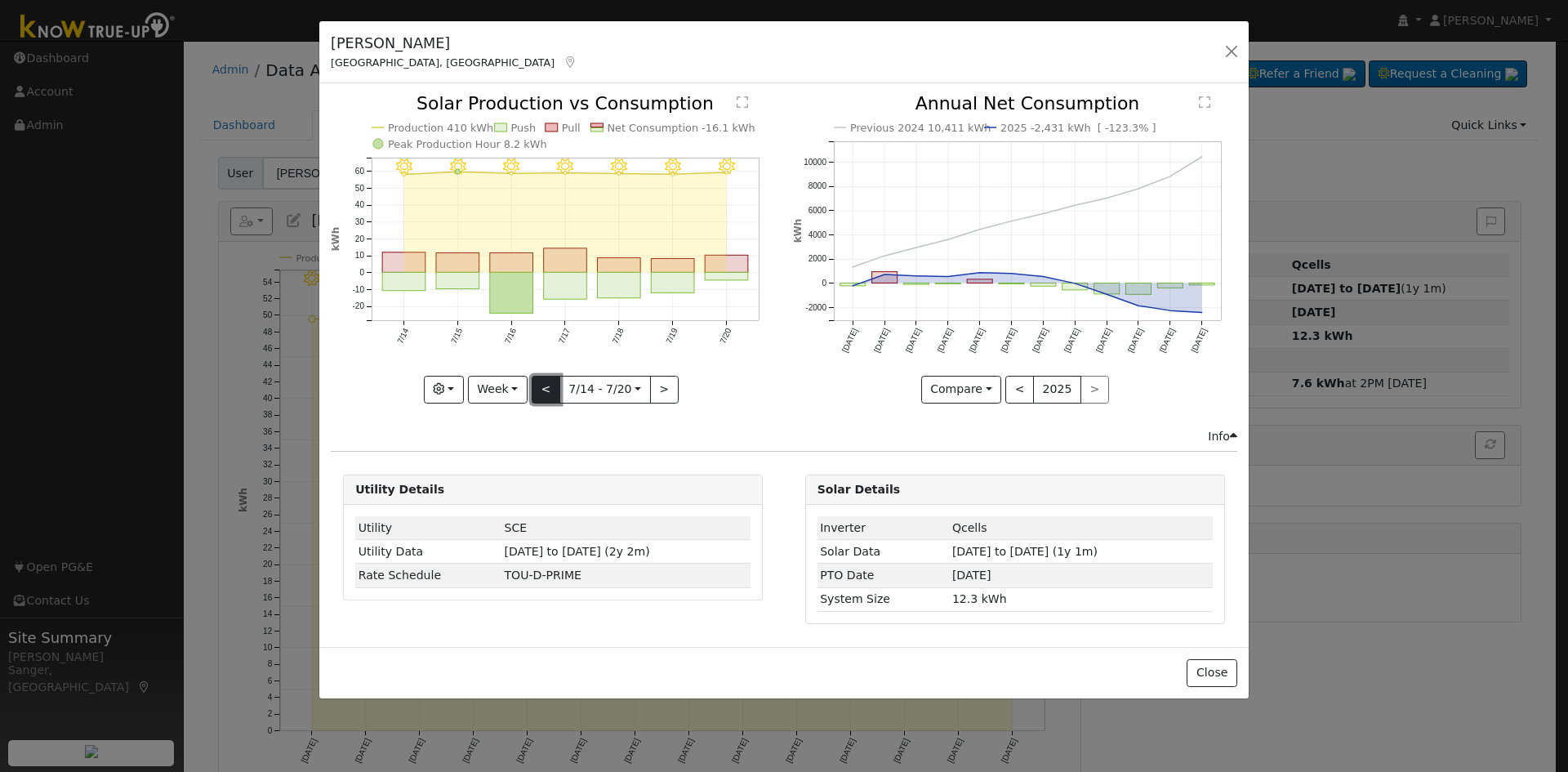
click at [547, 385] on button "<" at bounding box center [546, 389] width 29 height 28
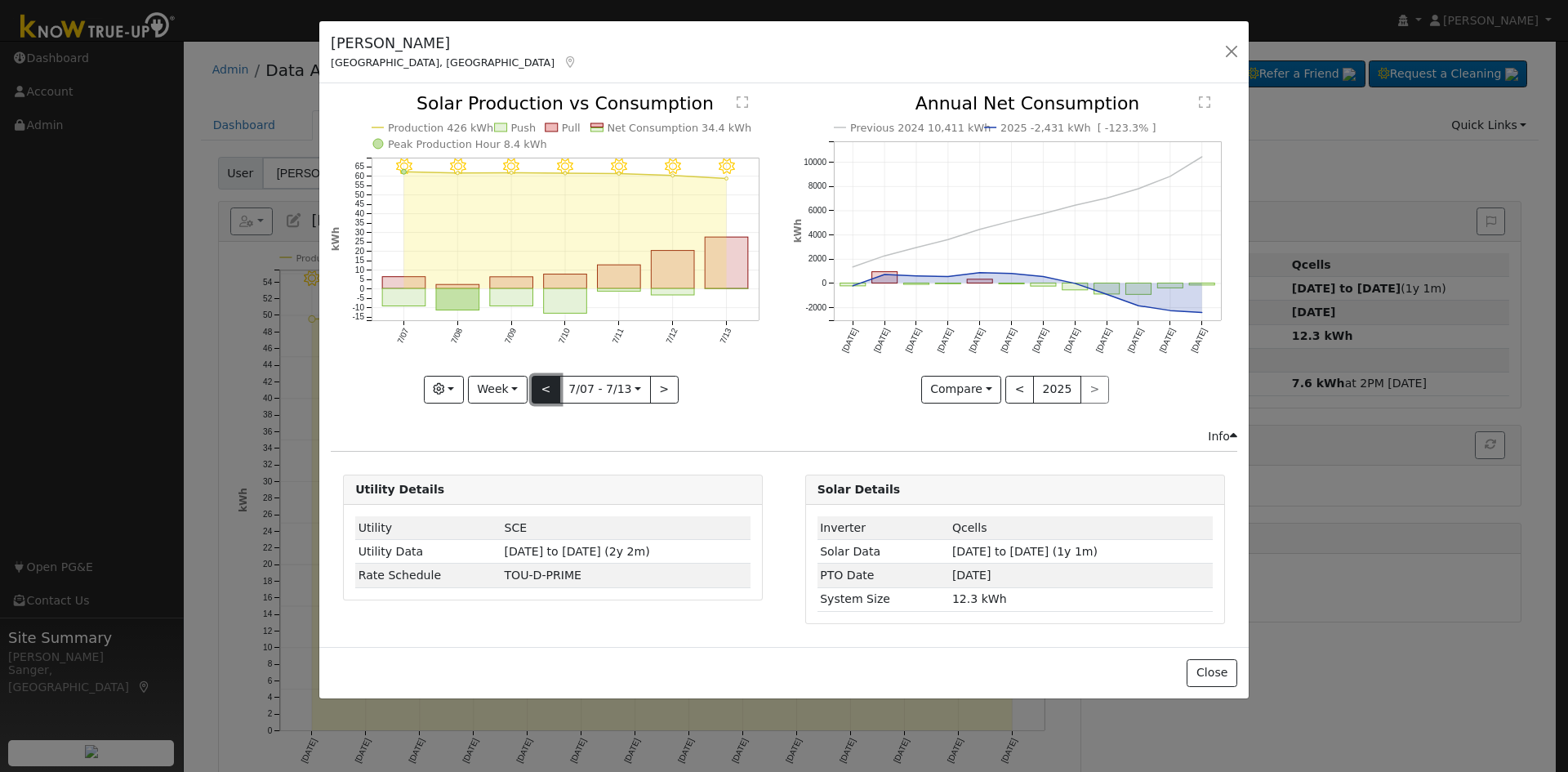
click at [547, 385] on button "<" at bounding box center [546, 389] width 29 height 28
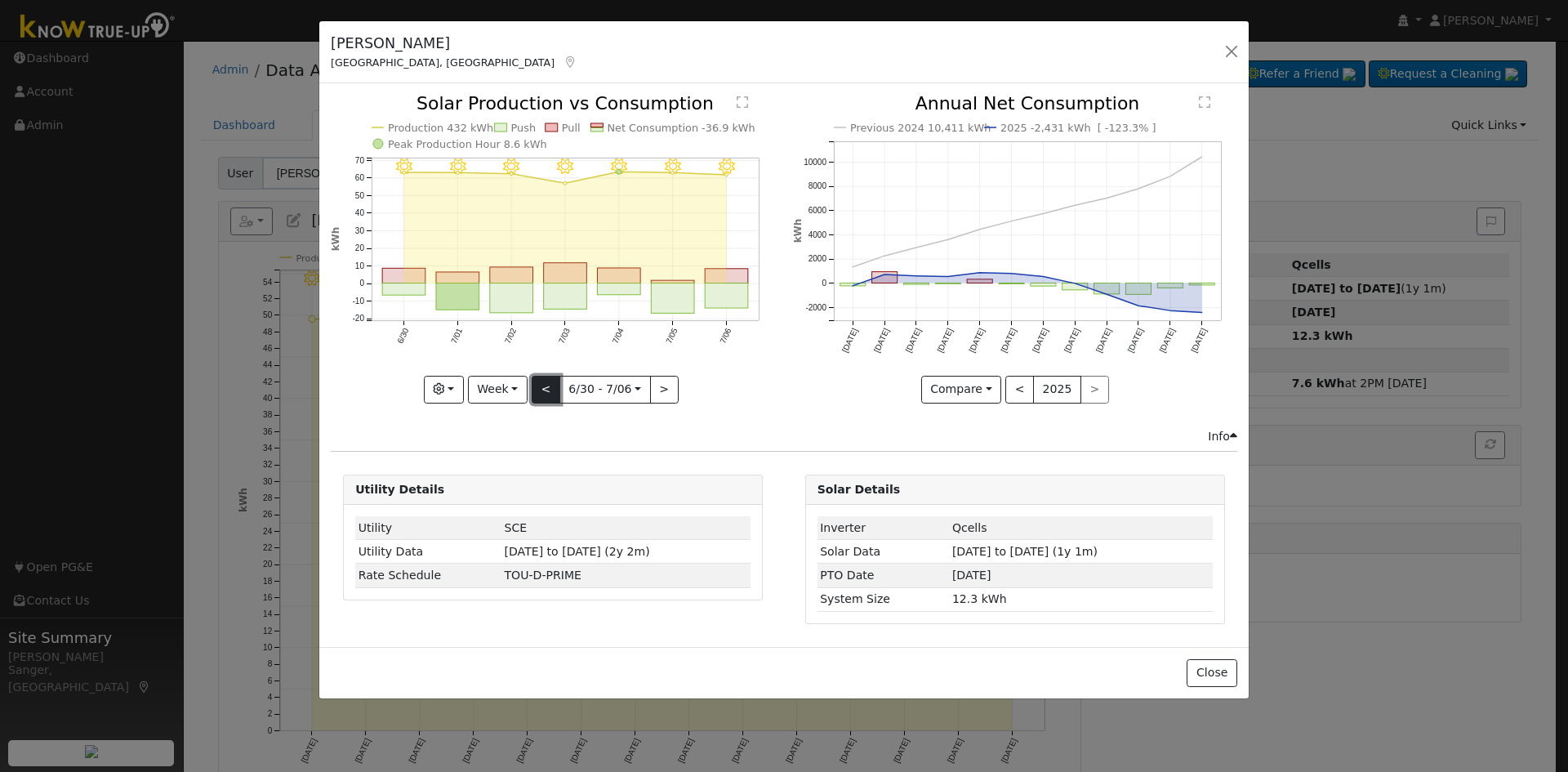
click at [547, 385] on button "<" at bounding box center [546, 389] width 29 height 28
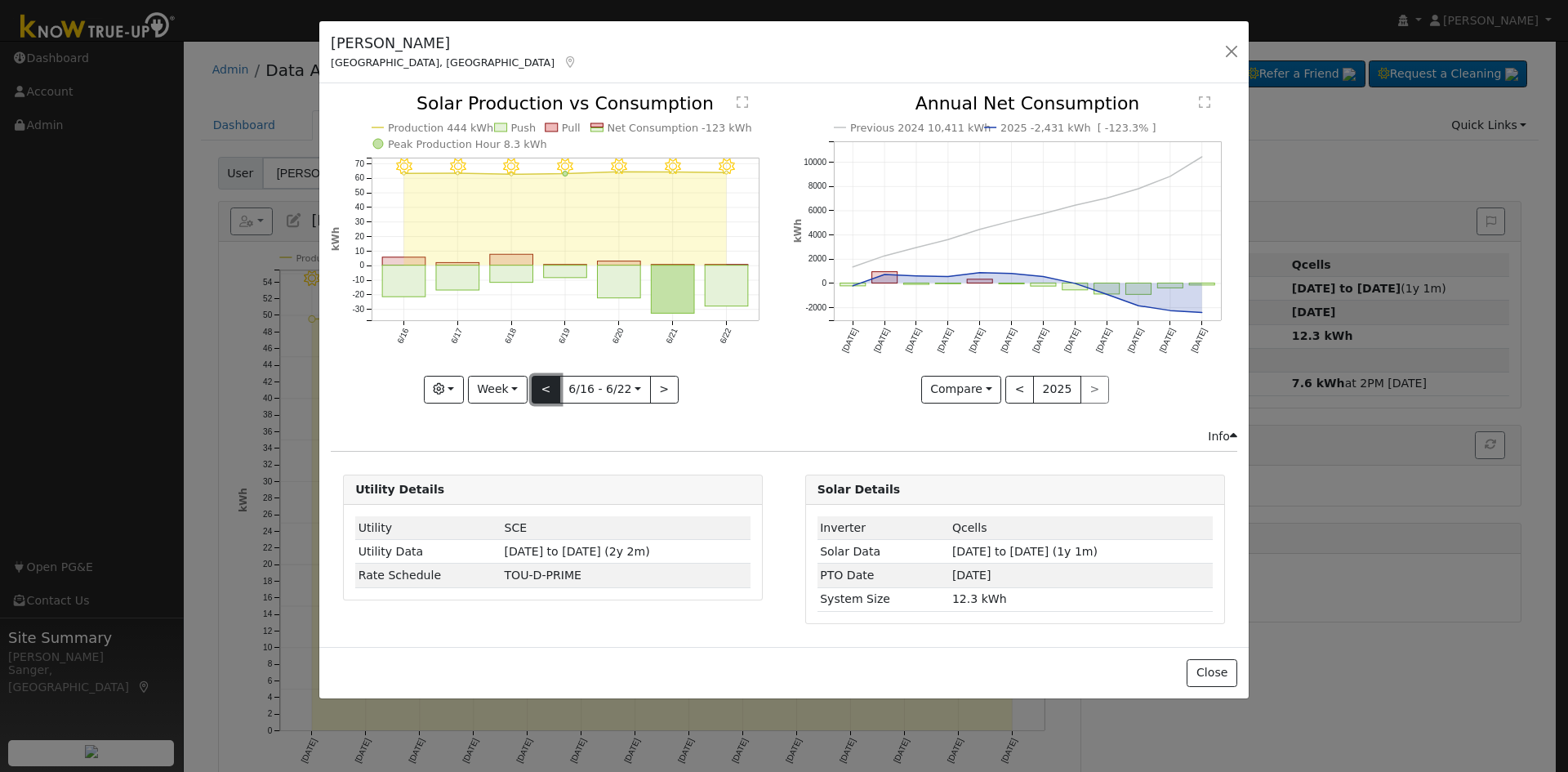
click at [547, 385] on button "<" at bounding box center [546, 389] width 29 height 28
click at [548, 384] on button "<" at bounding box center [546, 389] width 29 height 28
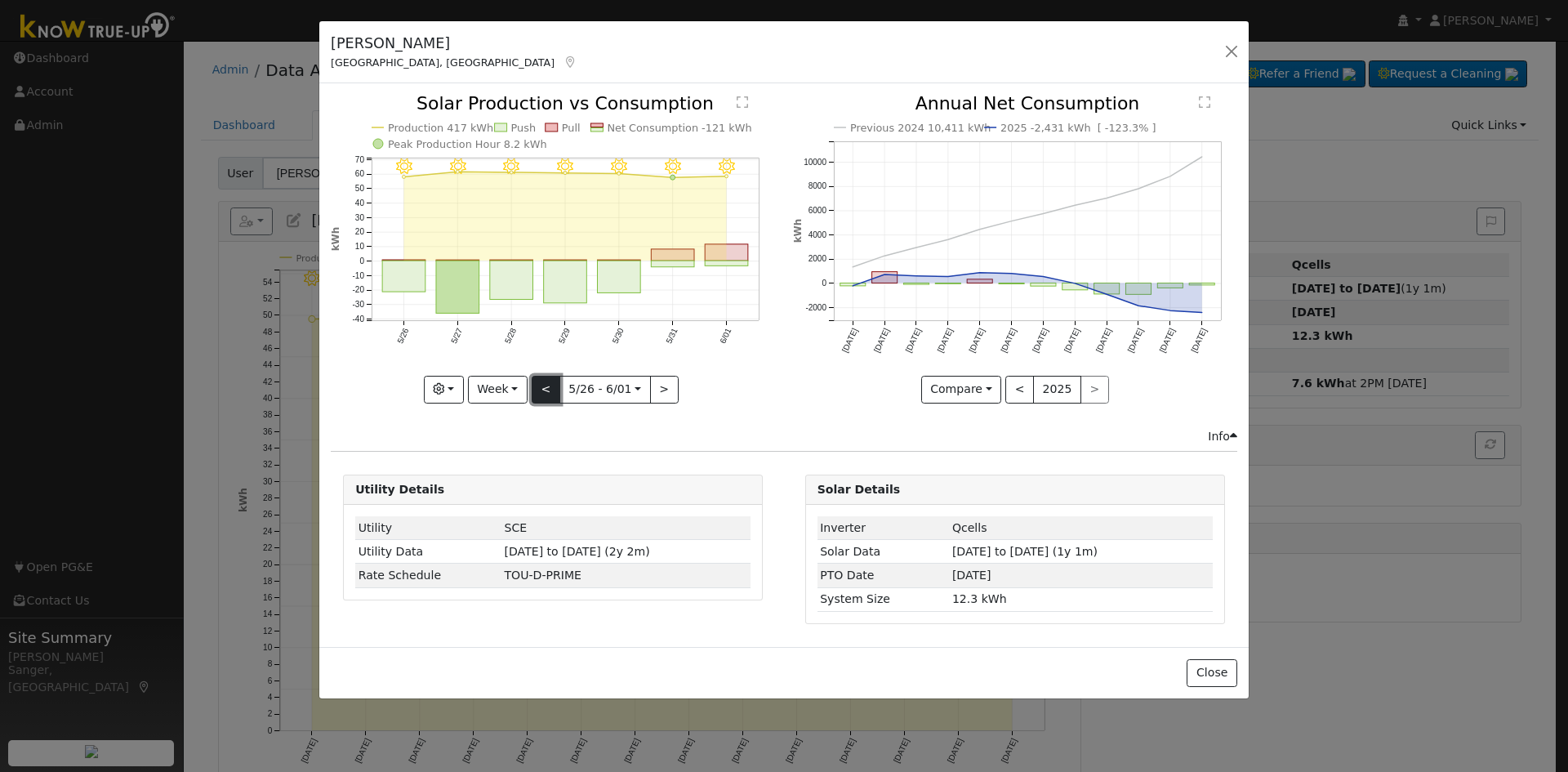
click at [548, 384] on button "<" at bounding box center [546, 389] width 29 height 28
click at [544, 387] on button "<" at bounding box center [546, 389] width 29 height 28
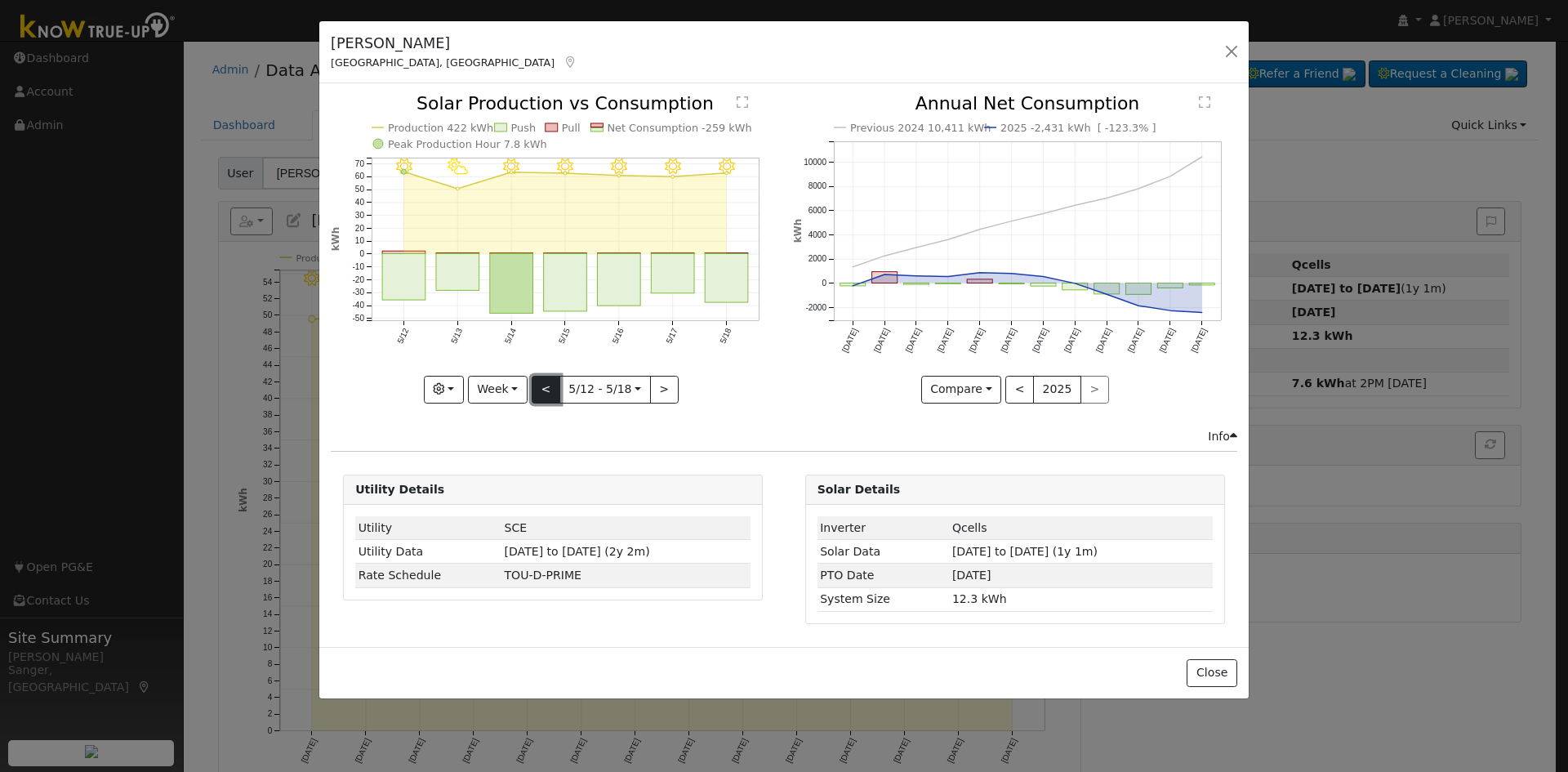
click at [544, 387] on button "<" at bounding box center [546, 389] width 29 height 28
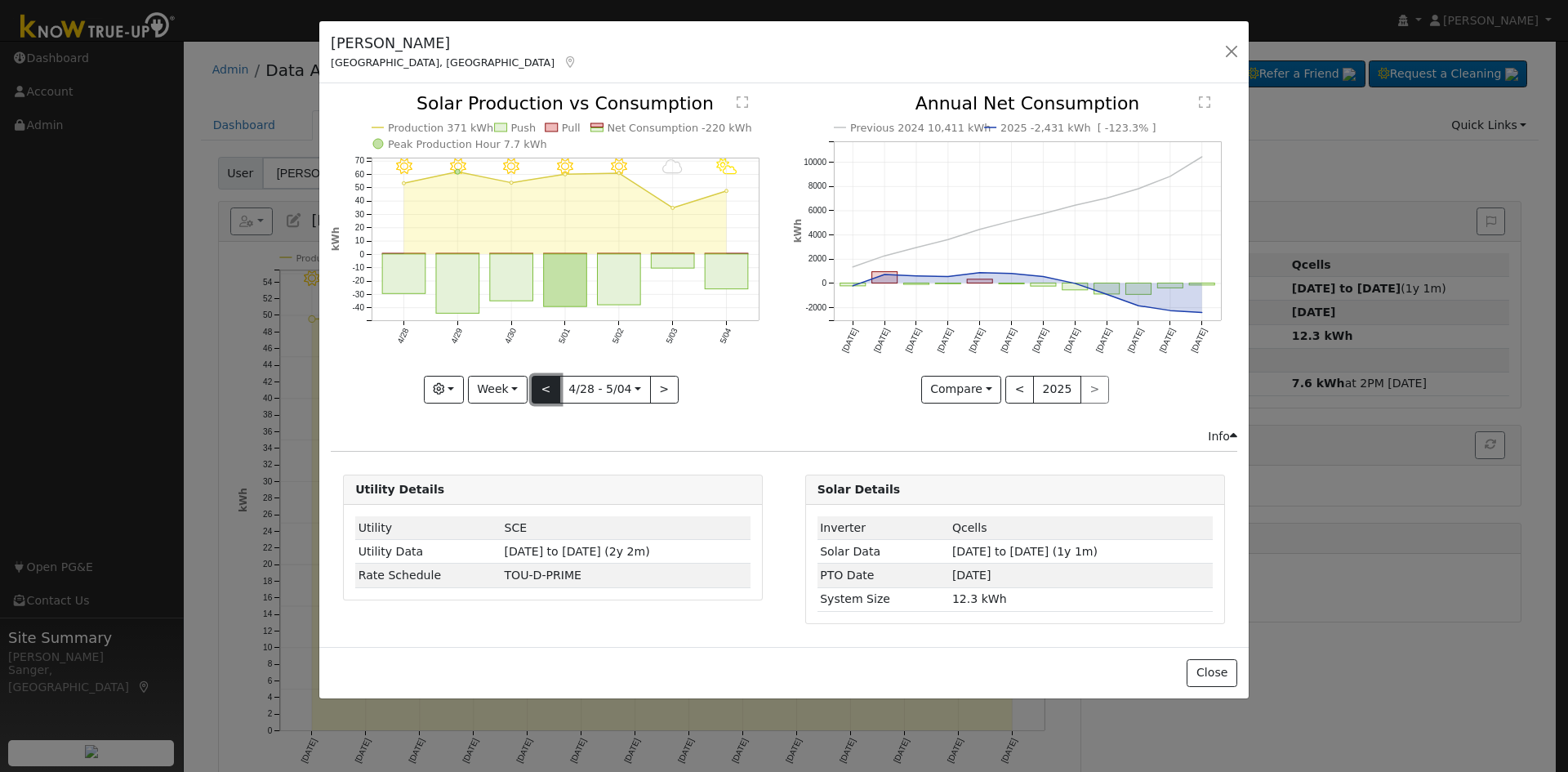
click at [544, 387] on button "<" at bounding box center [546, 389] width 29 height 28
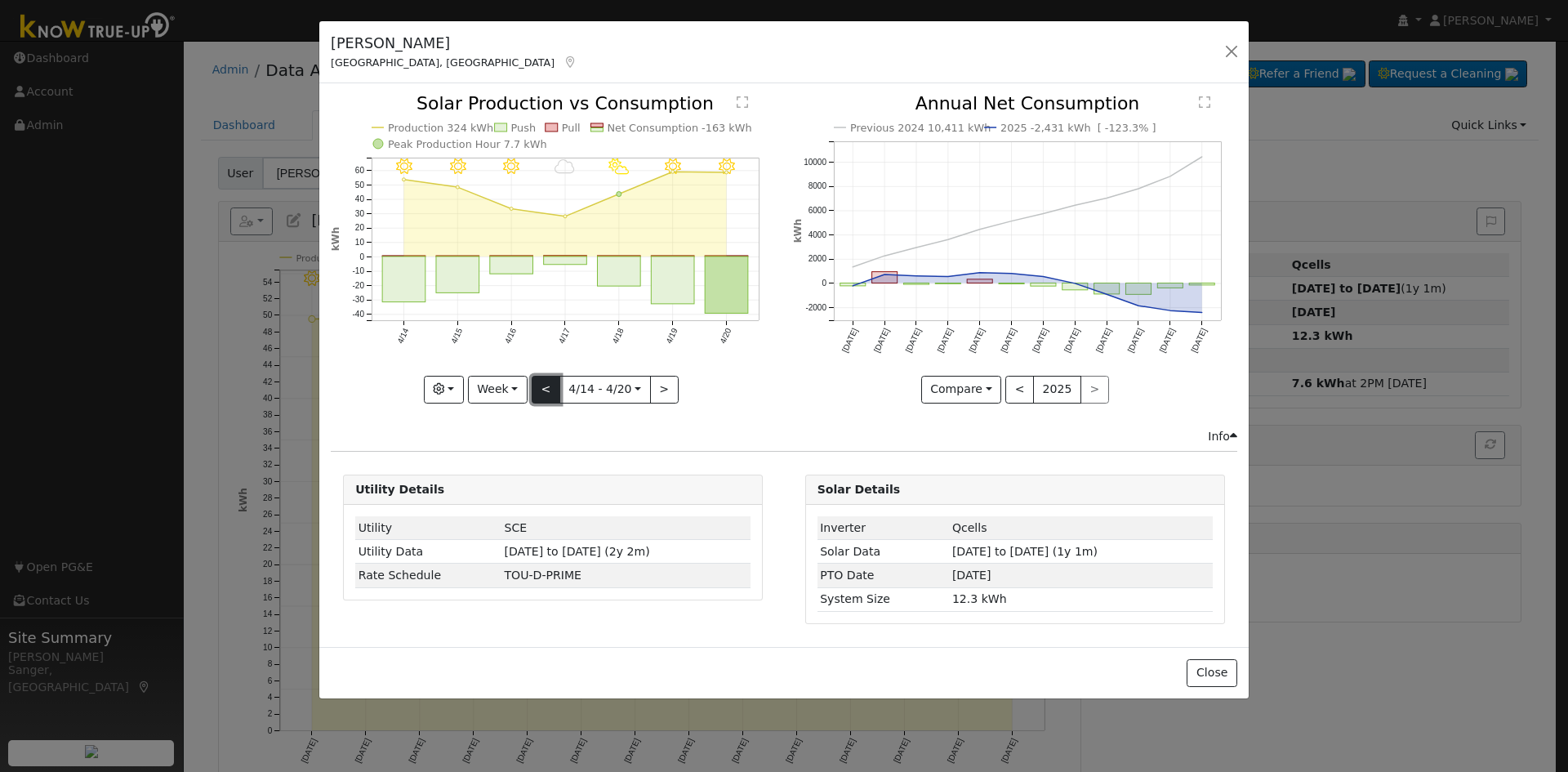
click at [544, 387] on button "<" at bounding box center [546, 389] width 29 height 28
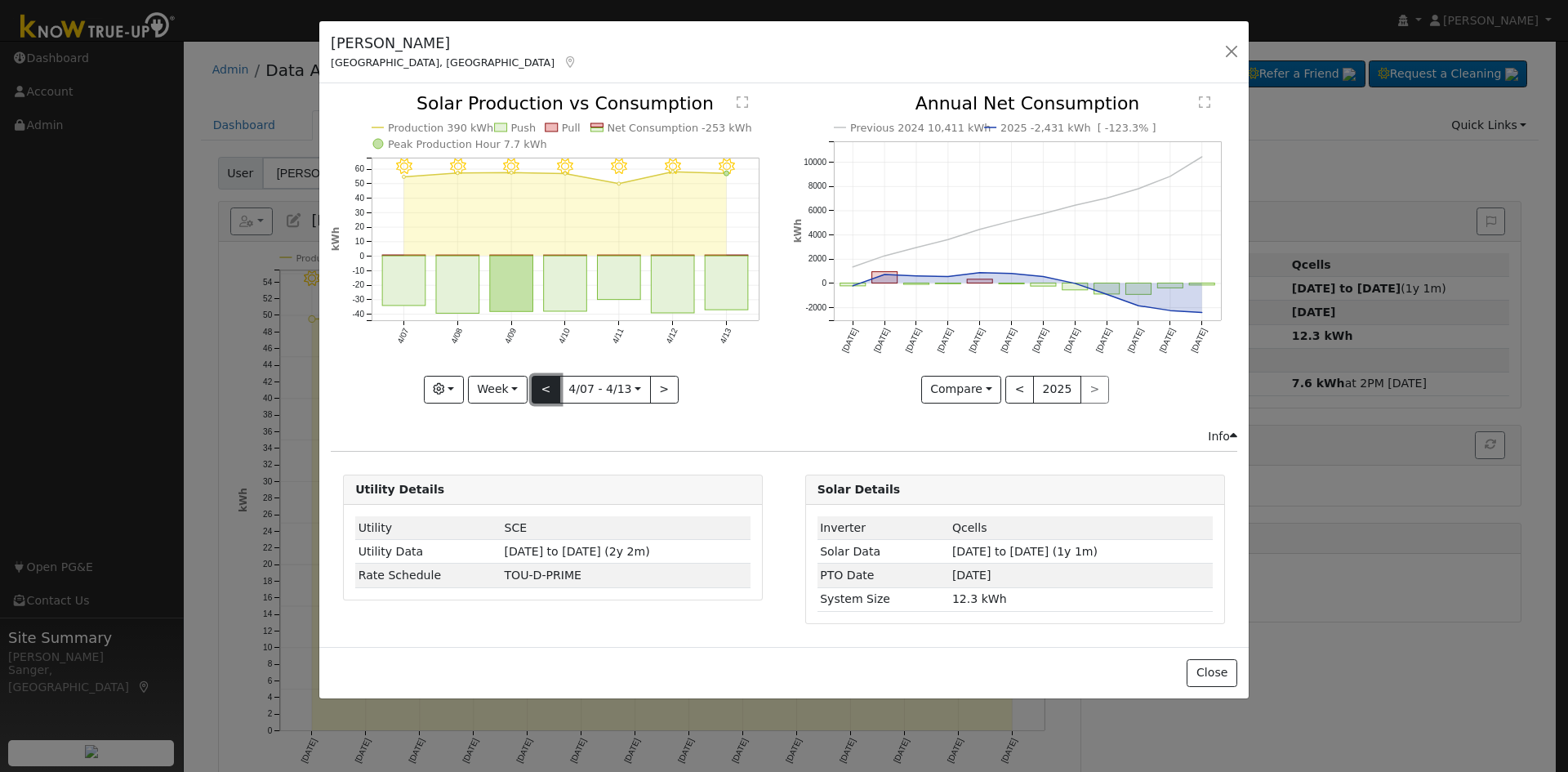
click at [544, 387] on button "<" at bounding box center [546, 389] width 29 height 28
type input "[DATE]"
select select "2"
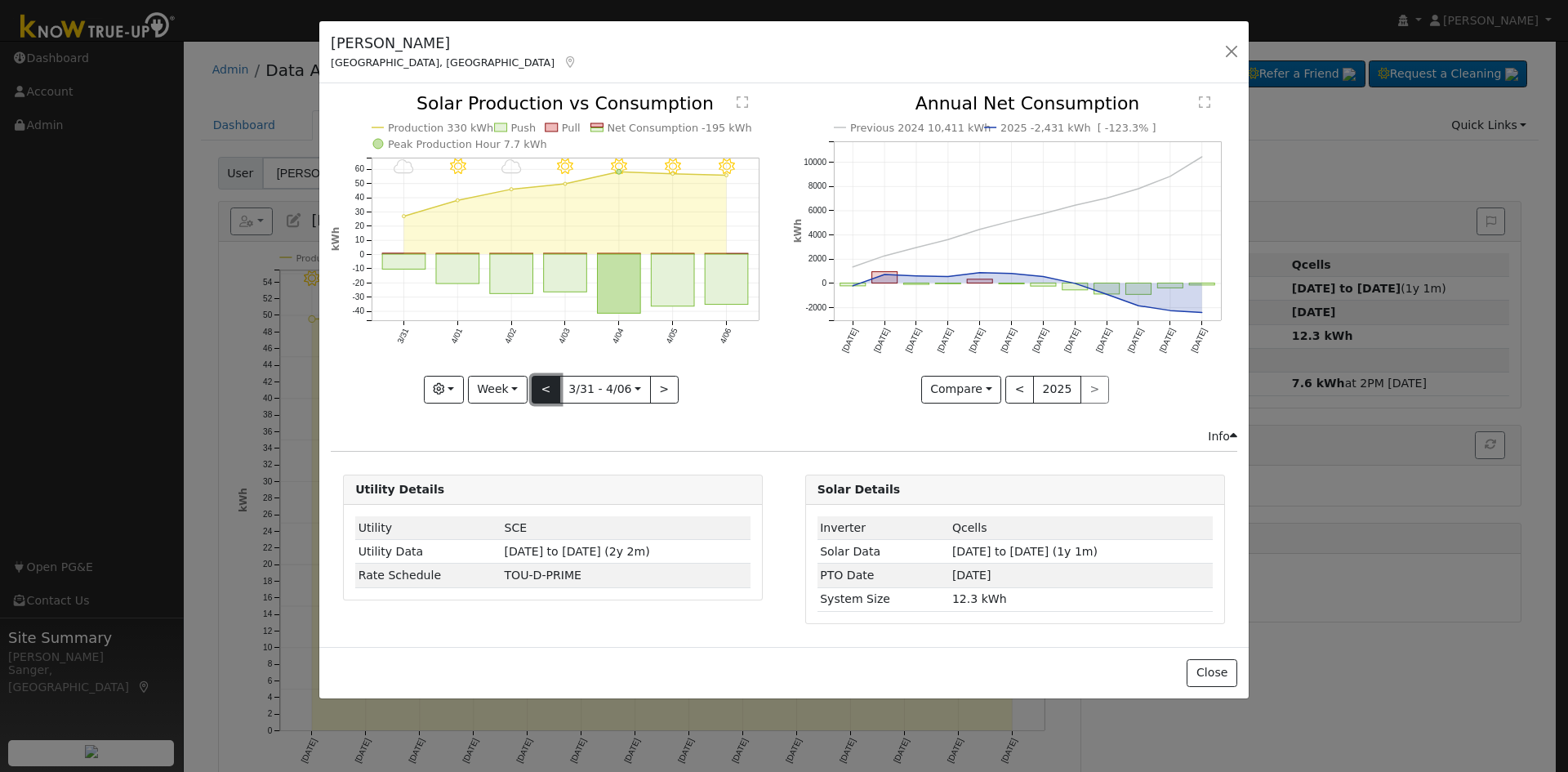
click at [544, 387] on button "<" at bounding box center [546, 389] width 29 height 28
type input "[DATE]"
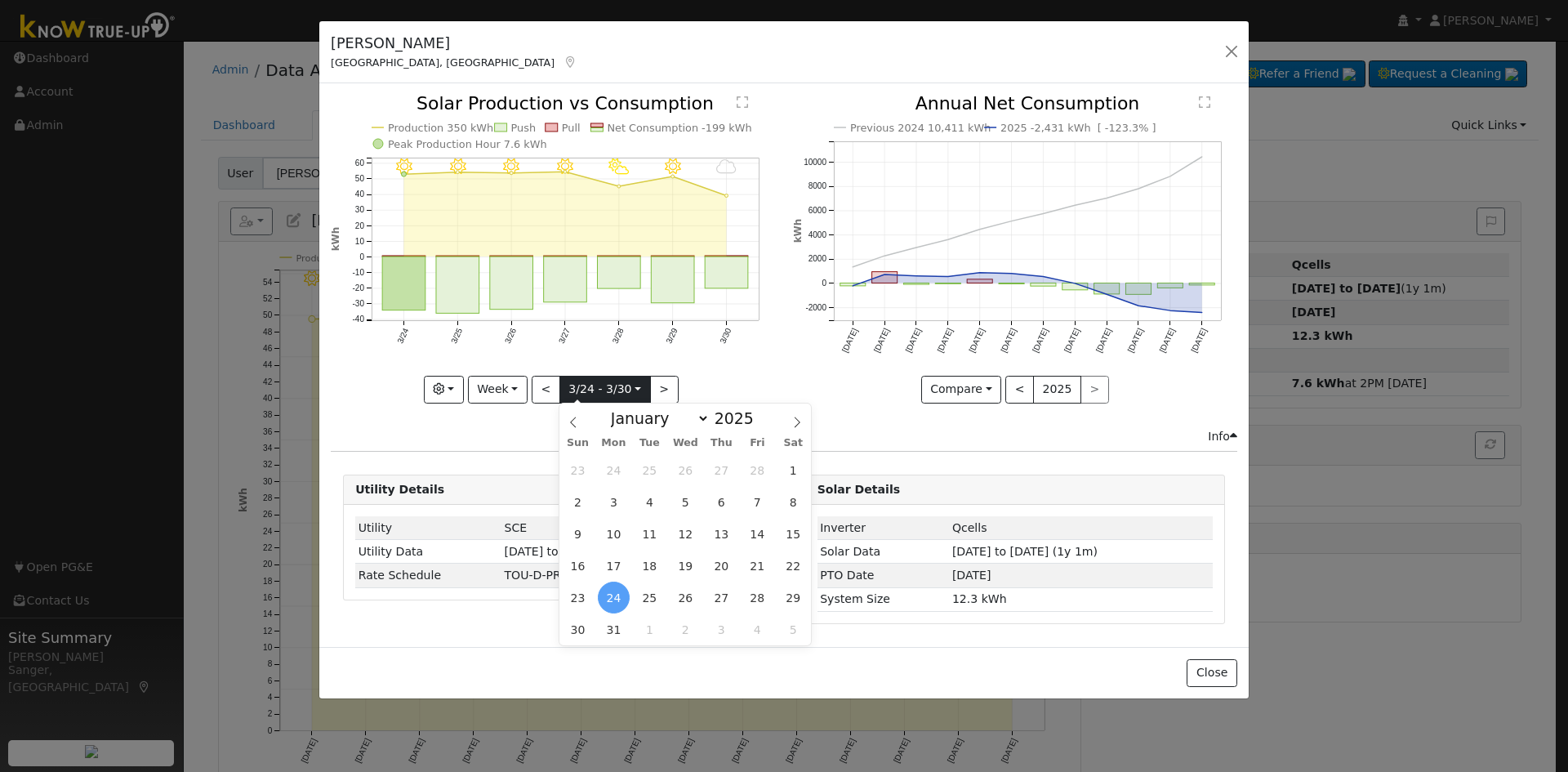
click at [589, 390] on input "[DATE]" at bounding box center [605, 389] width 89 height 27
click at [669, 410] on select "January February March April May June July August September October November De…" at bounding box center [655, 418] width 107 height 20
select select "7"
click at [615, 408] on select "January February March April May June July August September October November De…" at bounding box center [655, 418] width 107 height 20
click at [757, 423] on span at bounding box center [763, 422] width 12 height 9
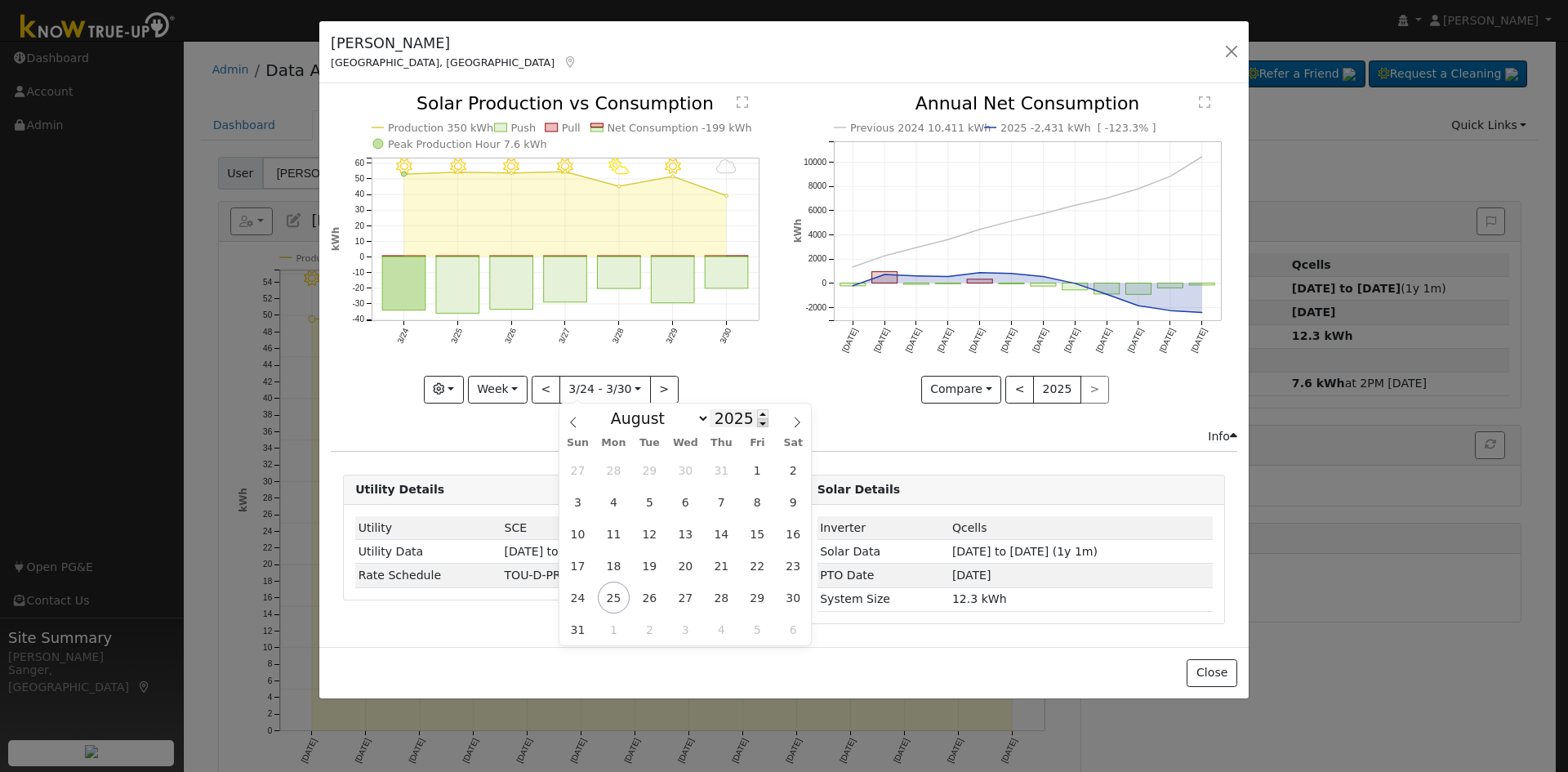
type input "2024"
click at [719, 475] on span "1" at bounding box center [721, 470] width 31 height 31
type input "[DATE]"
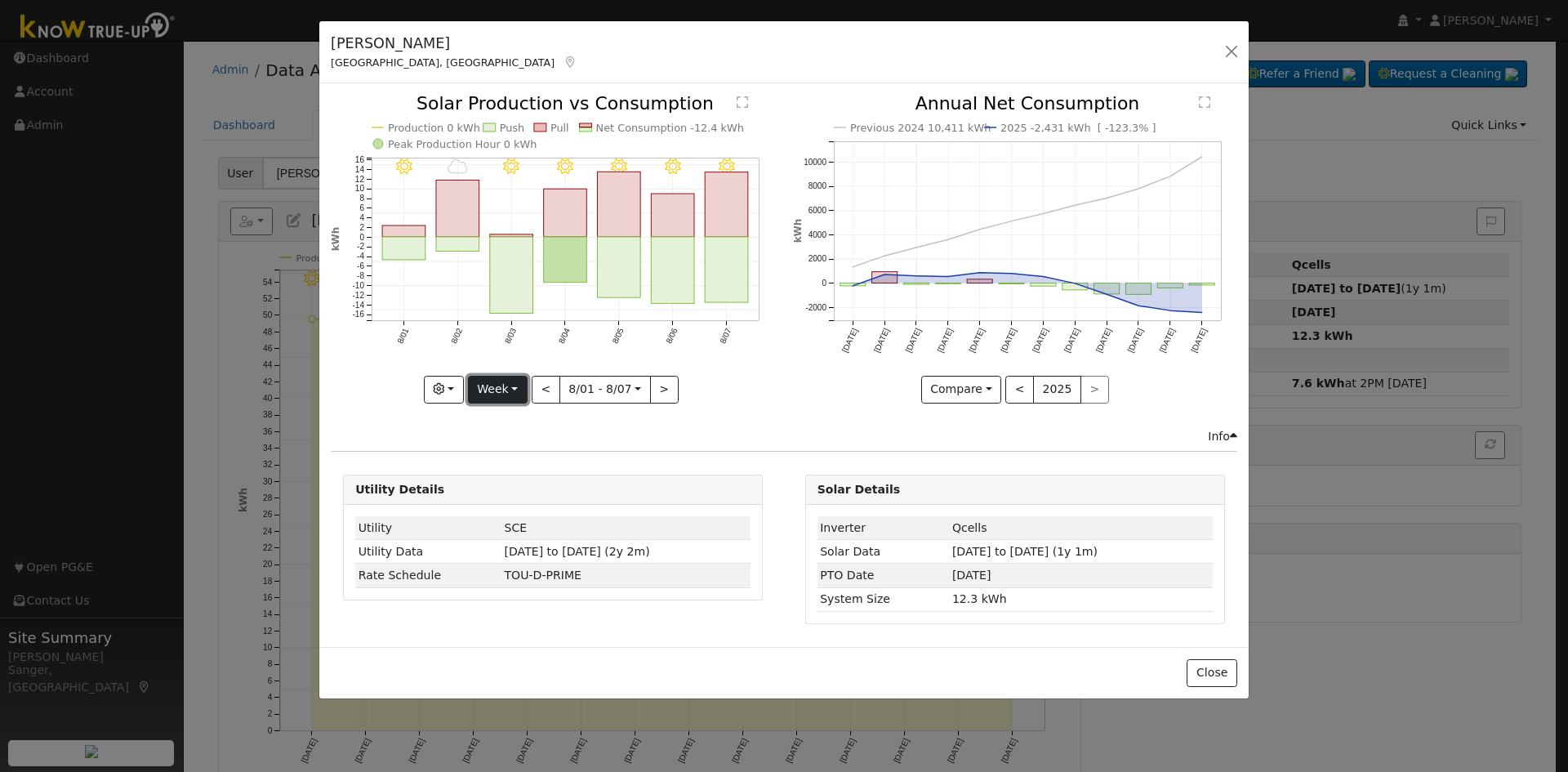
click at [495, 389] on button "Week" at bounding box center [498, 389] width 60 height 28
click at [517, 470] on link "Month" at bounding box center [525, 469] width 113 height 23
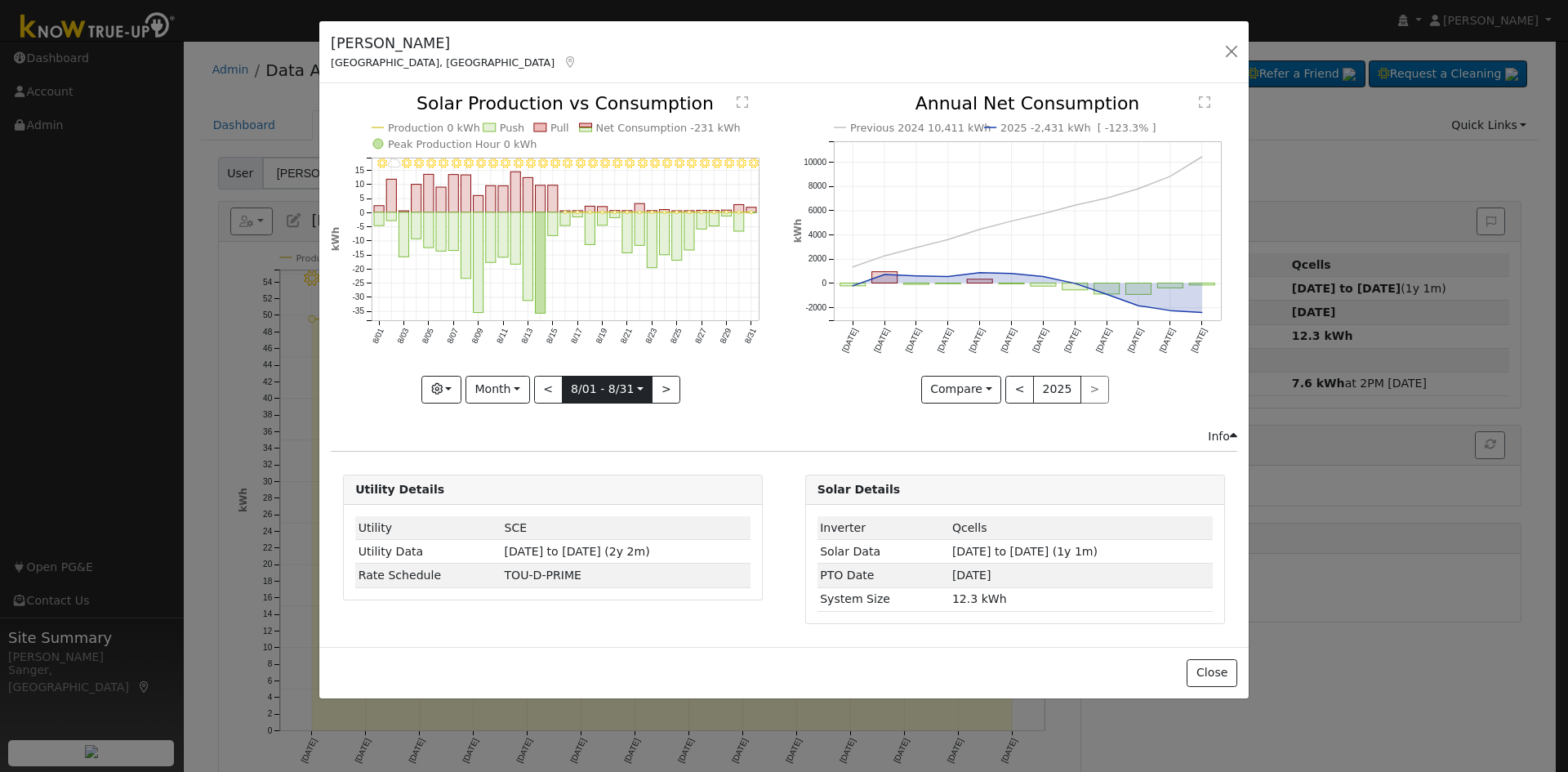
click at [570, 381] on input "[DATE]" at bounding box center [607, 389] width 89 height 27
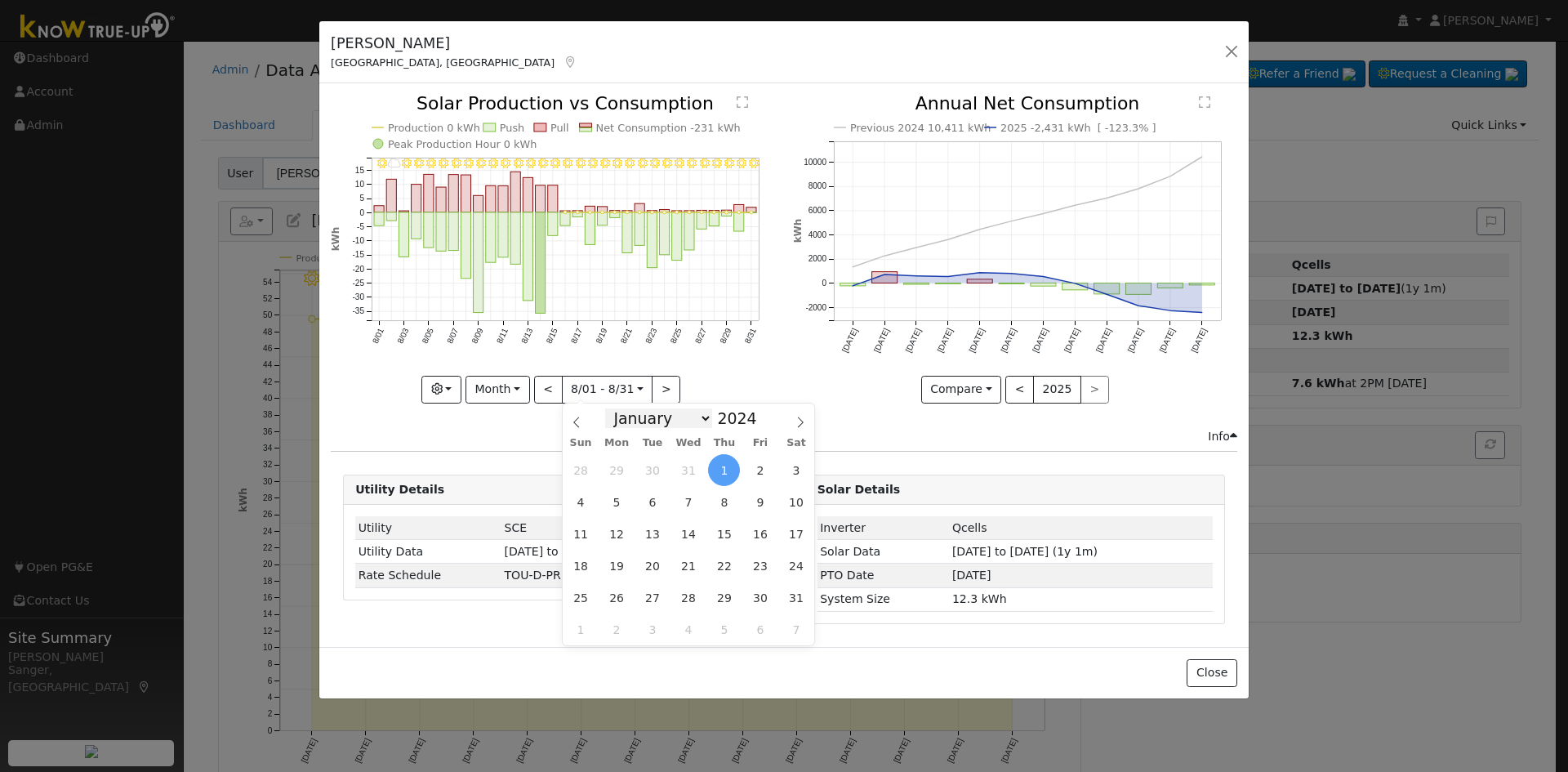
click at [663, 417] on select "January February March April May June July August September October November De…" at bounding box center [658, 418] width 107 height 20
click at [760, 411] on span at bounding box center [766, 413] width 12 height 9
type input "2025"
click at [759, 471] on span "1" at bounding box center [760, 470] width 31 height 31
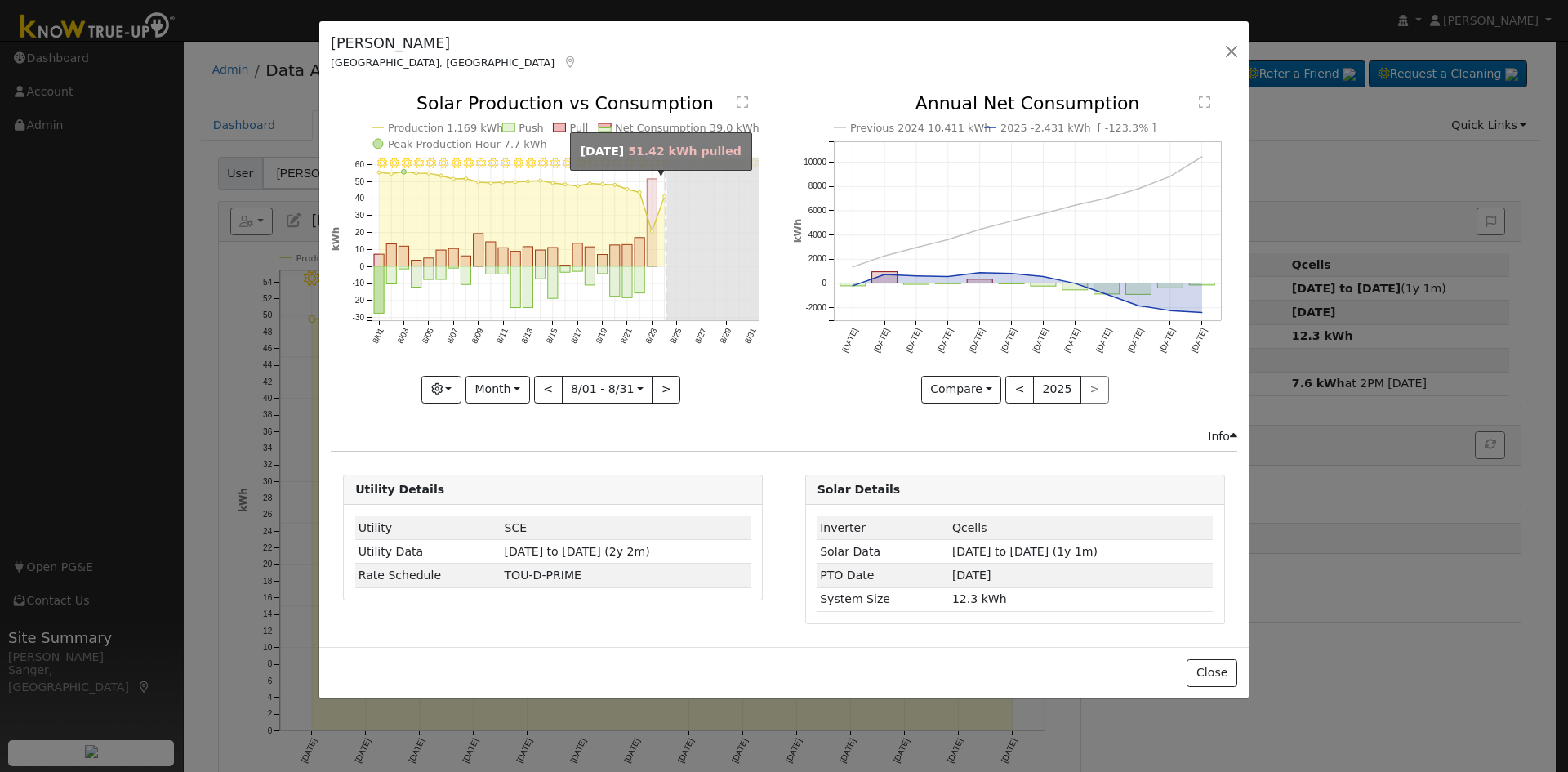
click at [648, 257] on rect "onclick=""" at bounding box center [653, 222] width 10 height 87
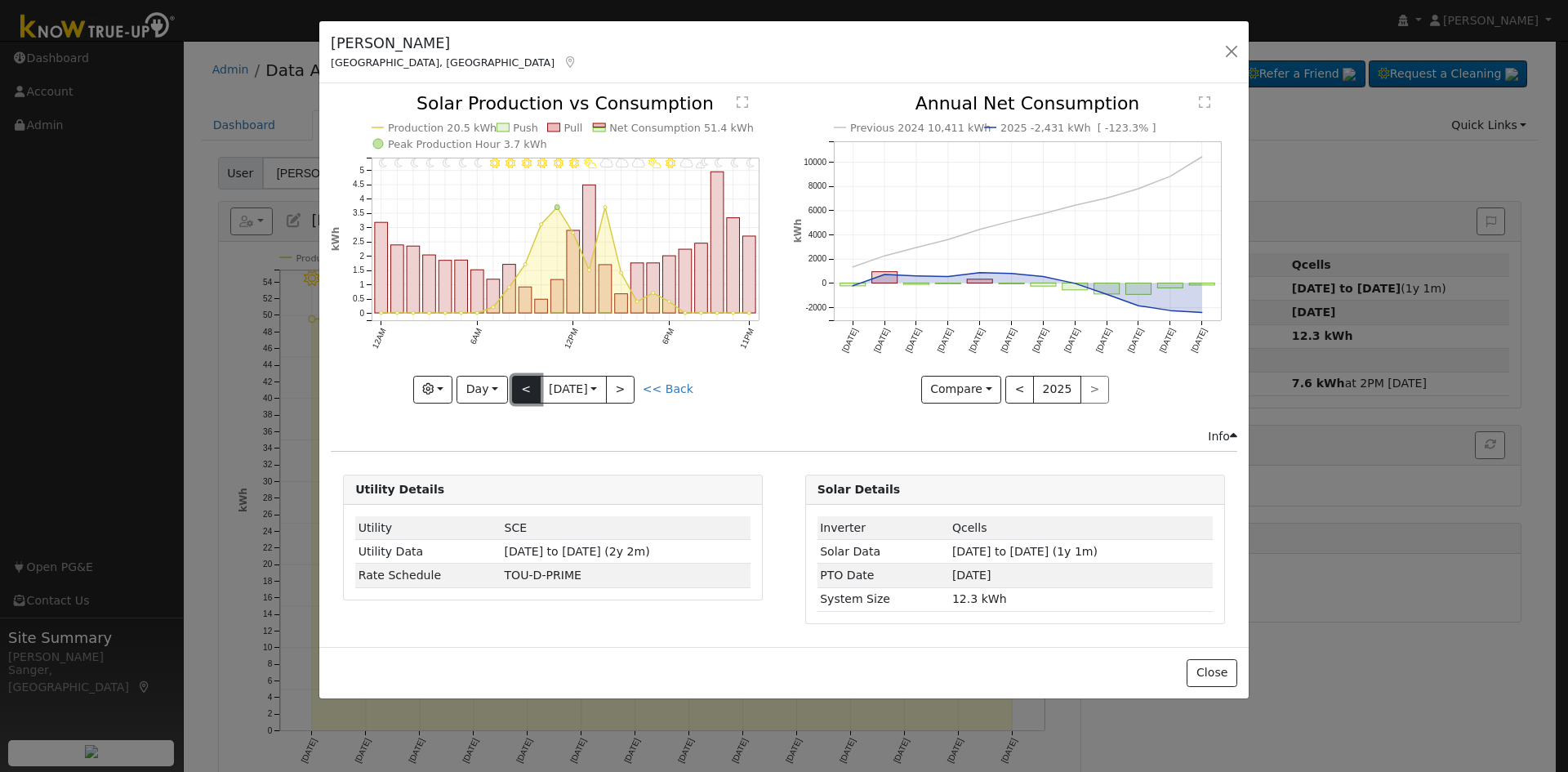
click at [528, 388] on button "<" at bounding box center [526, 389] width 29 height 28
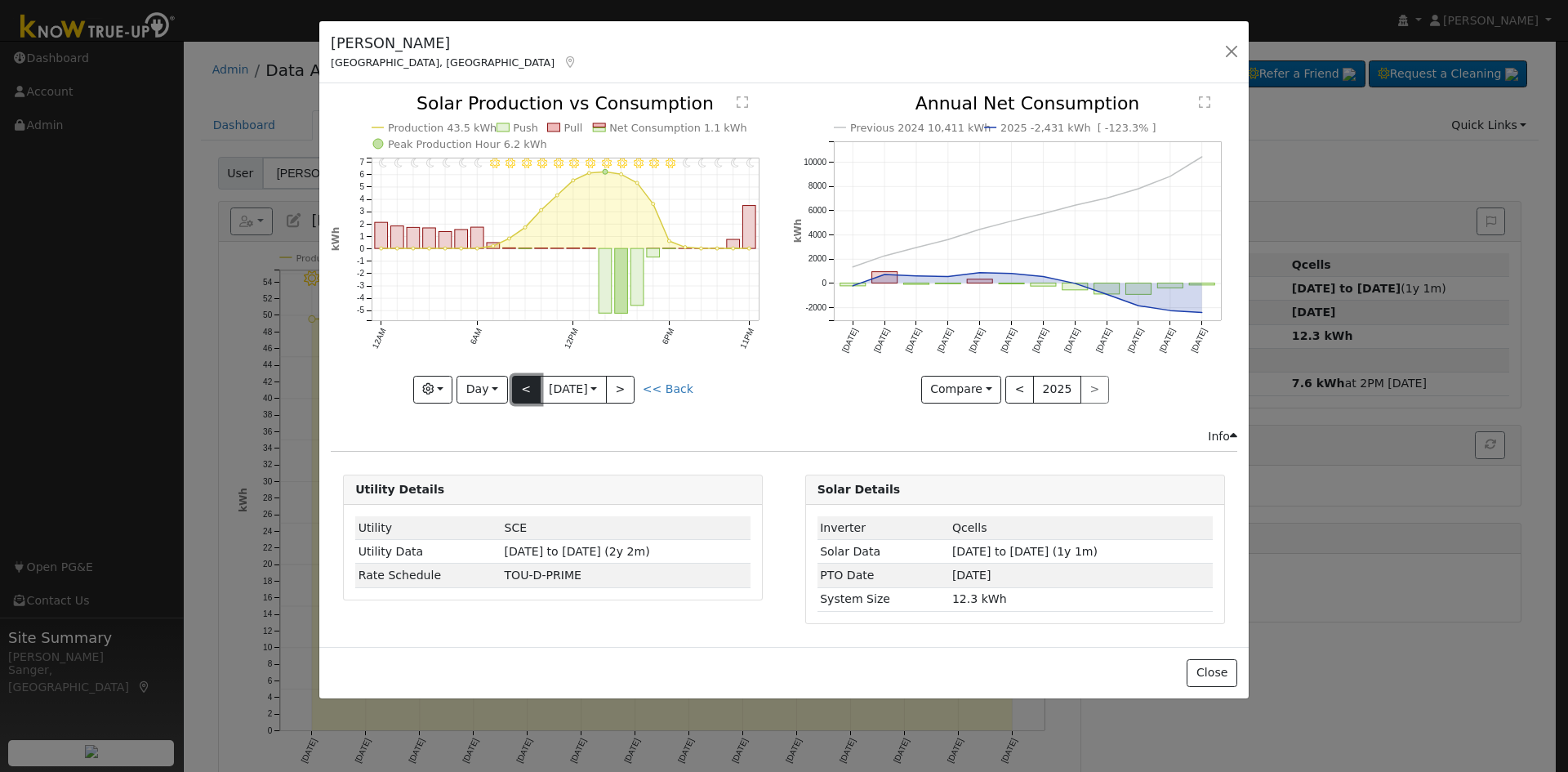
click at [523, 384] on button "<" at bounding box center [526, 389] width 29 height 28
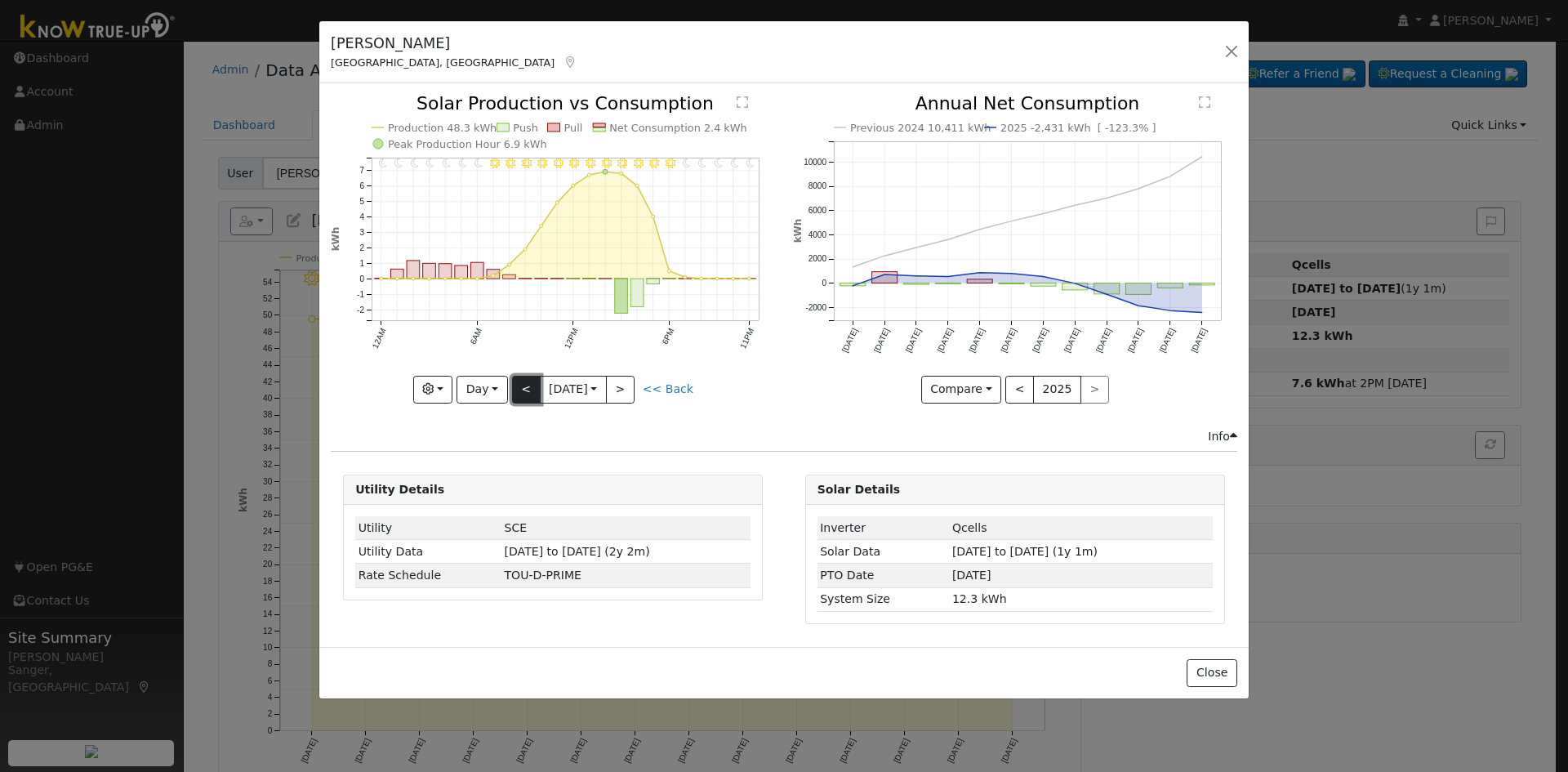
click at [526, 382] on button "<" at bounding box center [526, 389] width 29 height 28
click at [528, 389] on button "<" at bounding box center [526, 389] width 29 height 28
click at [618, 394] on button ">" at bounding box center [620, 389] width 29 height 28
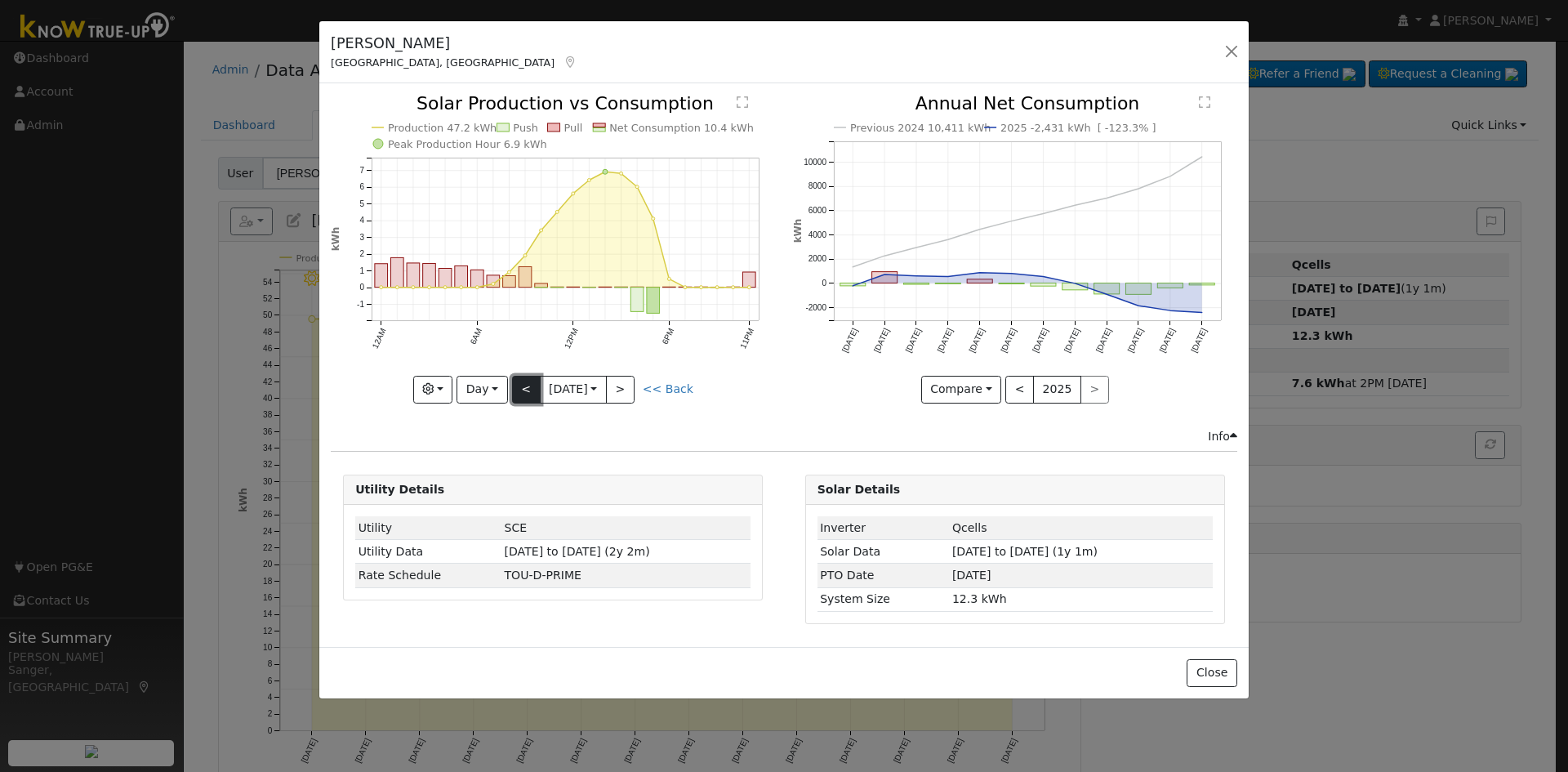
click at [524, 390] on button "<" at bounding box center [526, 389] width 29 height 28
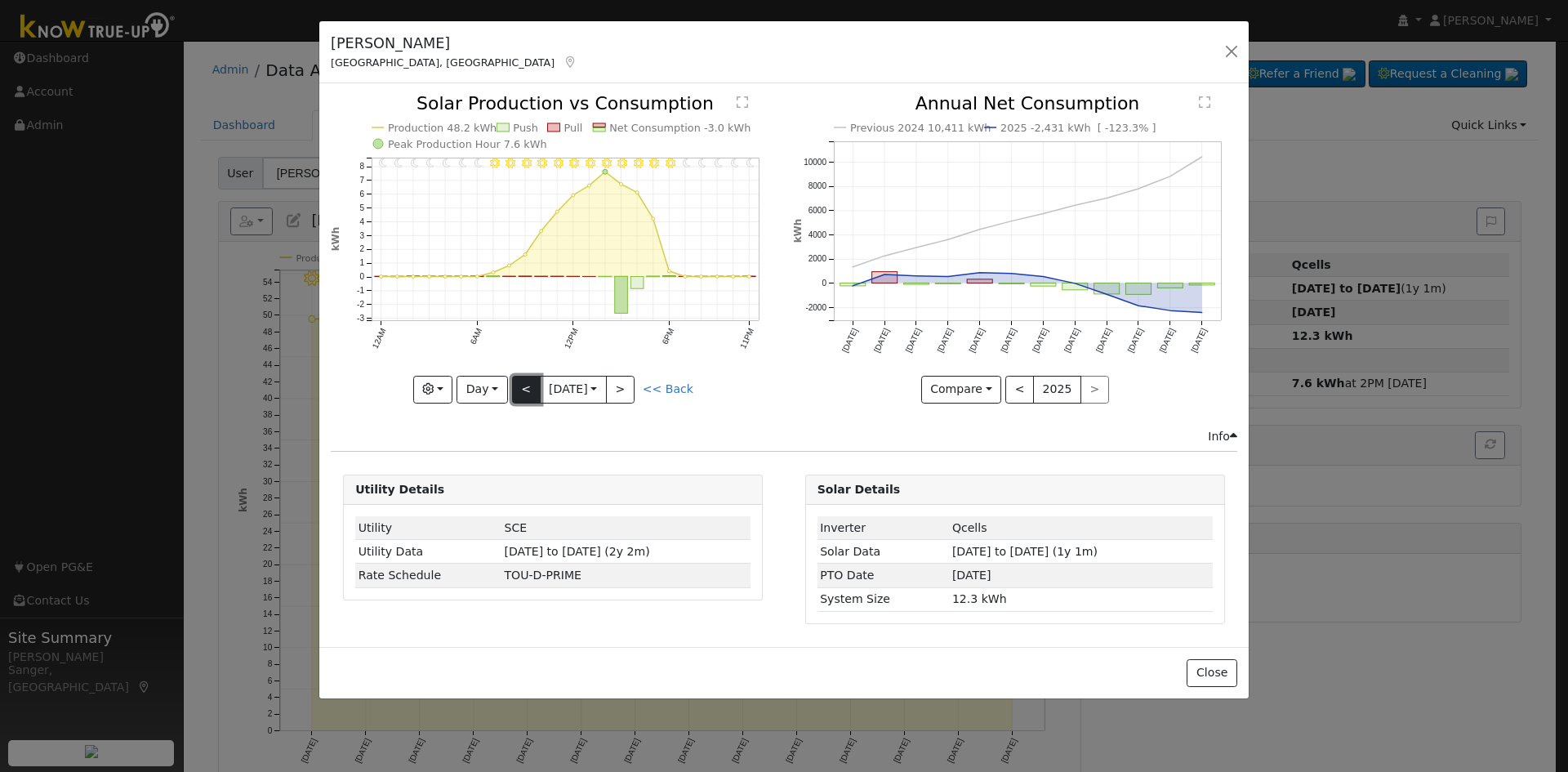
click at [525, 391] on button "<" at bounding box center [526, 389] width 29 height 28
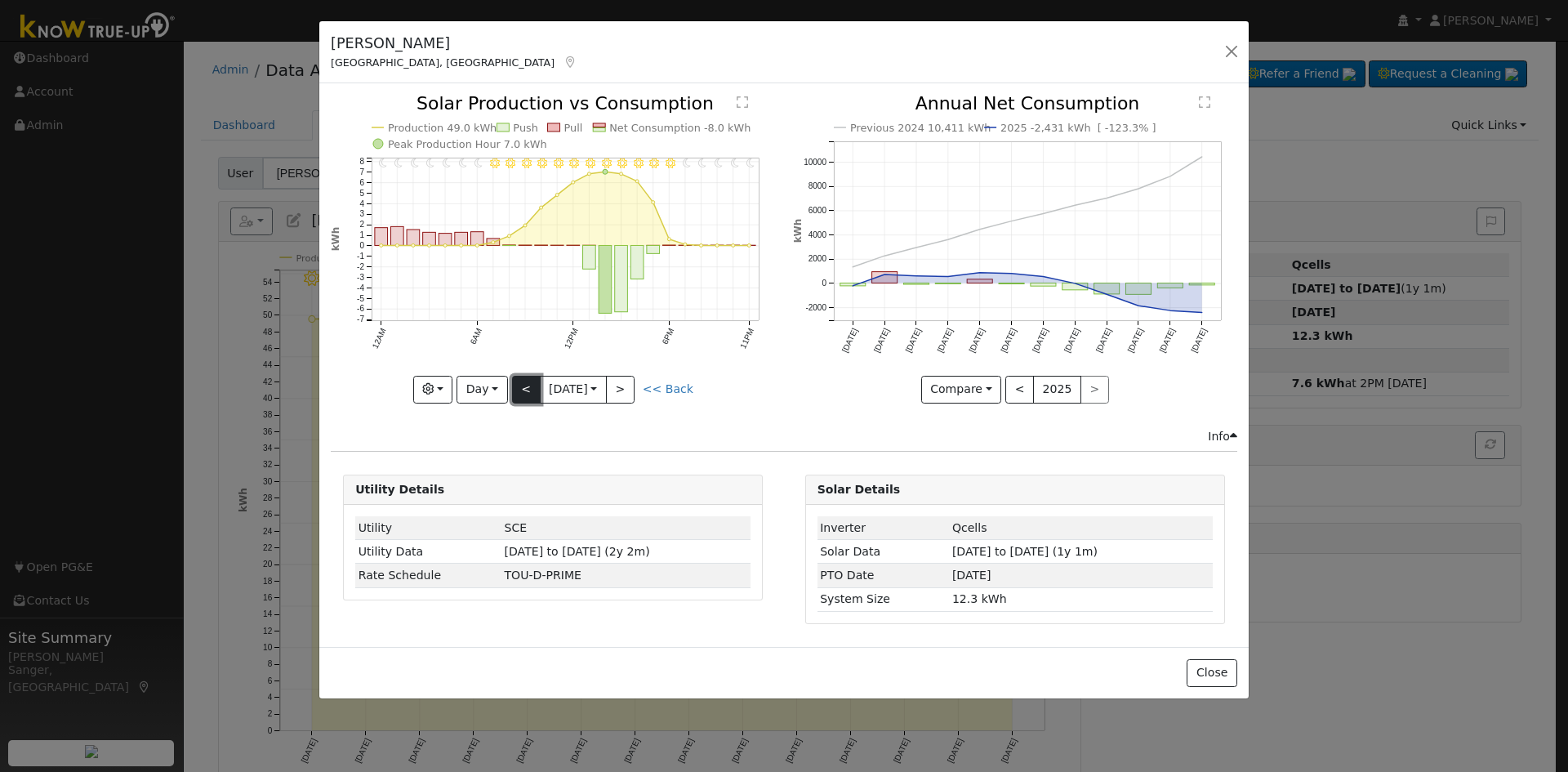
click at [525, 391] on button "<" at bounding box center [526, 389] width 29 height 28
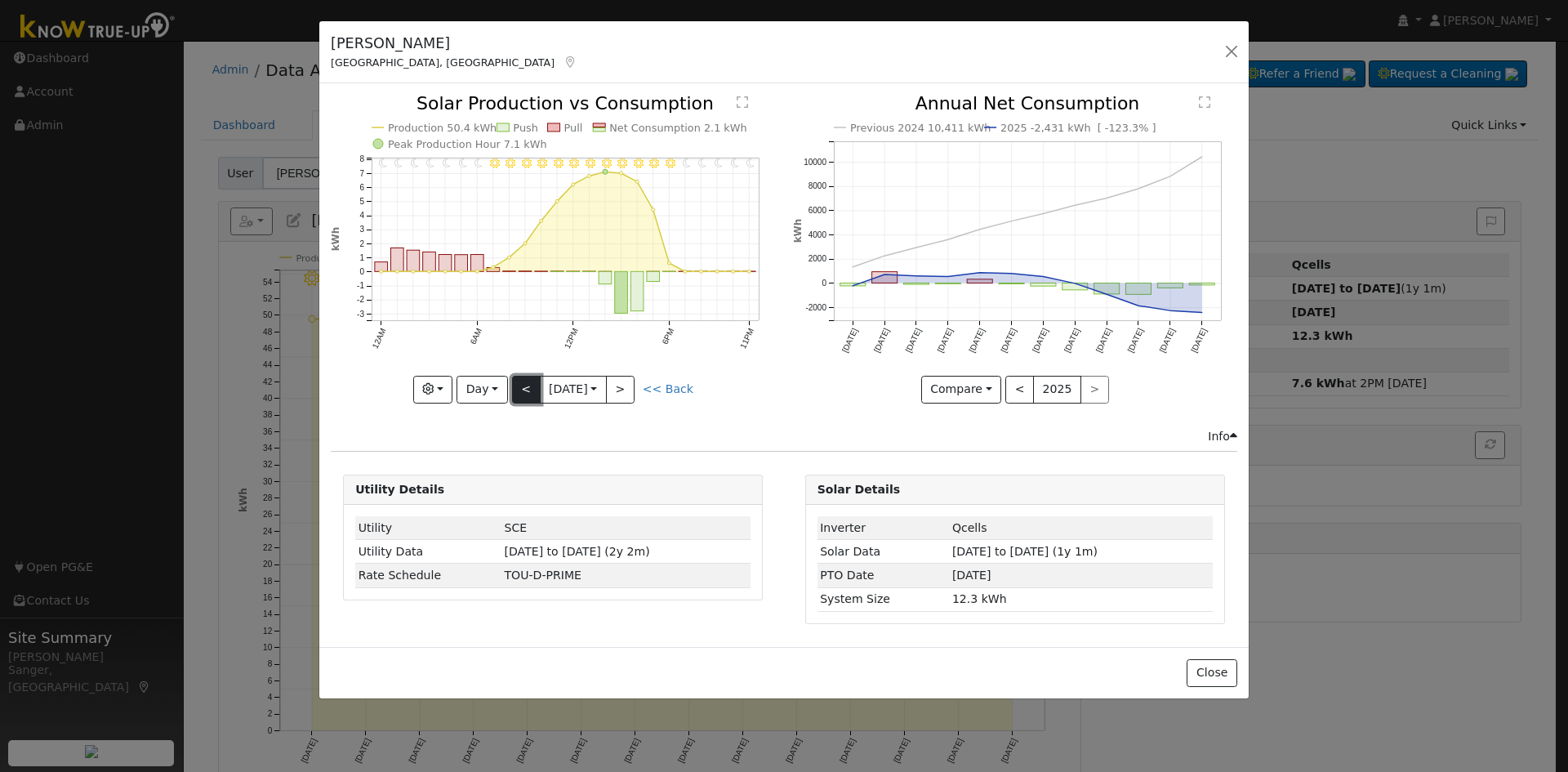
click at [525, 391] on button "<" at bounding box center [526, 389] width 29 height 28
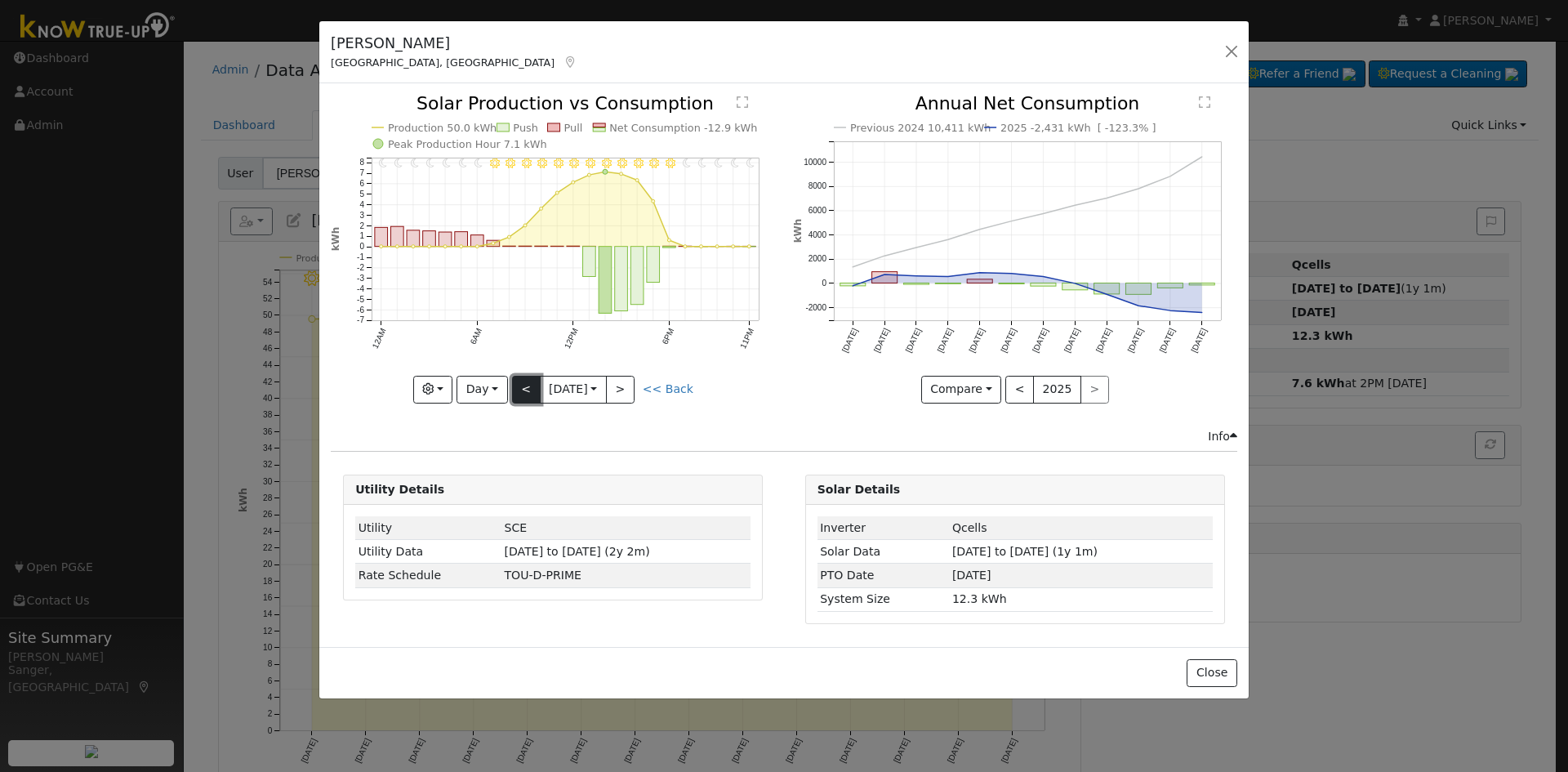
click at [524, 391] on button "<" at bounding box center [526, 389] width 29 height 28
click at [524, 389] on button "<" at bounding box center [526, 389] width 29 height 28
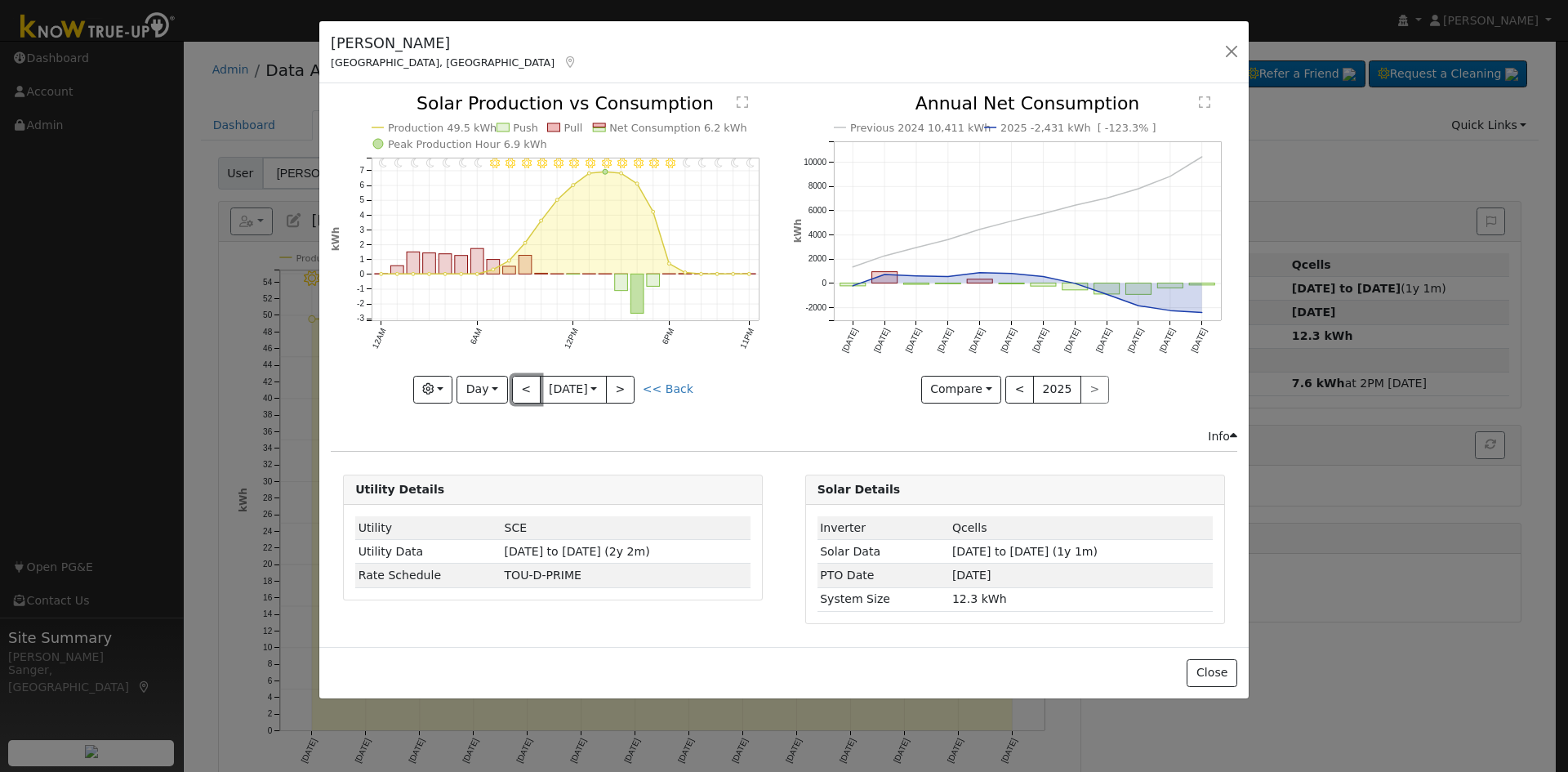
click at [524, 389] on button "<" at bounding box center [526, 389] width 29 height 28
click at [526, 387] on button "<" at bounding box center [526, 389] width 29 height 28
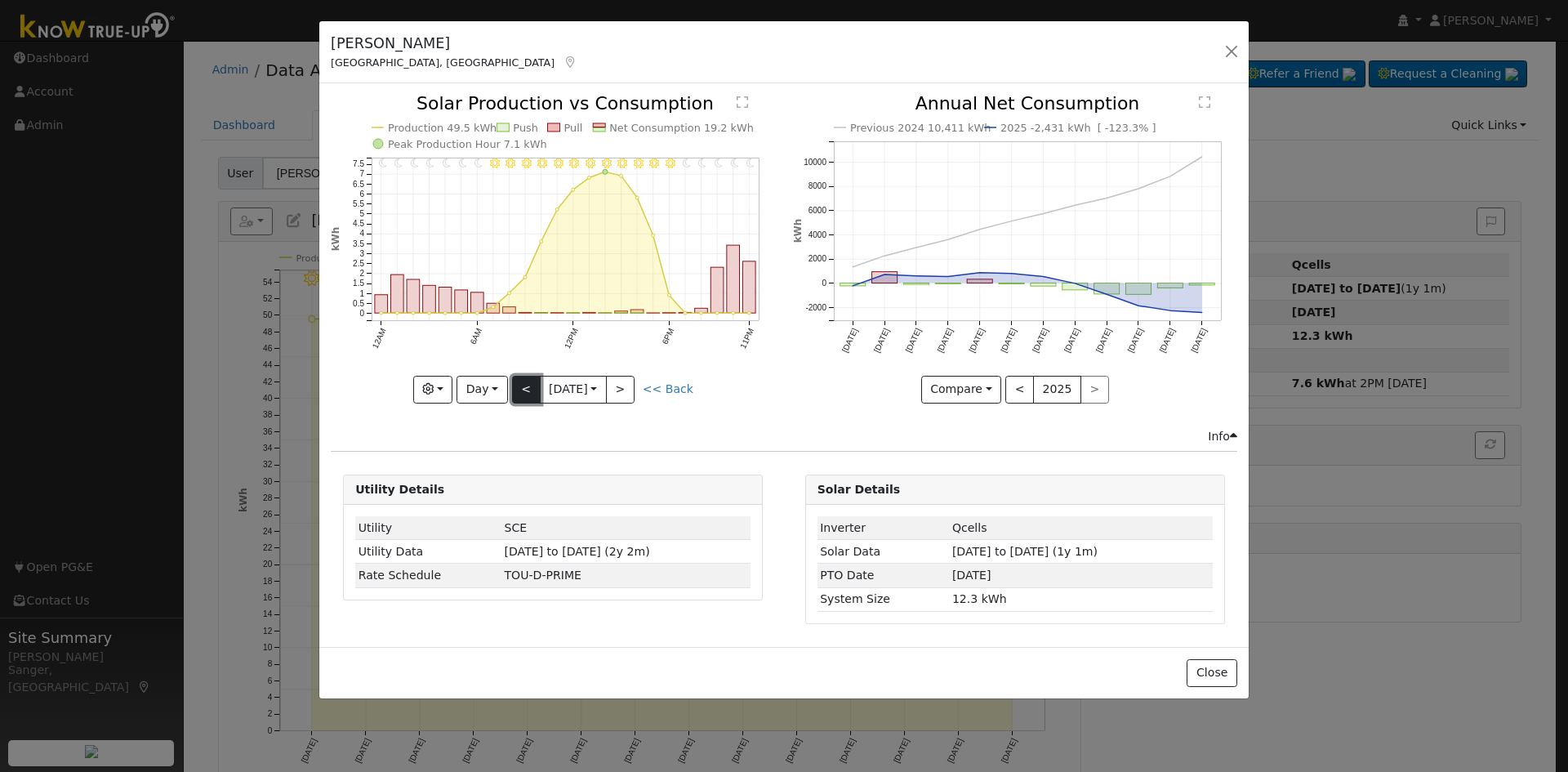
click at [521, 388] on button "<" at bounding box center [526, 389] width 29 height 28
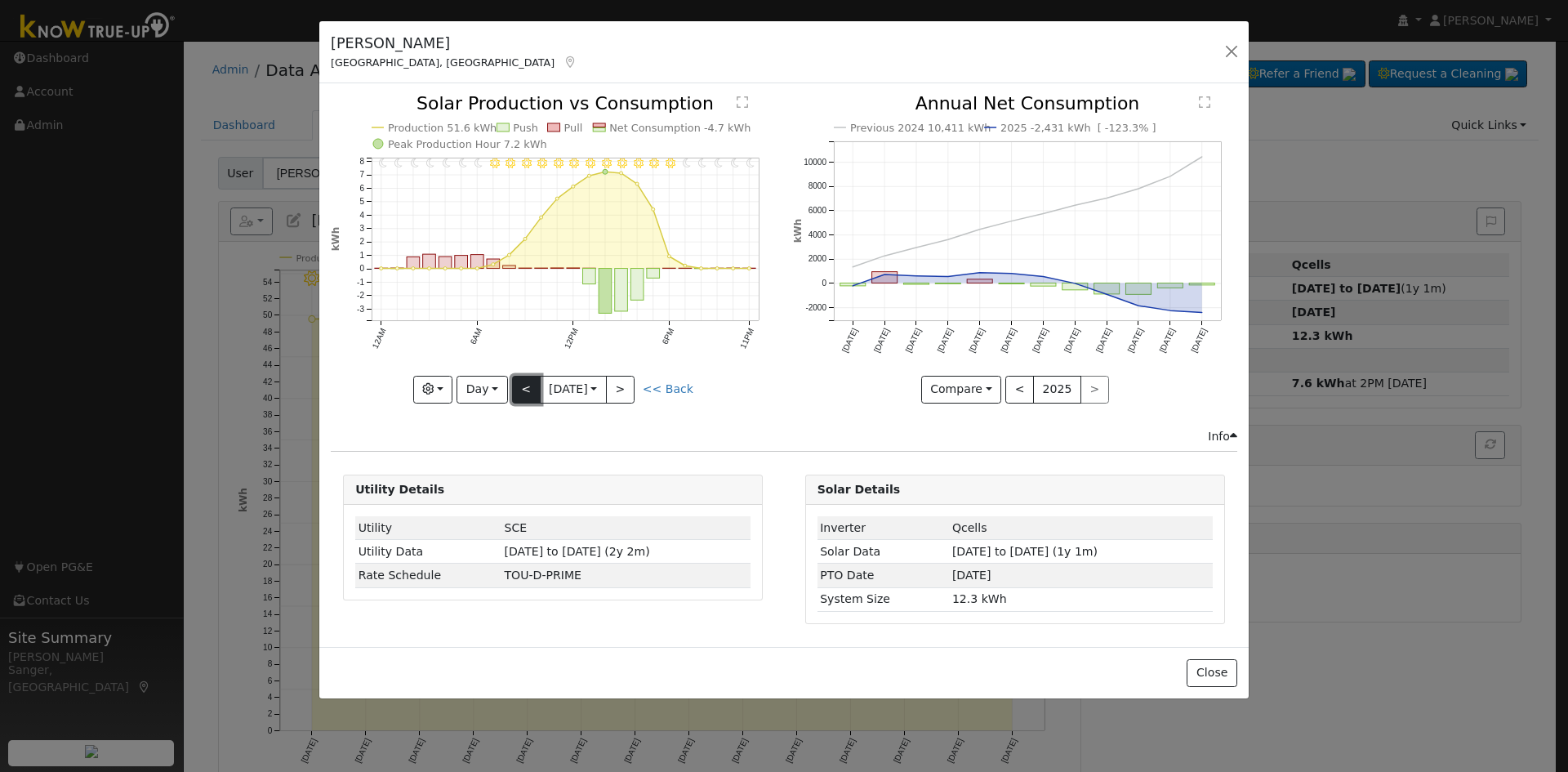
click at [521, 388] on button "<" at bounding box center [526, 389] width 29 height 28
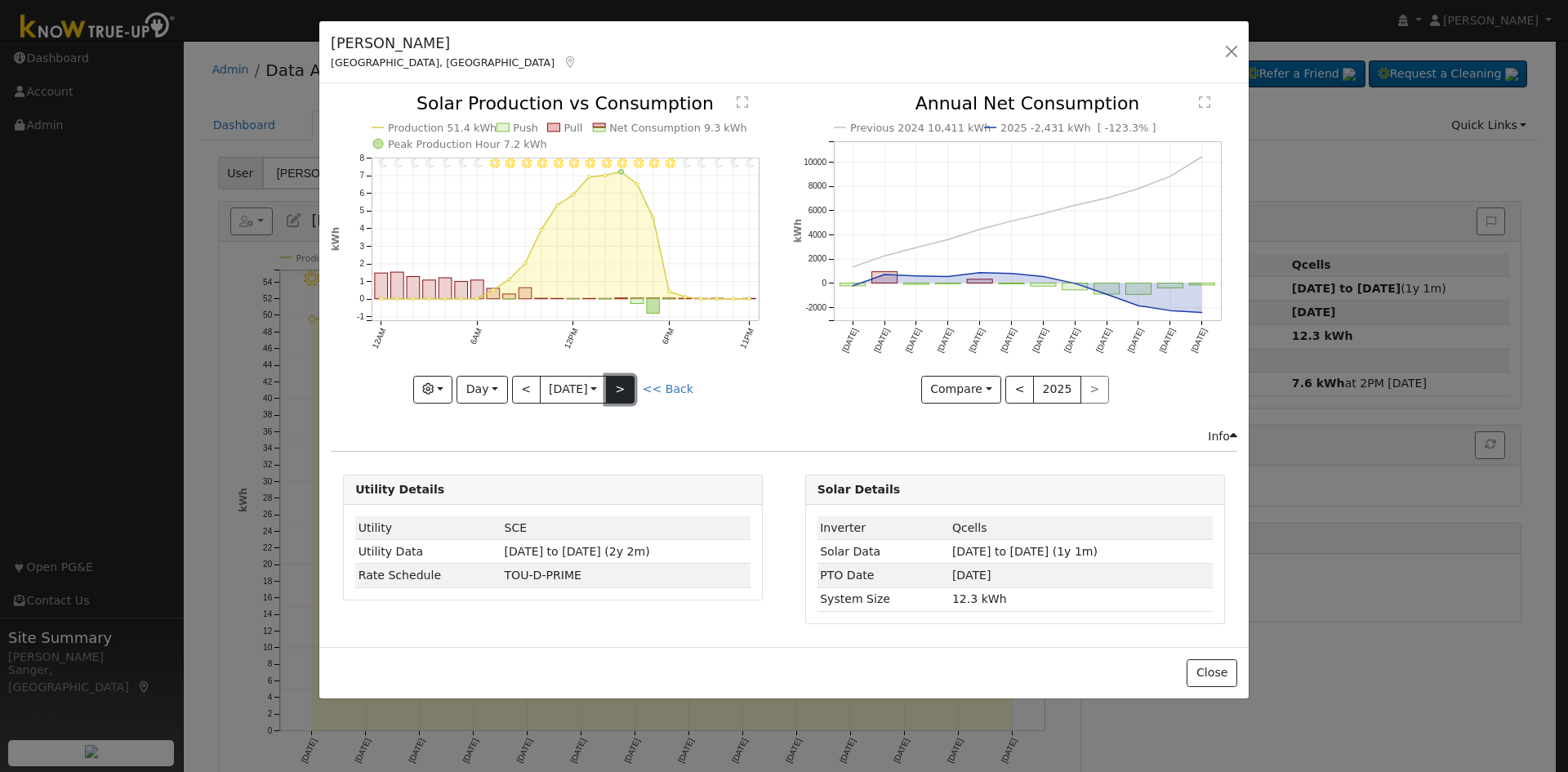
click at [634, 387] on button ">" at bounding box center [620, 389] width 29 height 28
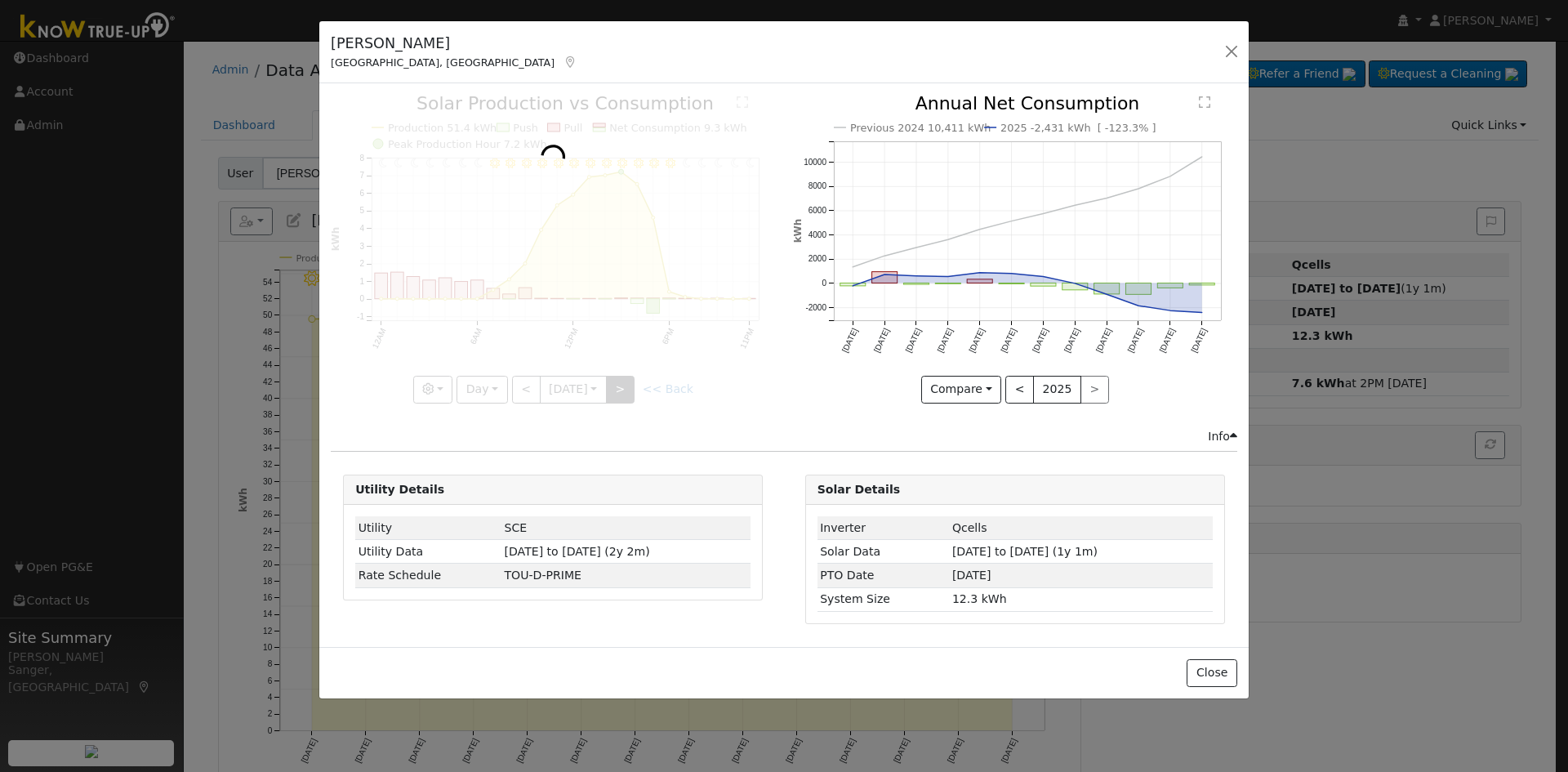
click at [634, 387] on div at bounding box center [552, 248] width 444 height 308
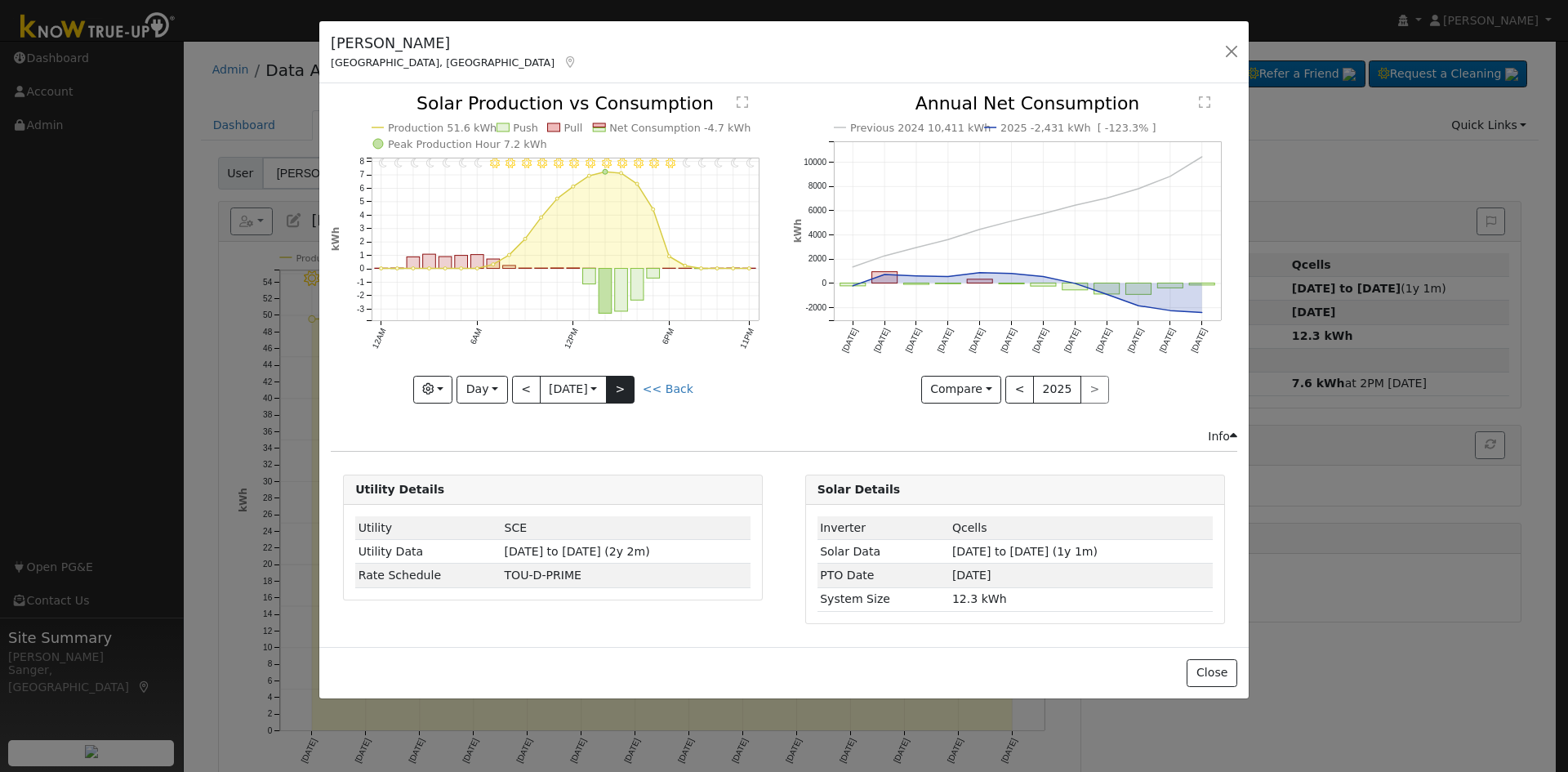
click at [634, 387] on div "11PM - Clear 10PM - Clear 9PM - Clear 8PM - Clear 7PM - Clear 6PM - Clear 5PM -…" at bounding box center [552, 248] width 444 height 308
click at [634, 387] on button ">" at bounding box center [620, 389] width 29 height 28
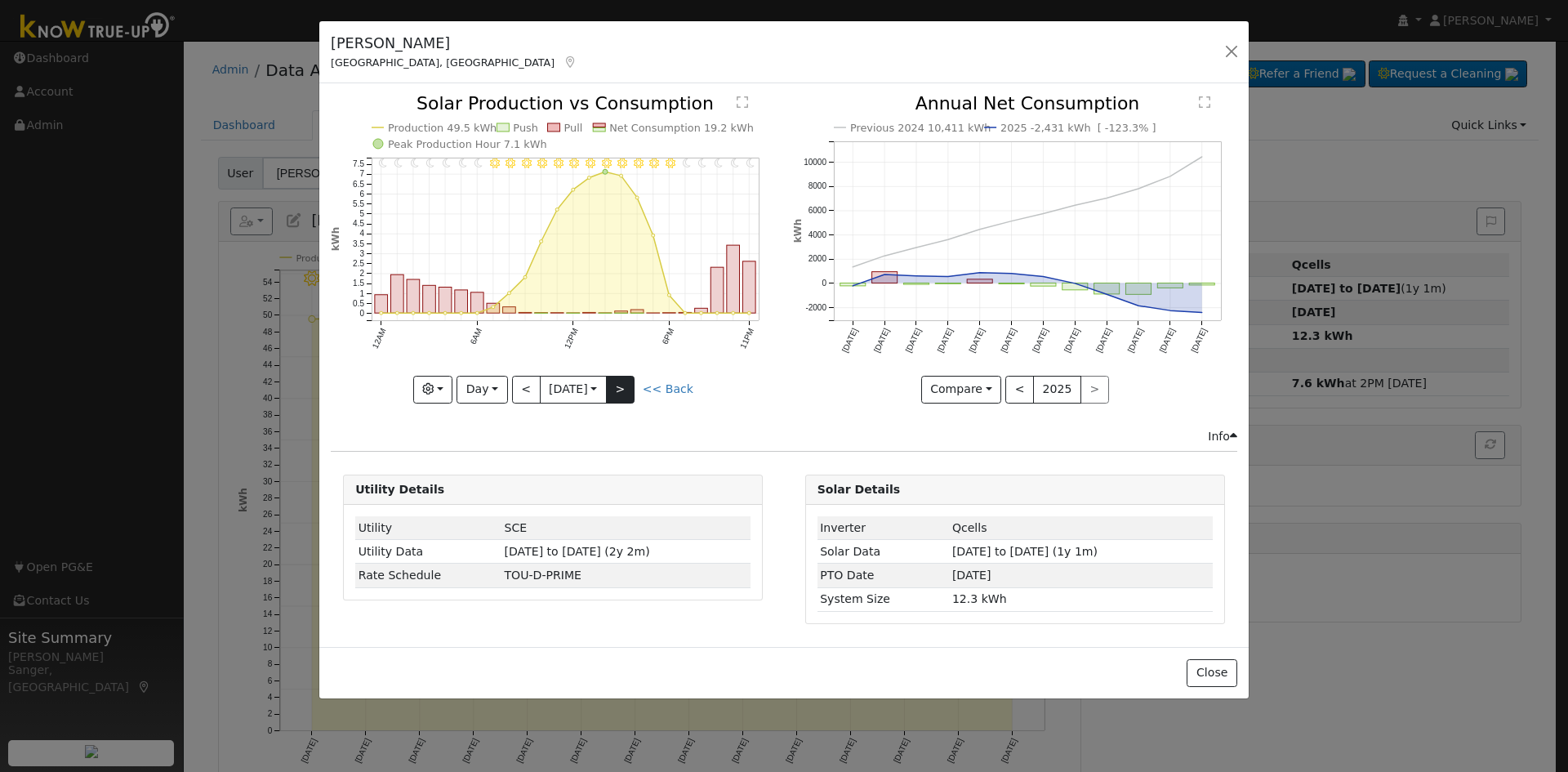
click at [634, 387] on div at bounding box center [552, 248] width 444 height 308
click at [634, 387] on button ">" at bounding box center [620, 389] width 29 height 28
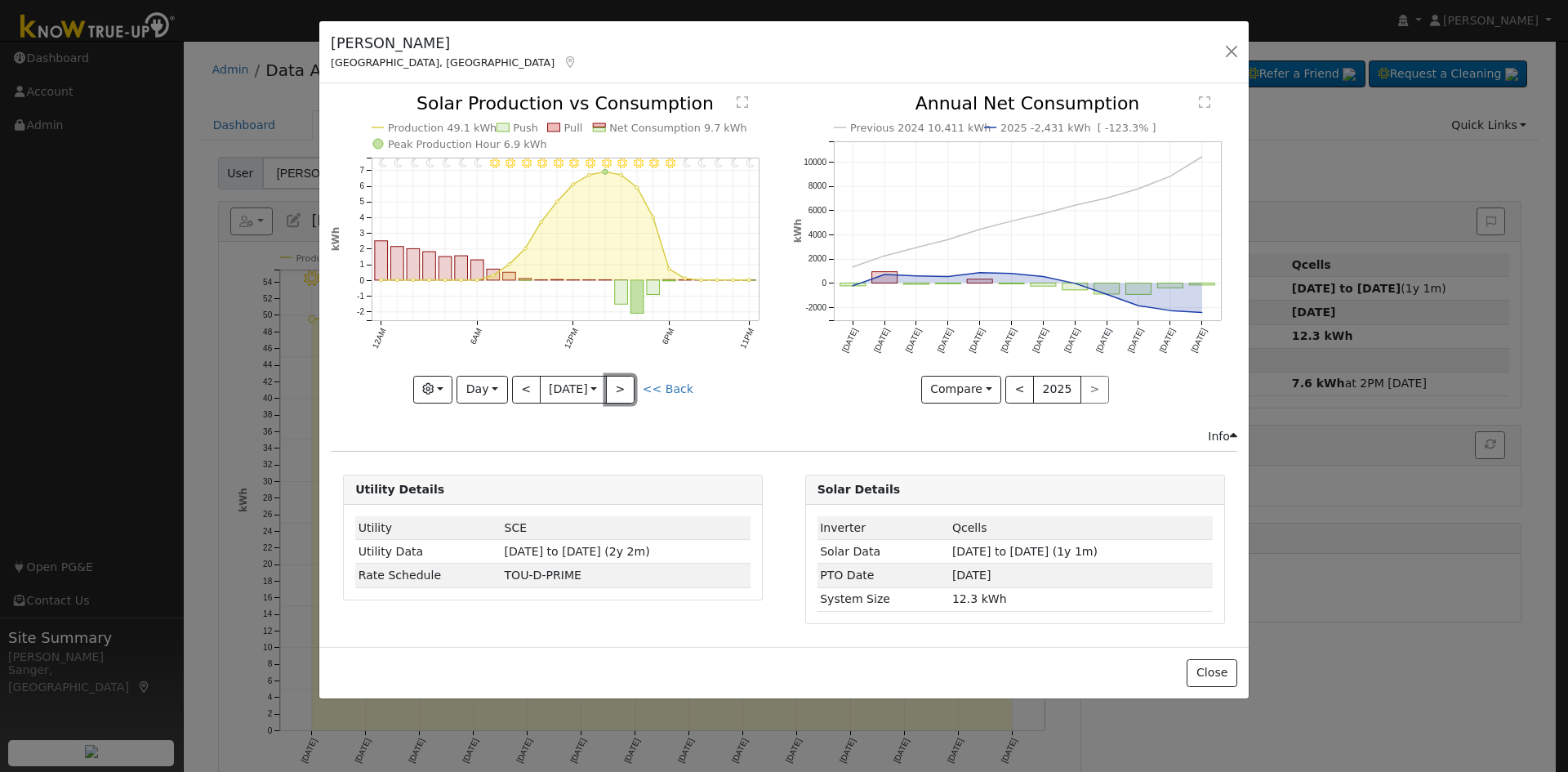
click at [634, 387] on button ">" at bounding box center [620, 389] width 29 height 28
click at [631, 387] on div "11PM - Clear 10PM - Clear 9PM - Clear 8PM - Clear 7PM - Clear 6PM - Clear 5PM -…" at bounding box center [552, 248] width 444 height 308
click at [631, 387] on button ">" at bounding box center [620, 389] width 29 height 28
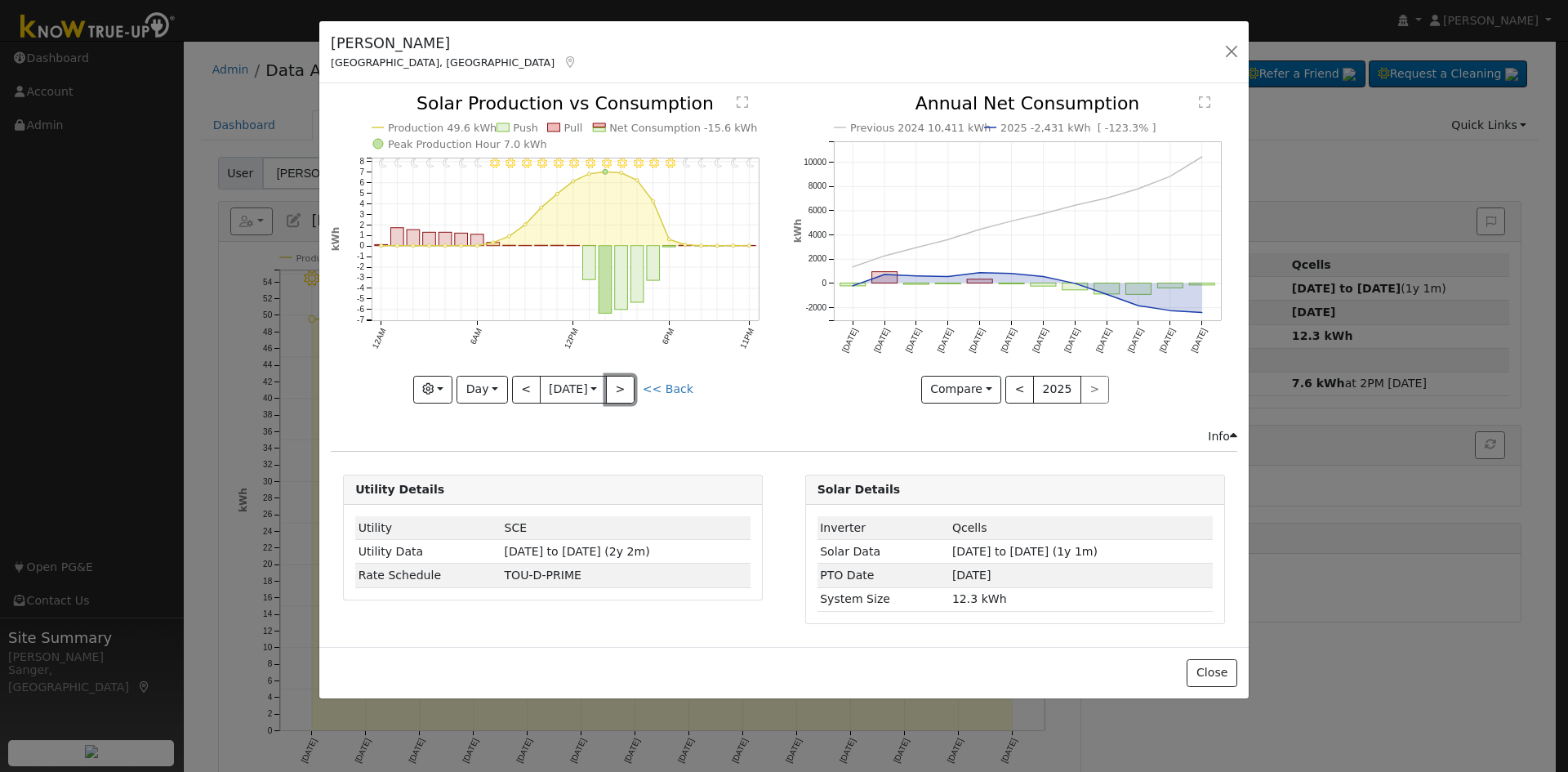
click at [631, 387] on button ">" at bounding box center [620, 389] width 29 height 28
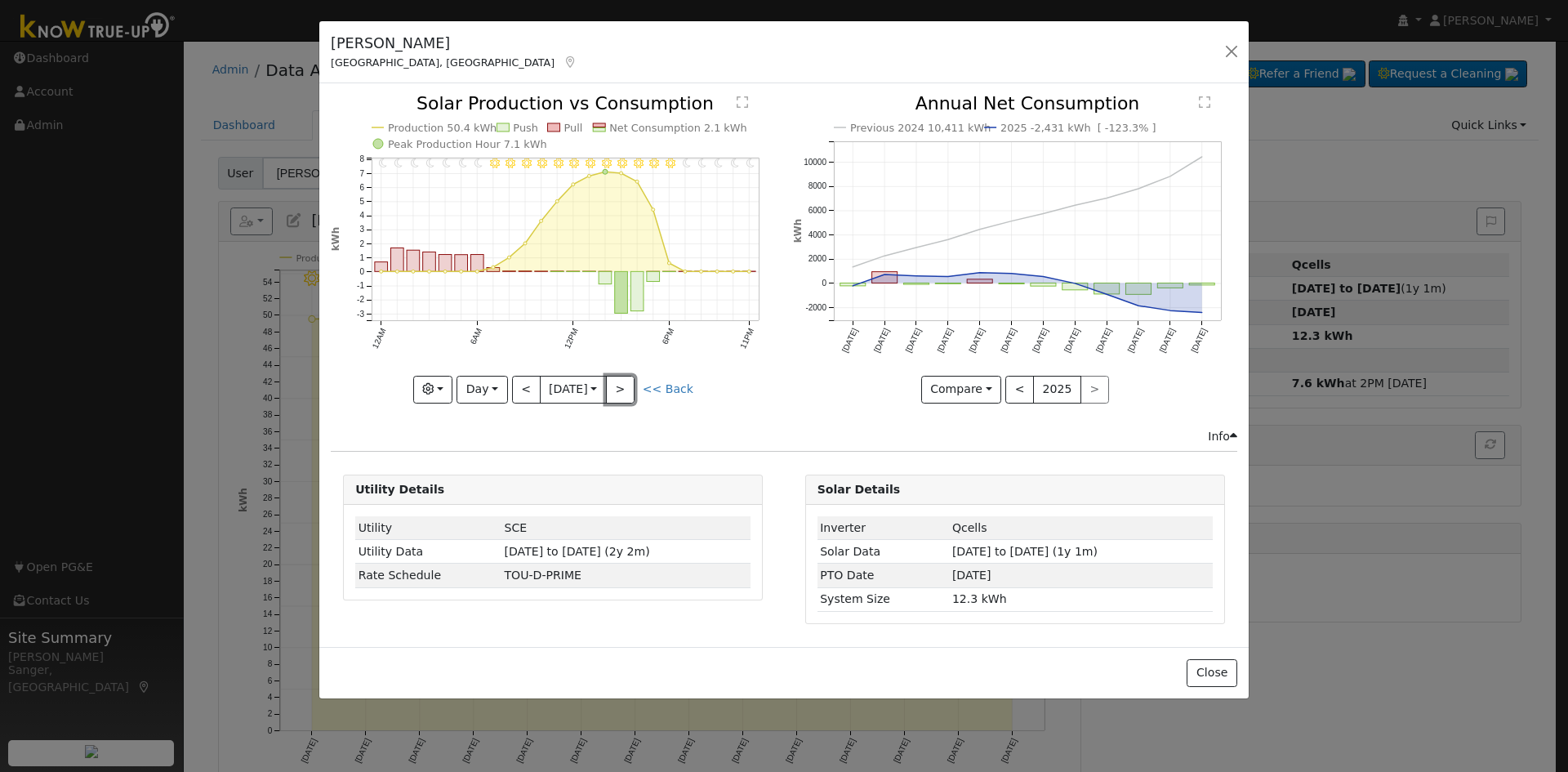
click at [631, 387] on button ">" at bounding box center [620, 389] width 29 height 28
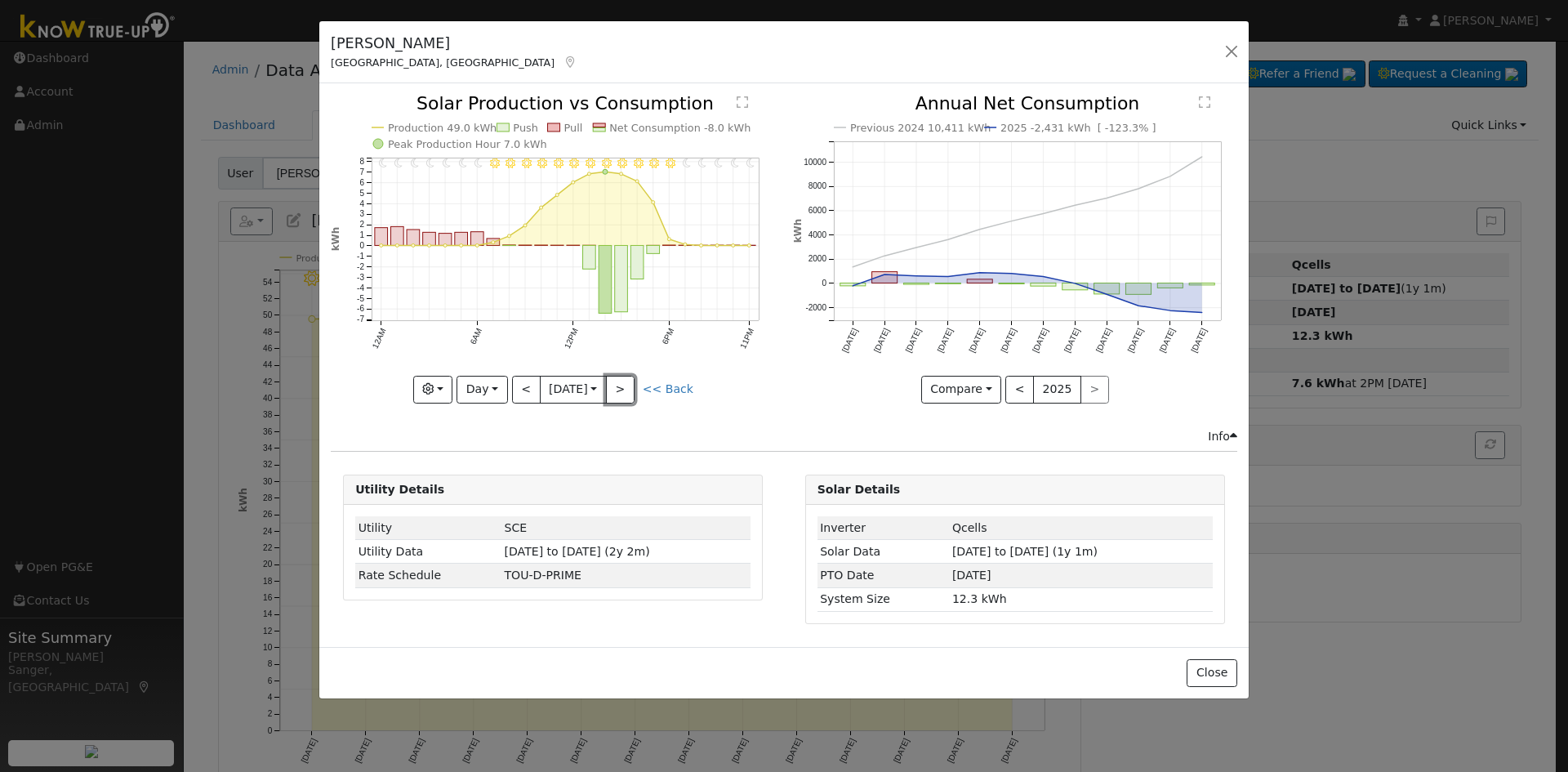
click at [631, 387] on button ">" at bounding box center [620, 389] width 29 height 28
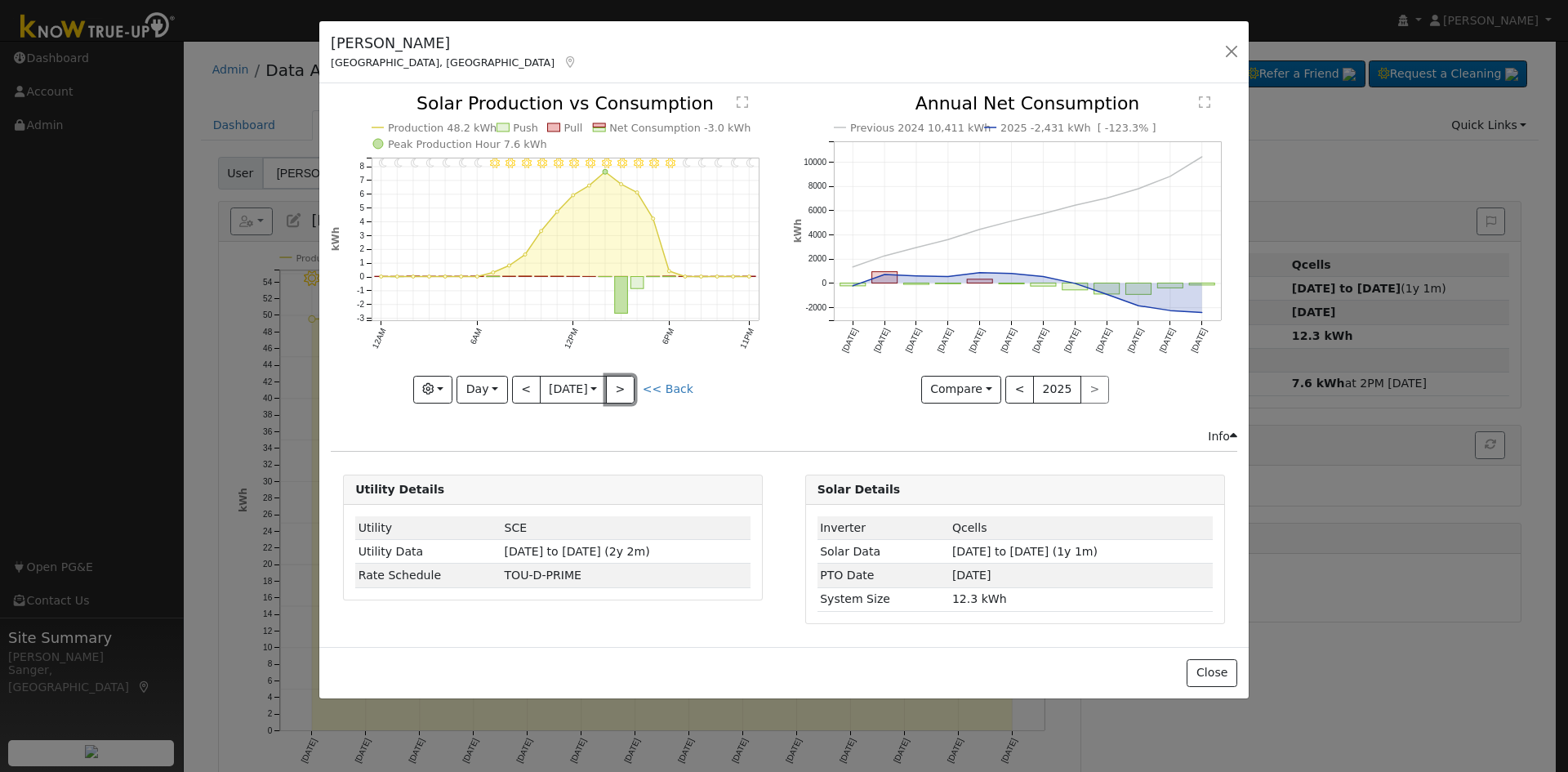
click at [631, 387] on button ">" at bounding box center [620, 389] width 29 height 28
drag, startPoint x: 604, startPoint y: 313, endPoint x: 486, endPoint y: 440, distance: 173.4
click at [486, 440] on div "Info" at bounding box center [784, 437] width 924 height 17
click at [630, 380] on button ">" at bounding box center [620, 389] width 29 height 28
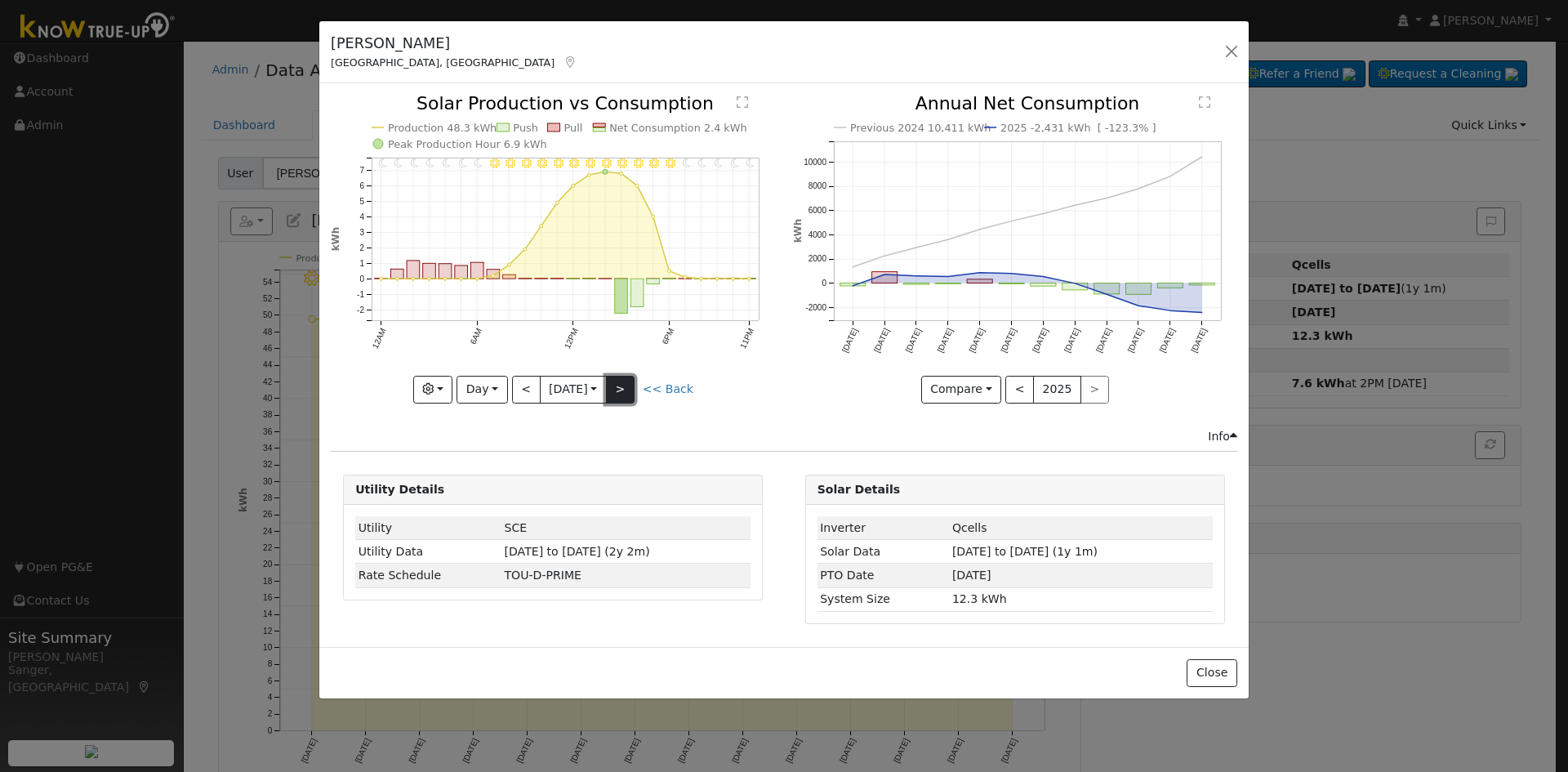
click at [618, 388] on button ">" at bounding box center [620, 389] width 29 height 28
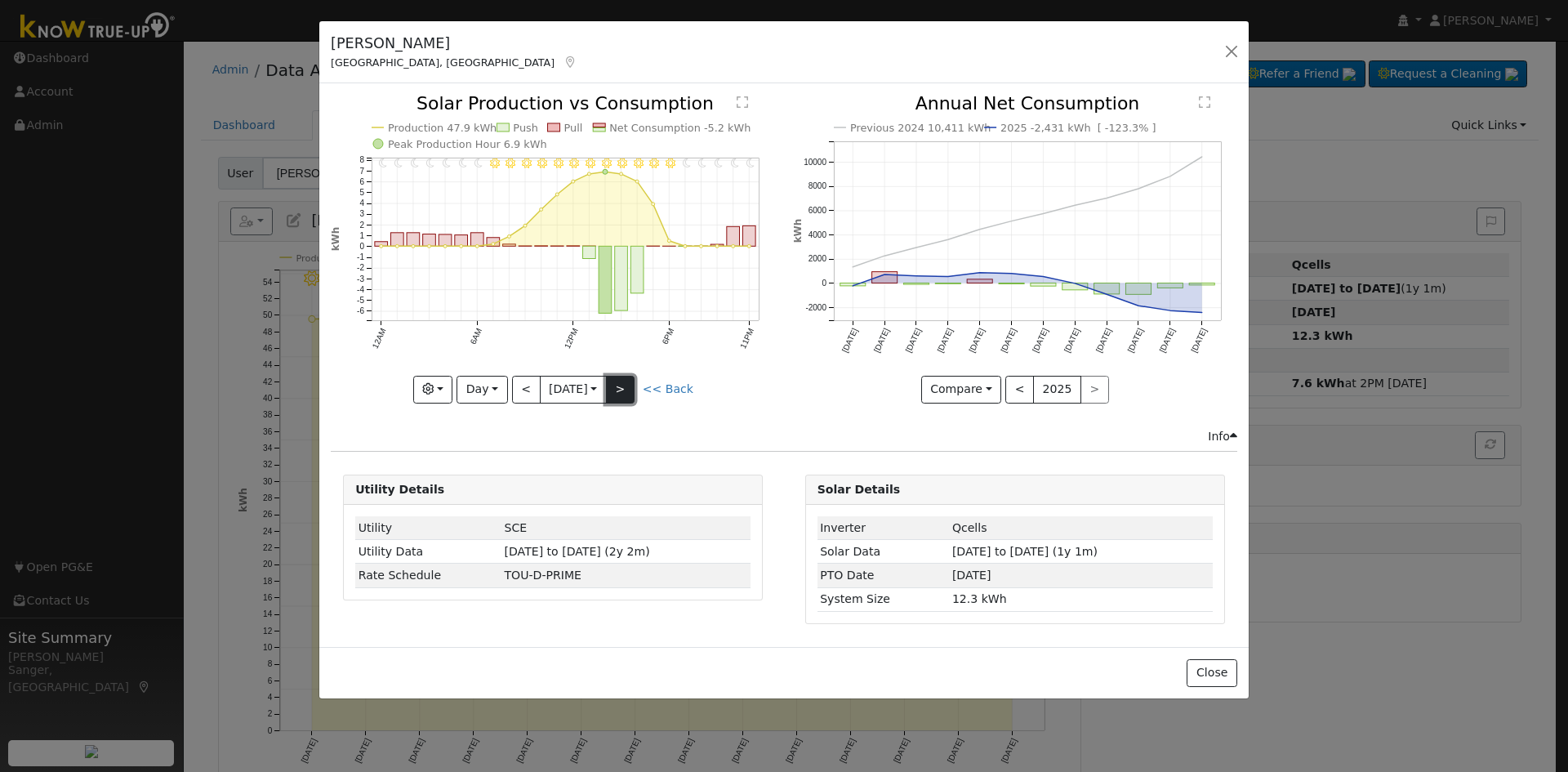
click at [629, 385] on button ">" at bounding box center [620, 389] width 29 height 28
type input "[DATE]"
click at [1225, 46] on button "button" at bounding box center [1232, 51] width 23 height 23
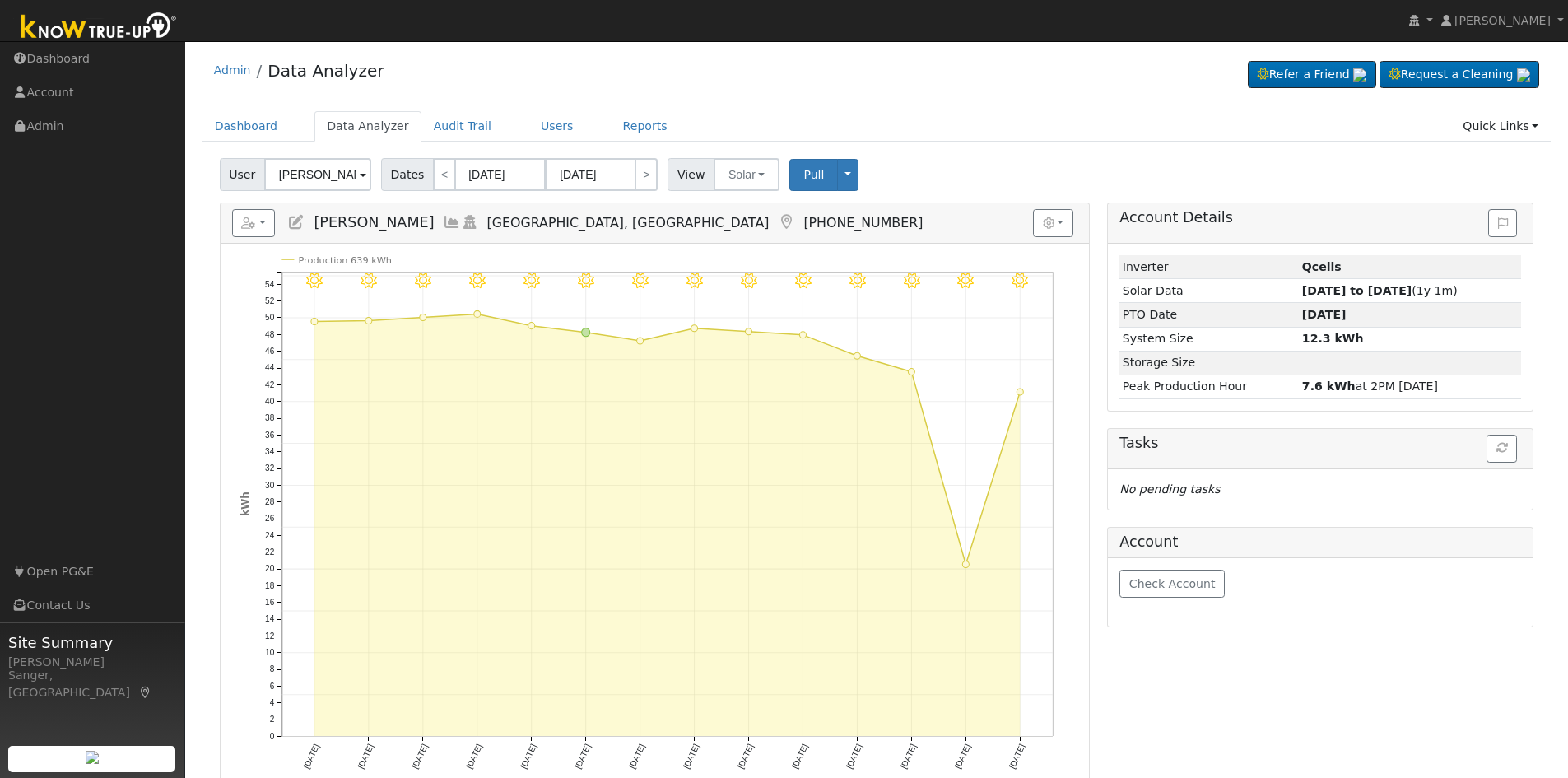
click at [293, 218] on icon at bounding box center [296, 222] width 18 height 15
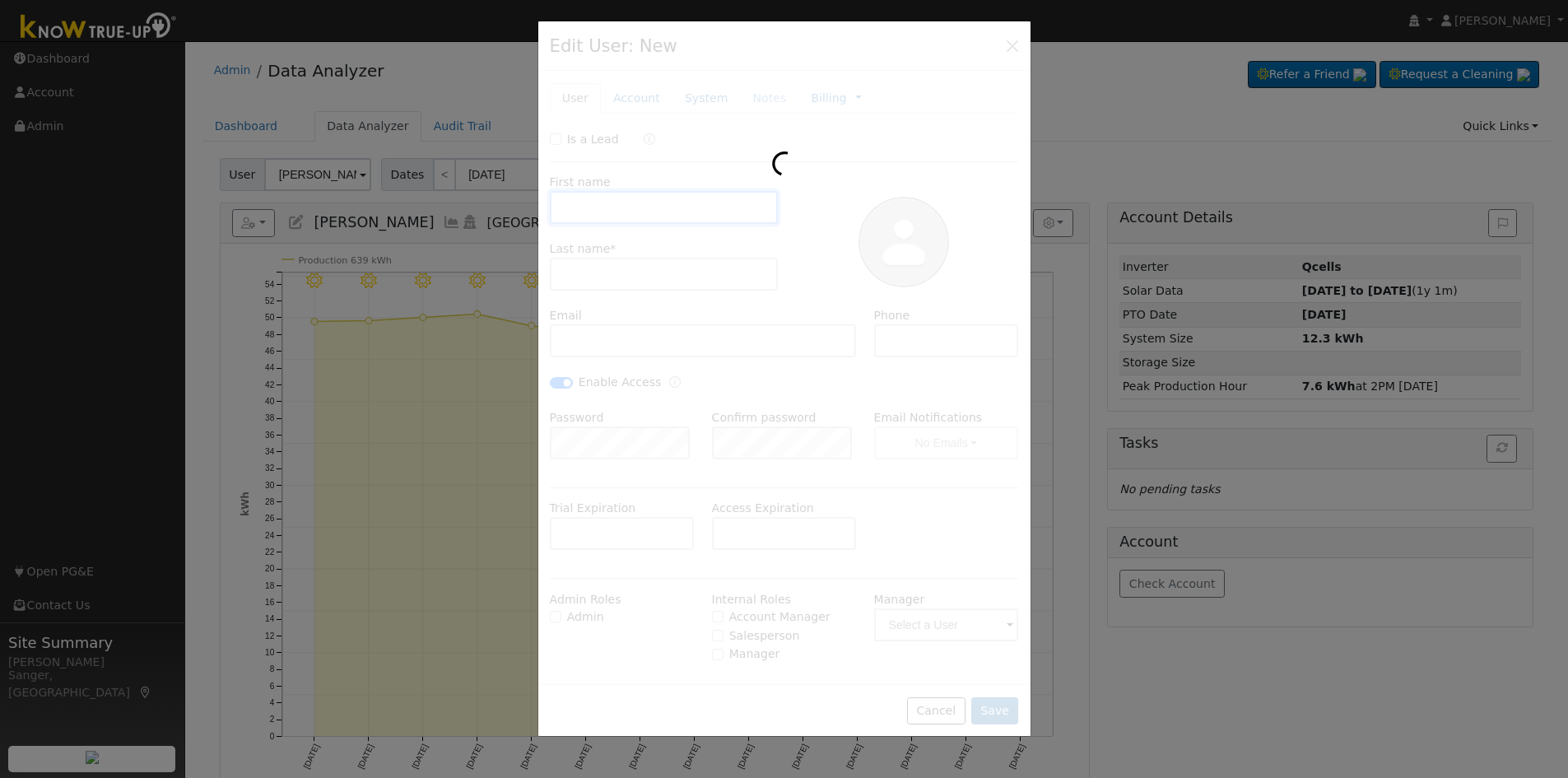
type input "[PERSON_NAME]"
type input "[EMAIL_ADDRESS][DOMAIN_NAME]"
type input "[PHONE_NUMBER]"
checkbox input "true"
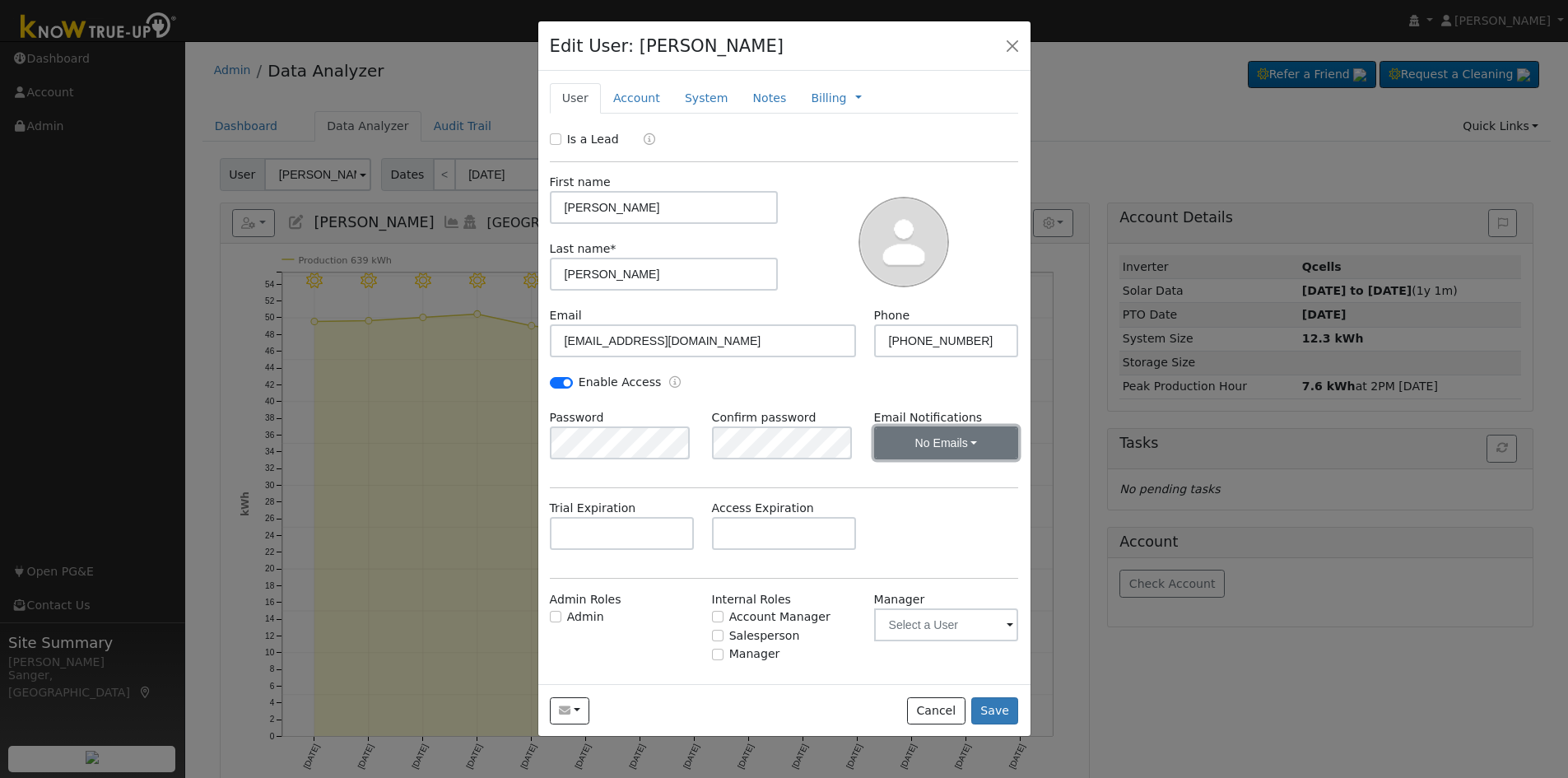
click at [915, 443] on button "No Emails" at bounding box center [946, 442] width 144 height 33
click at [920, 503] on link "Weekly Emails" at bounding box center [923, 503] width 114 height 23
click at [0, 0] on div "Edit User: [PERSON_NAME] Default Account Default Account [STREET_ADDRESS] Prima…" at bounding box center [0, 0] width 0 height 0
click at [1009, 716] on button "Save" at bounding box center [994, 711] width 48 height 28
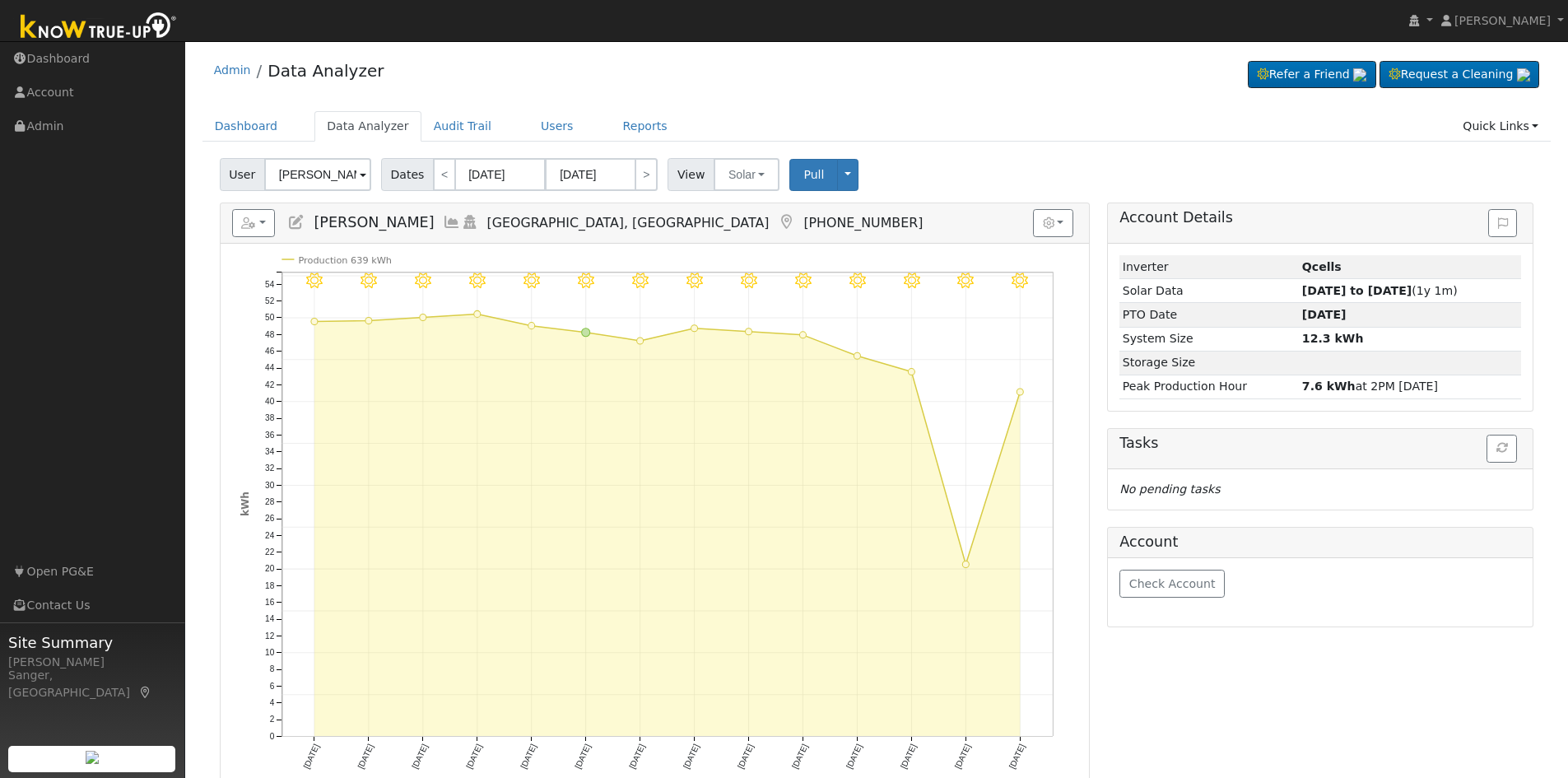
click at [443, 220] on icon at bounding box center [452, 222] width 18 height 15
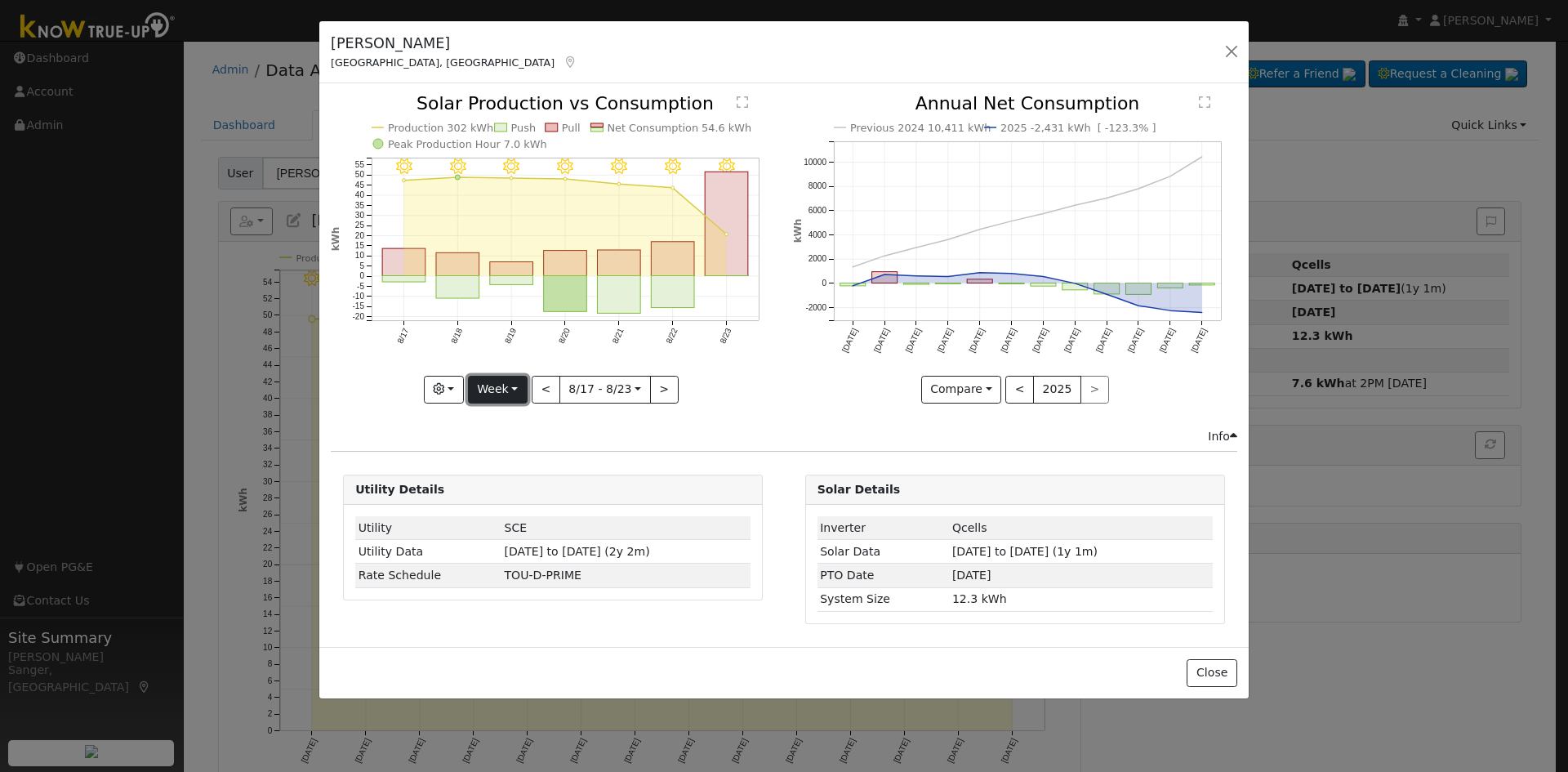
click at [504, 388] on button "Week" at bounding box center [498, 389] width 60 height 28
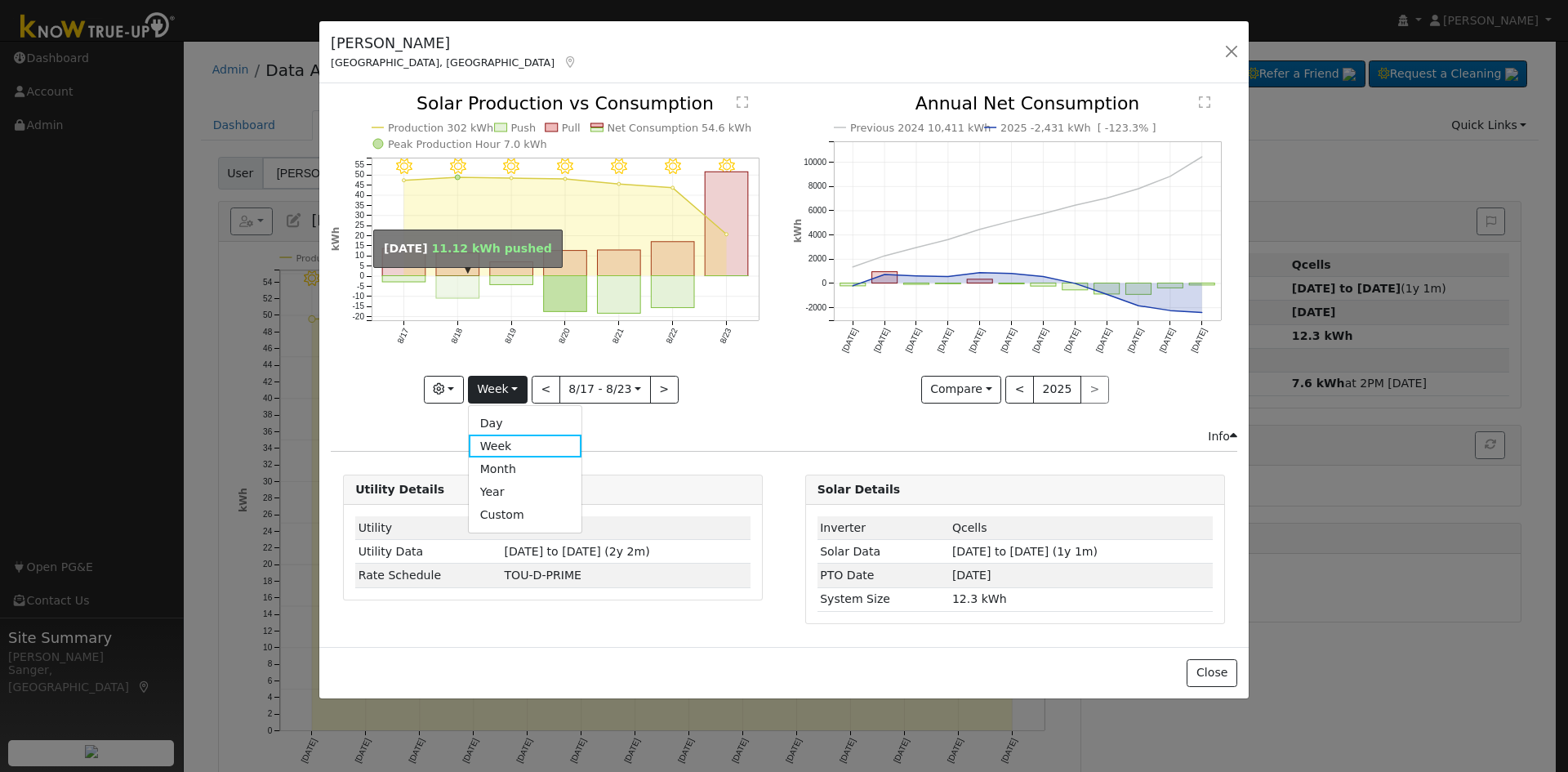
click at [465, 282] on rect "onclick=""" at bounding box center [457, 287] width 43 height 23
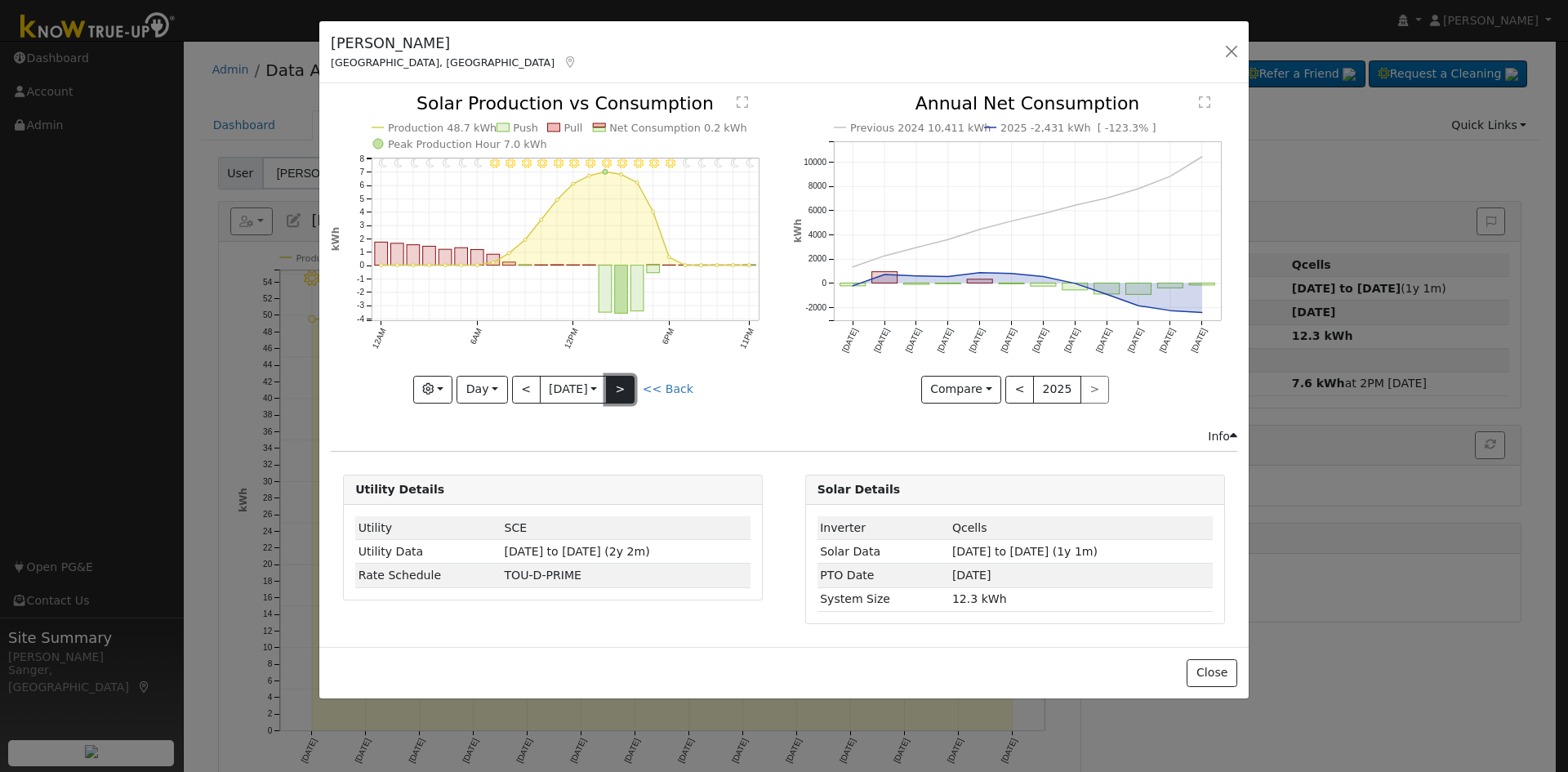
click at [631, 384] on button ">" at bounding box center [620, 389] width 29 height 28
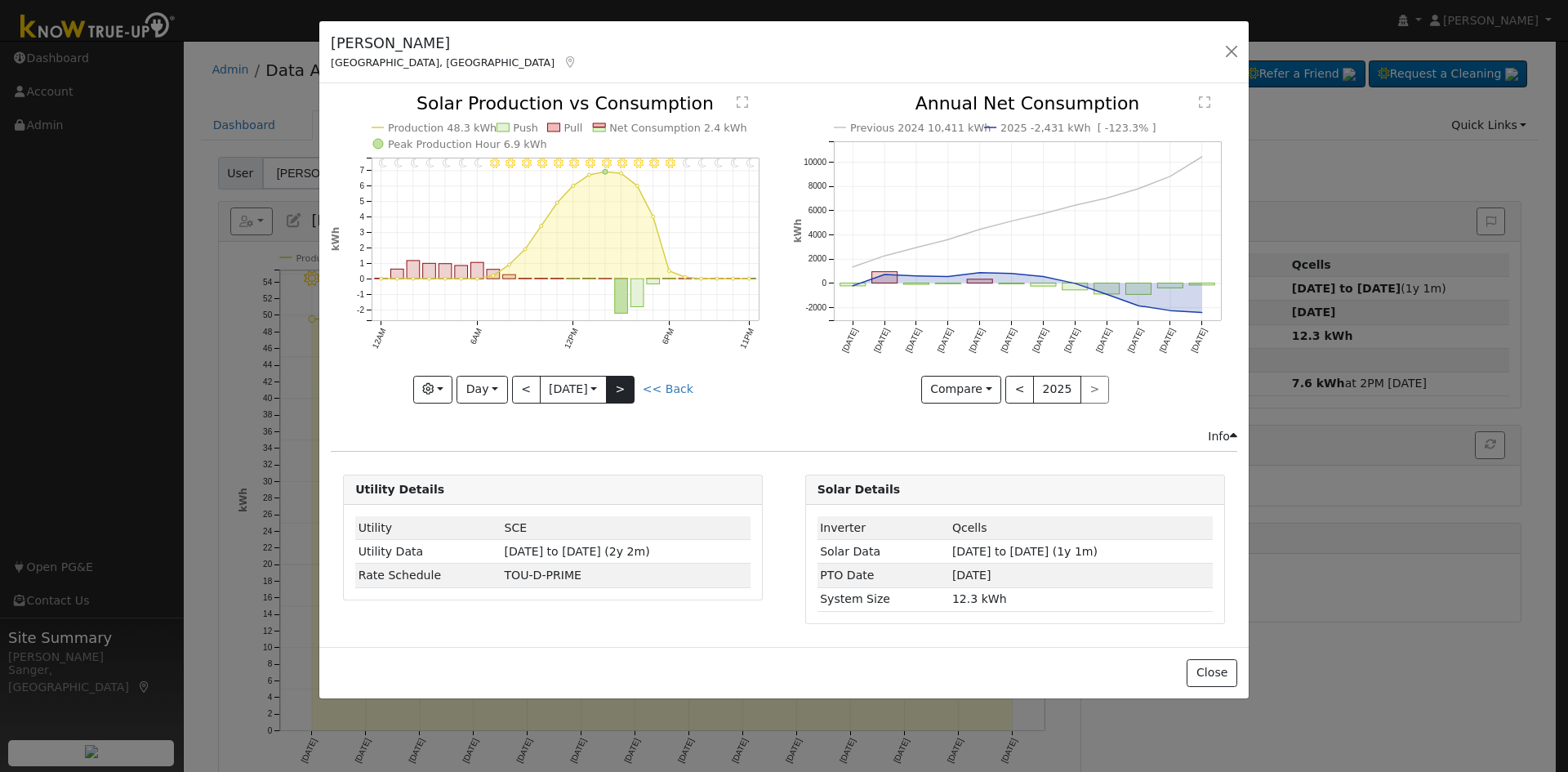
click at [631, 384] on div "11PM - Clear 10PM - Clear 9PM - Clear 8PM - Clear 7PM - Clear 6PM - Clear 5PM -…" at bounding box center [552, 248] width 444 height 308
click at [631, 384] on button ">" at bounding box center [620, 389] width 29 height 28
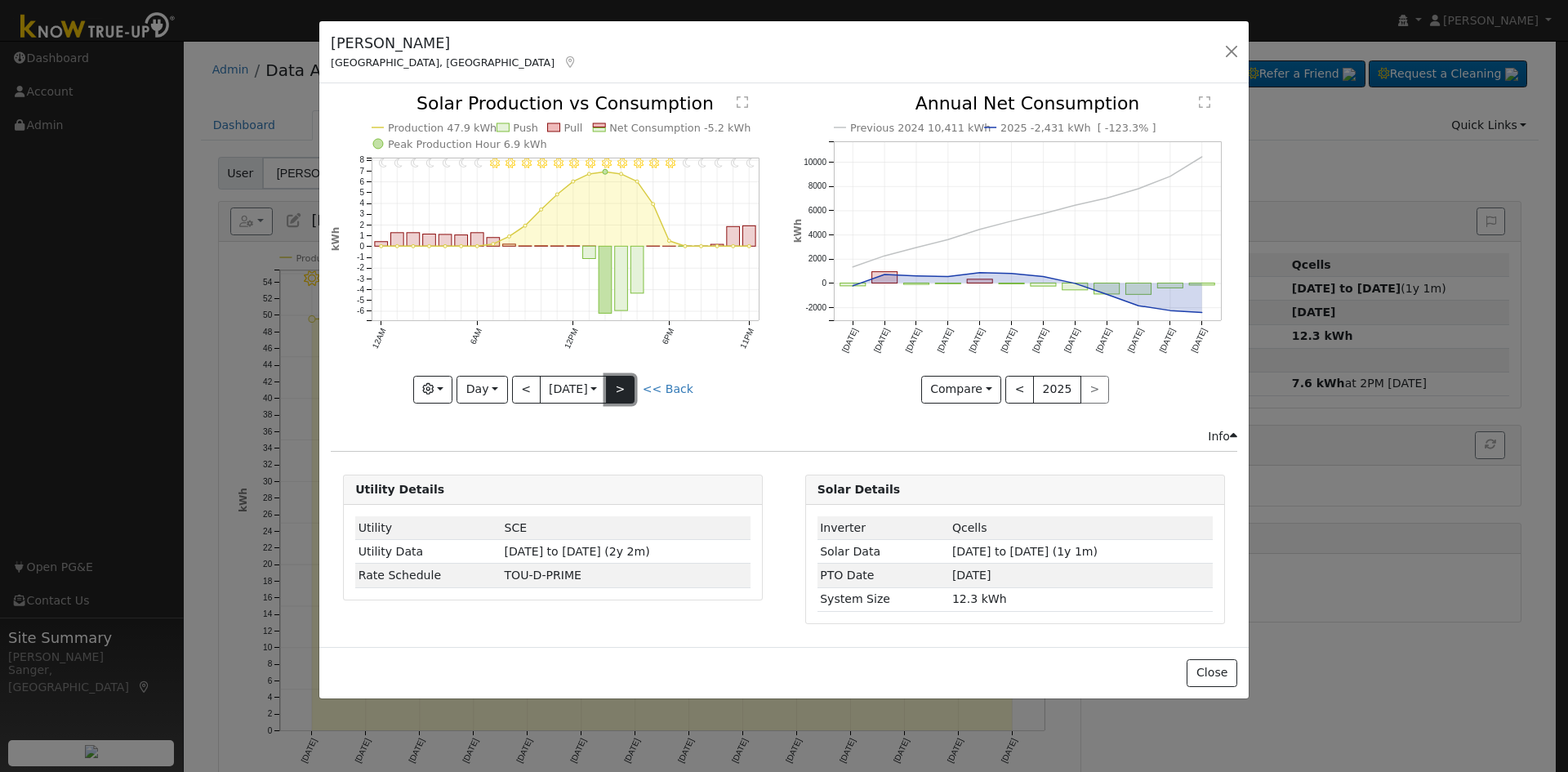
click at [628, 384] on button ">" at bounding box center [620, 389] width 29 height 28
type input "[DATE]"
